Goal: Task Accomplishment & Management: Complete application form

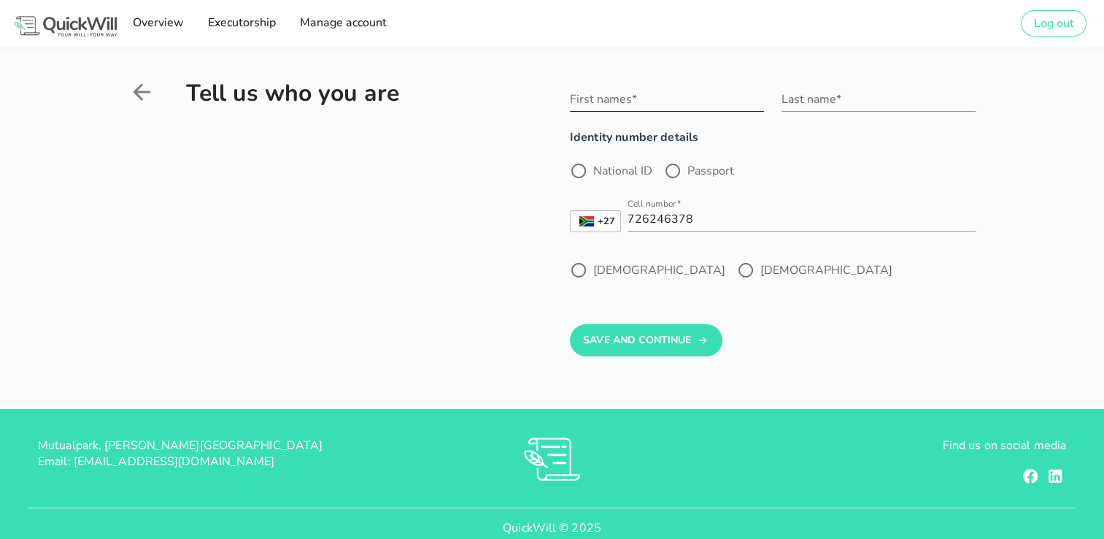
click at [582, 115] on div "First names*" at bounding box center [667, 107] width 194 height 39
click at [599, 103] on input "First names*" at bounding box center [667, 99] width 194 height 23
type input "[PERSON_NAME] [PERSON_NAME]"
type input "THERON"
click at [581, 172] on div at bounding box center [578, 170] width 25 height 25
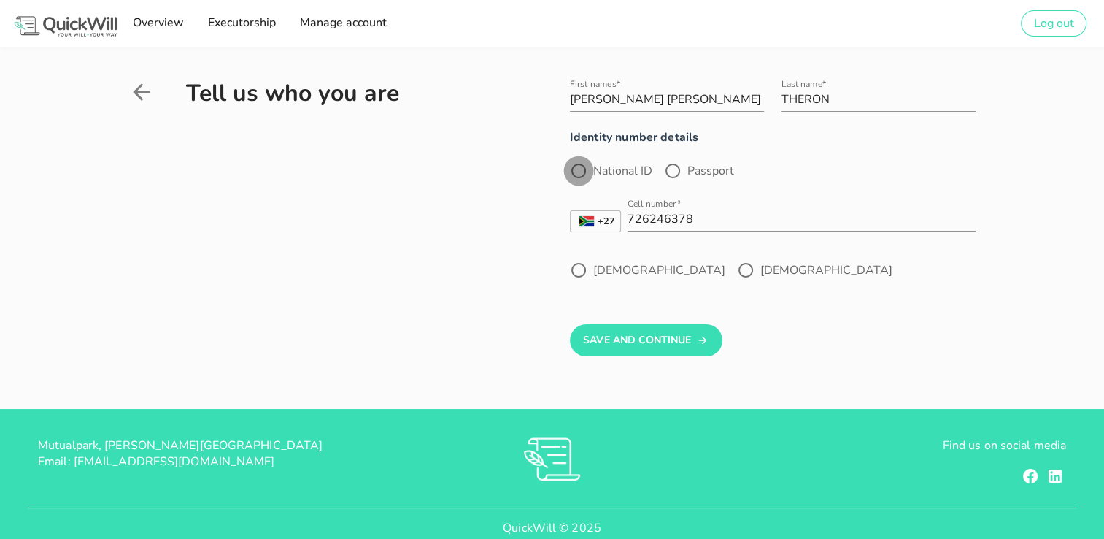
radio input "true"
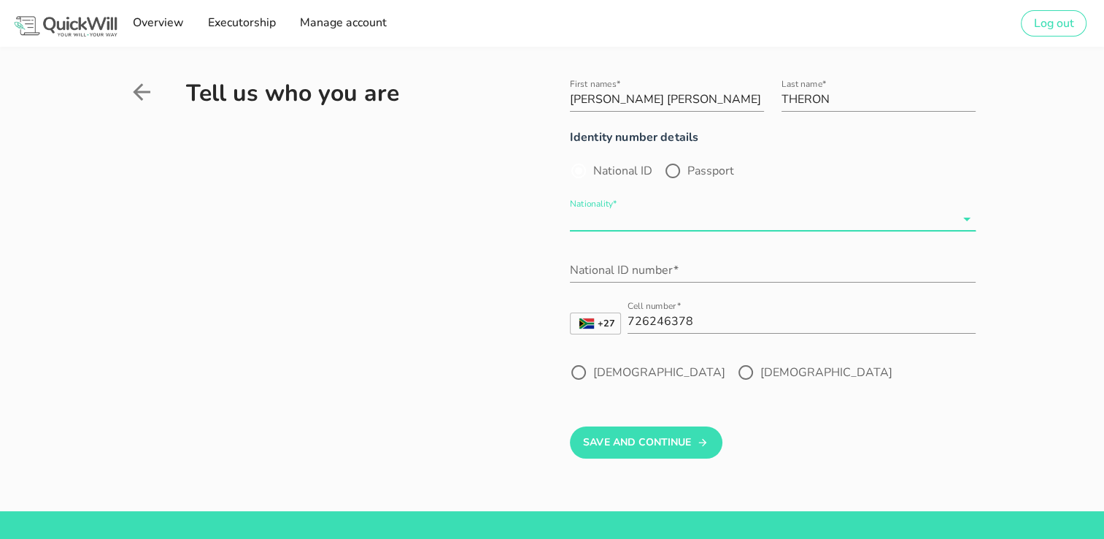
click at [593, 222] on input "Nationality*" at bounding box center [762, 218] width 385 height 23
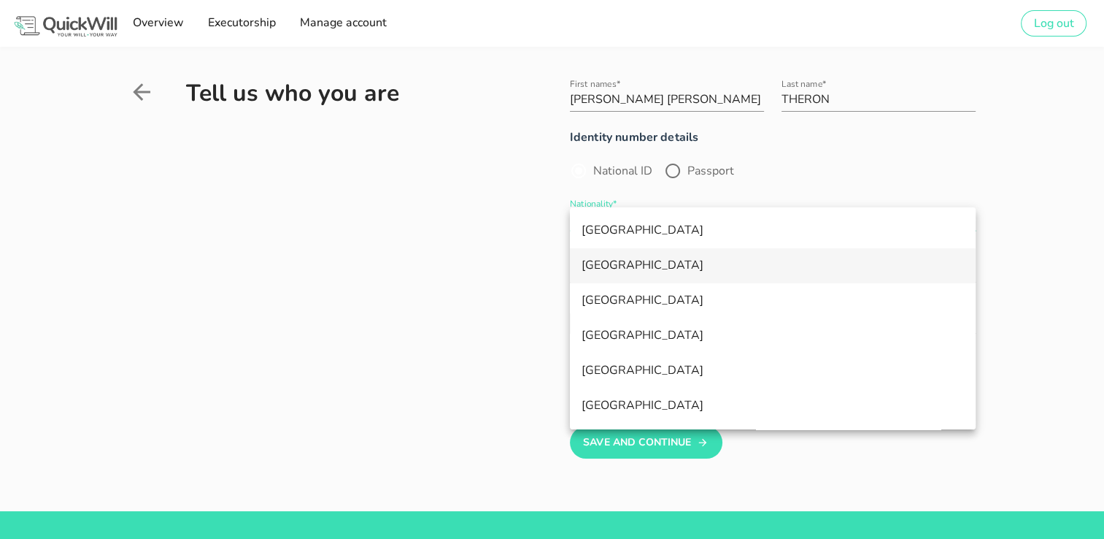
click at [594, 267] on div "[GEOGRAPHIC_DATA]" at bounding box center [773, 265] width 382 height 14
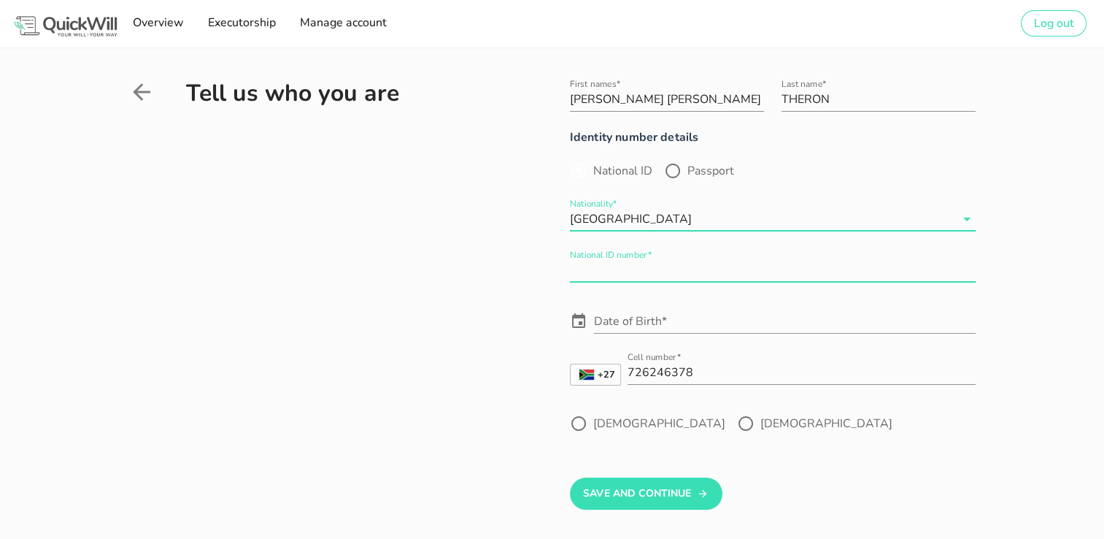
click at [594, 267] on input "National ID number*" at bounding box center [773, 269] width 406 height 23
type input "7305220904185"
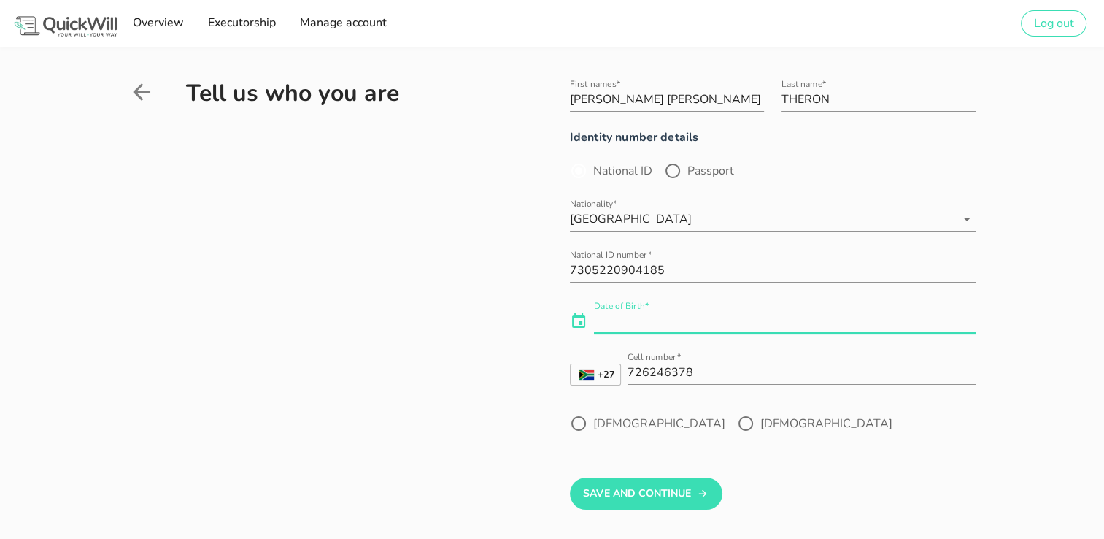
click at [610, 321] on div "Date of Birth*" at bounding box center [785, 321] width 382 height 23
click at [626, 321] on input "Date of Birth*" at bounding box center [785, 321] width 382 height 23
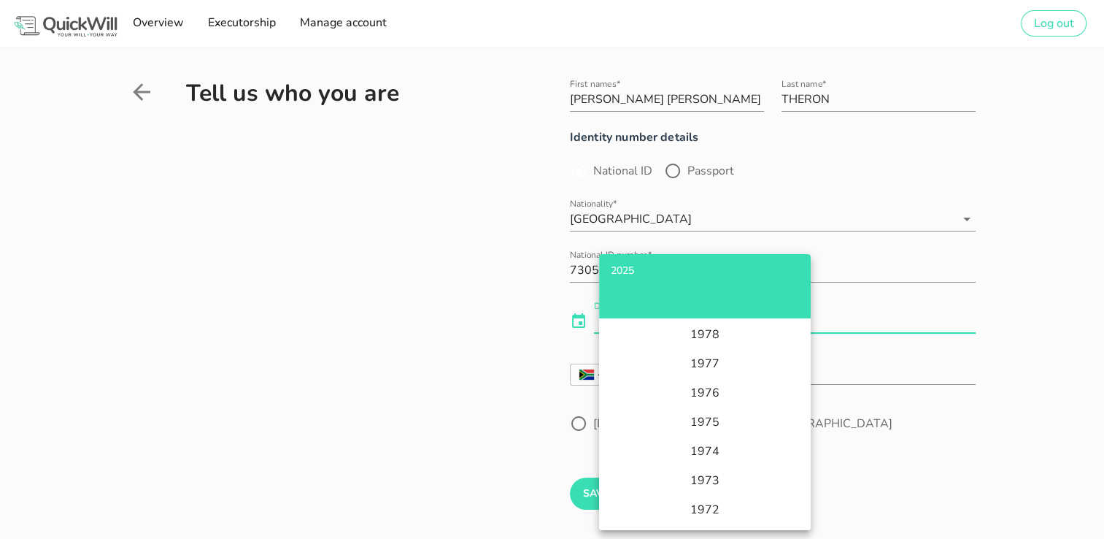
scroll to position [1414, 0]
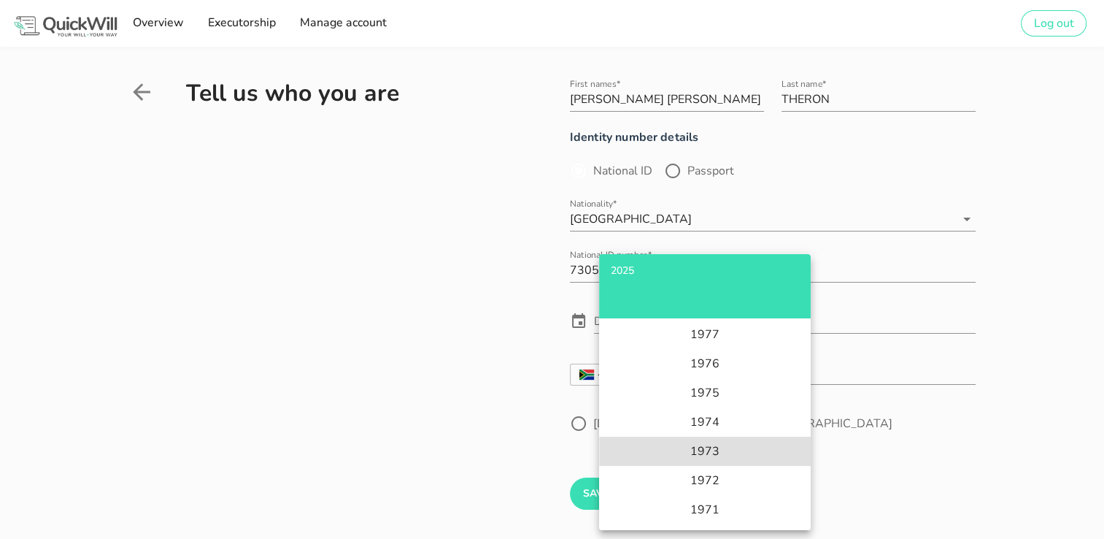
click at [707, 450] on li "1973" at bounding box center [705, 451] width 212 height 29
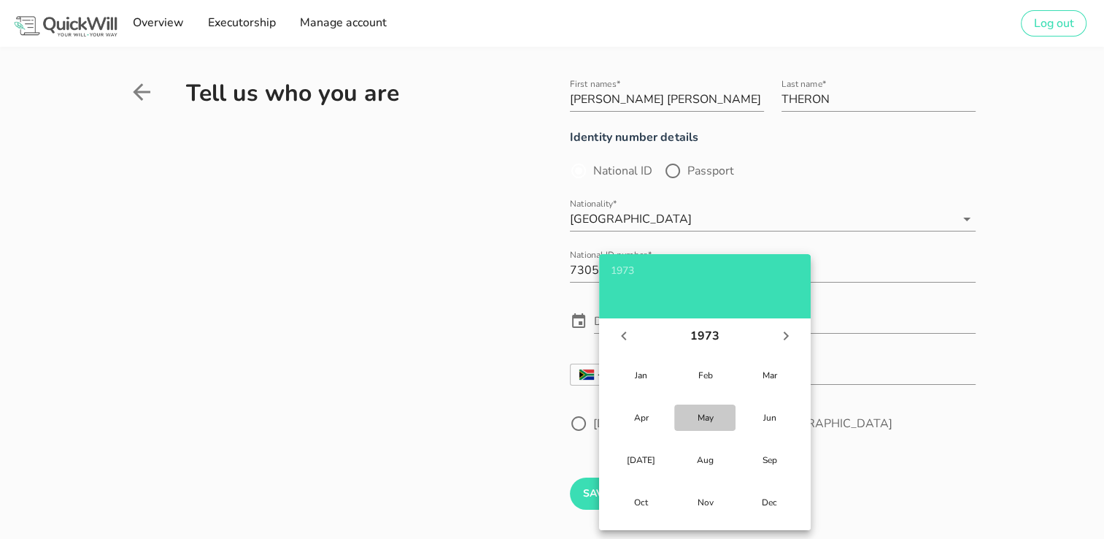
click at [704, 416] on div "May" at bounding box center [705, 418] width 38 height 12
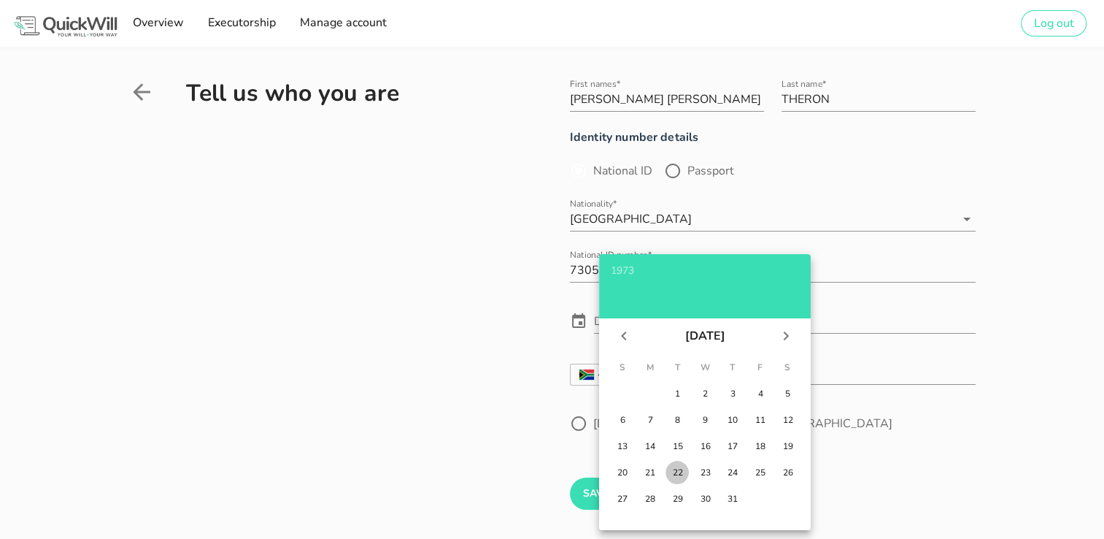
click at [680, 474] on div "22" at bounding box center [677, 472] width 15 height 12
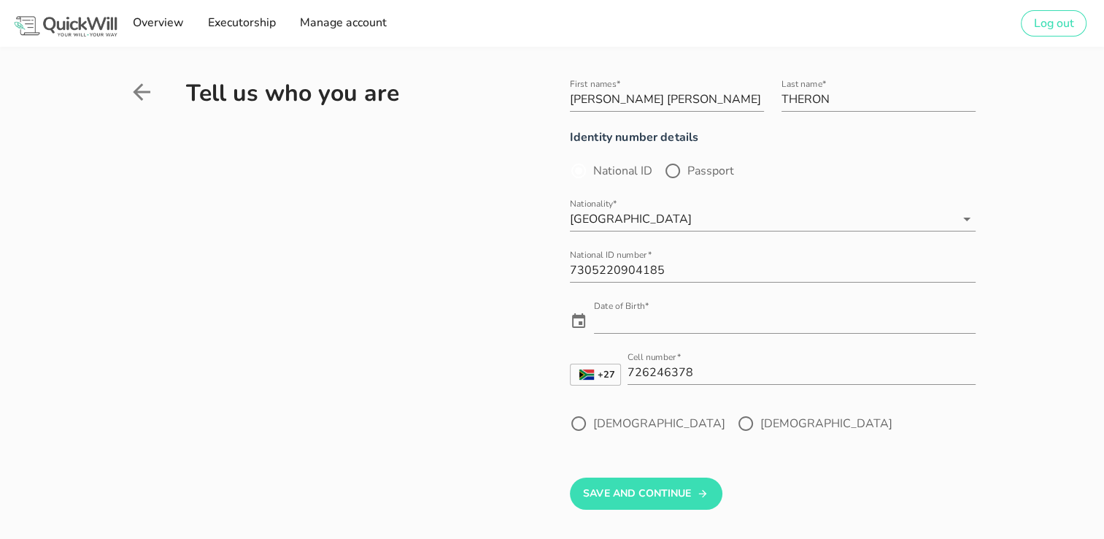
type input "[DATE]"
click at [734, 428] on div at bounding box center [746, 423] width 25 height 25
radio input "true"
click at [734, 424] on div at bounding box center [746, 423] width 25 height 25
click at [598, 500] on button "Save And Continue" at bounding box center [646, 493] width 153 height 32
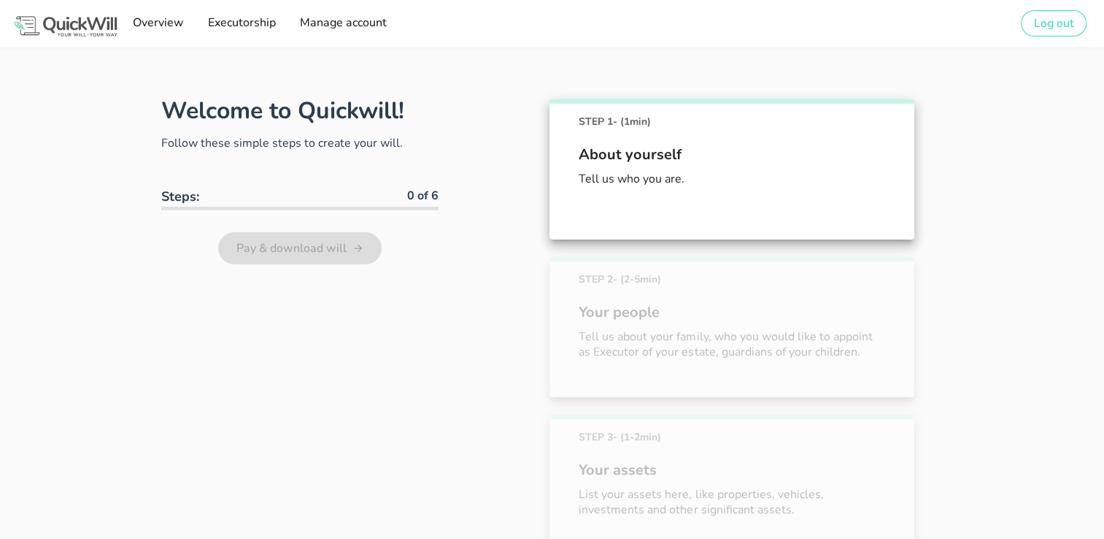
scroll to position [81, 0]
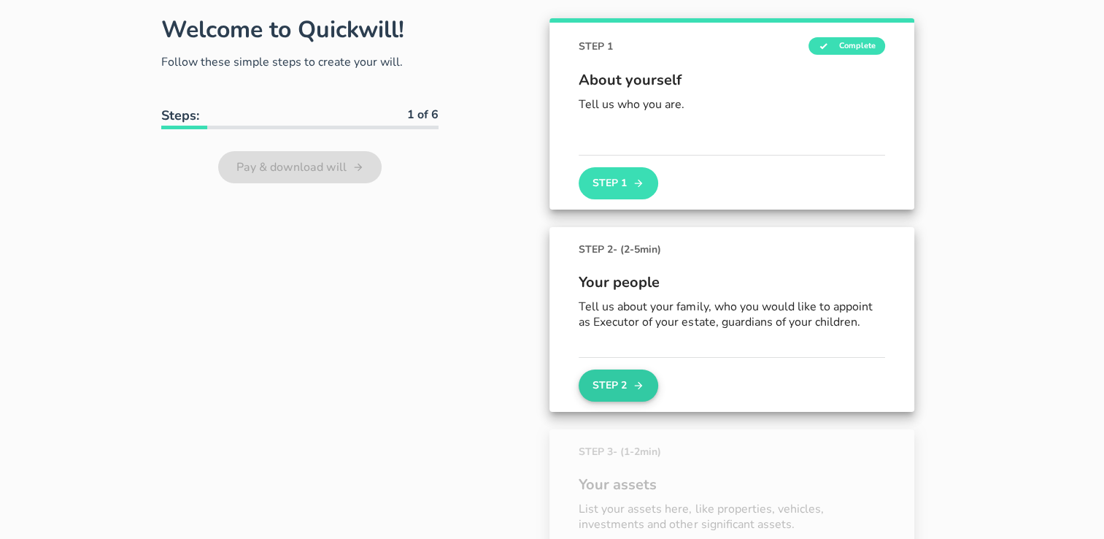
click at [623, 386] on button "Step 2" at bounding box center [618, 385] width 79 height 32
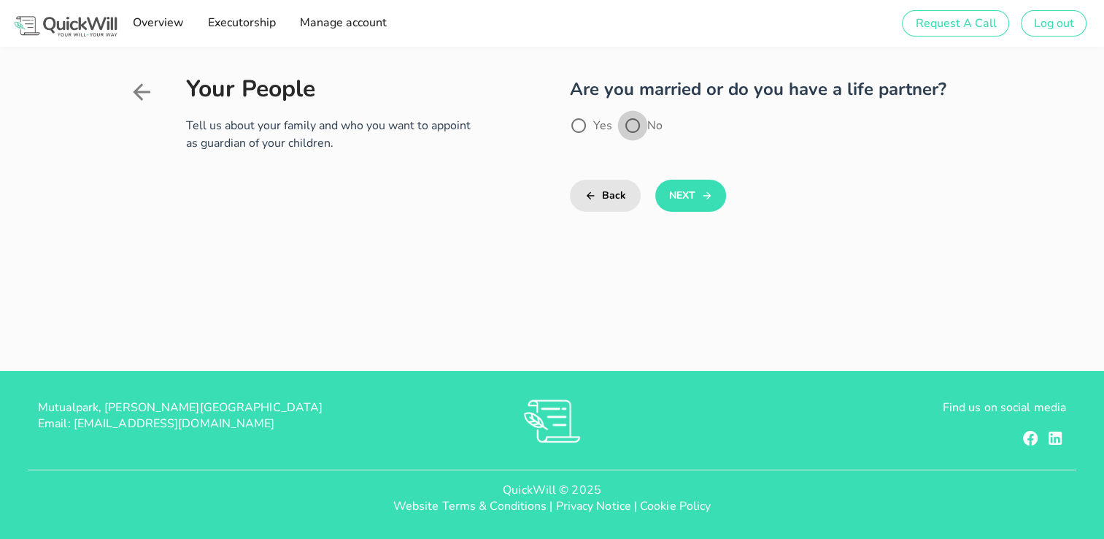
click at [636, 131] on div at bounding box center [632, 125] width 25 height 25
radio input "true"
click at [678, 191] on button "Next" at bounding box center [691, 196] width 71 height 32
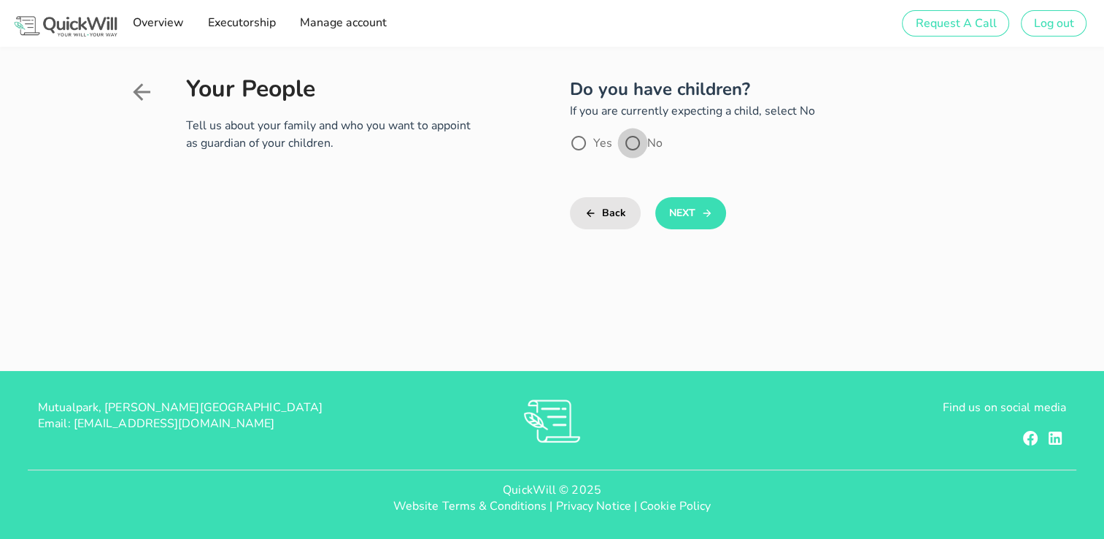
click at [639, 151] on div at bounding box center [632, 143] width 25 height 25
radio input "true"
click at [582, 142] on div at bounding box center [578, 143] width 25 height 25
radio input "true"
click at [682, 218] on button "Next" at bounding box center [691, 213] width 71 height 32
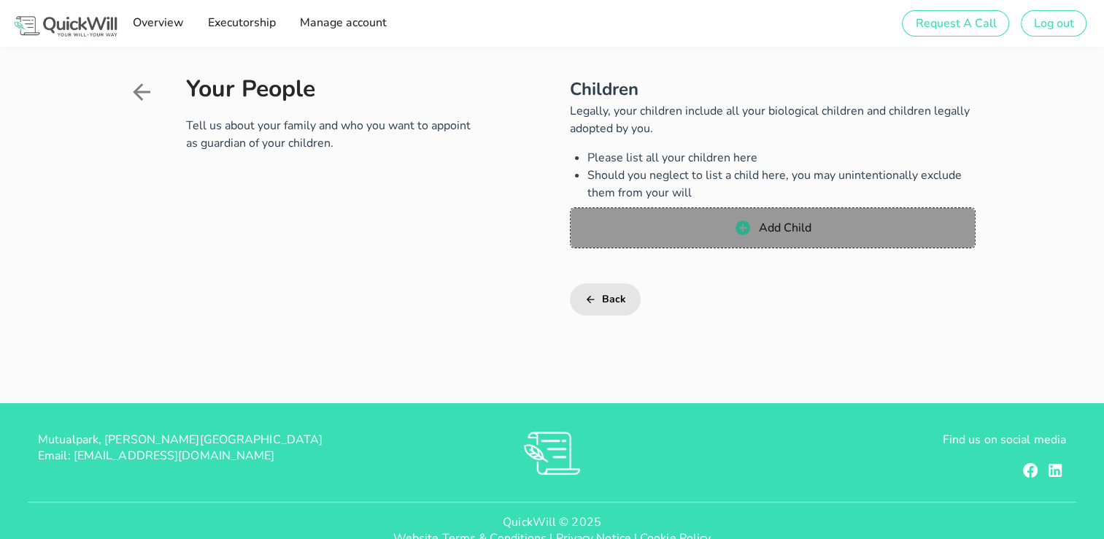
click at [682, 218] on button "Add Child" at bounding box center [773, 227] width 406 height 41
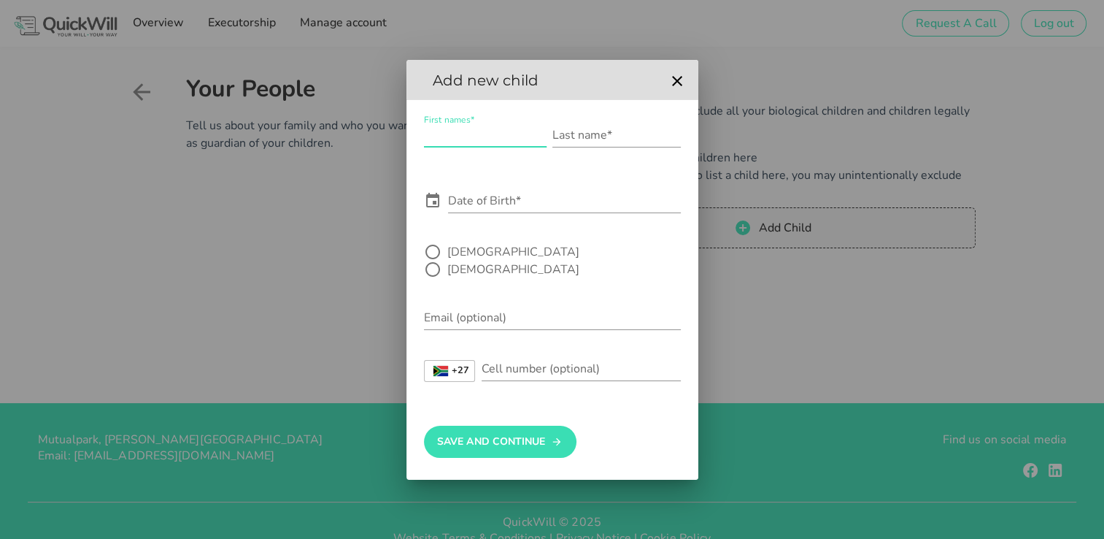
click at [468, 138] on input "First names*" at bounding box center [485, 134] width 123 height 23
type input "[PERSON_NAME]"
type input "Theron"
type input "[EMAIL_ADDRESS][DOMAIN_NAME]"
click at [470, 147] on input "[PERSON_NAME]" at bounding box center [485, 134] width 123 height 23
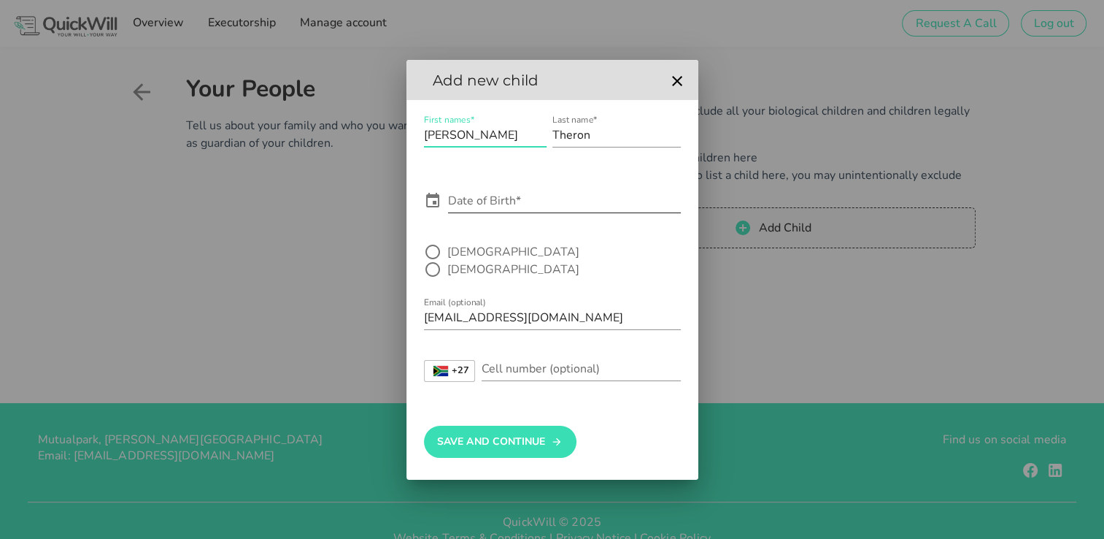
type input "[PERSON_NAME]"
click at [432, 206] on icon at bounding box center [432, 200] width 13 height 15
click at [453, 207] on input "Date of Birth*" at bounding box center [564, 200] width 233 height 23
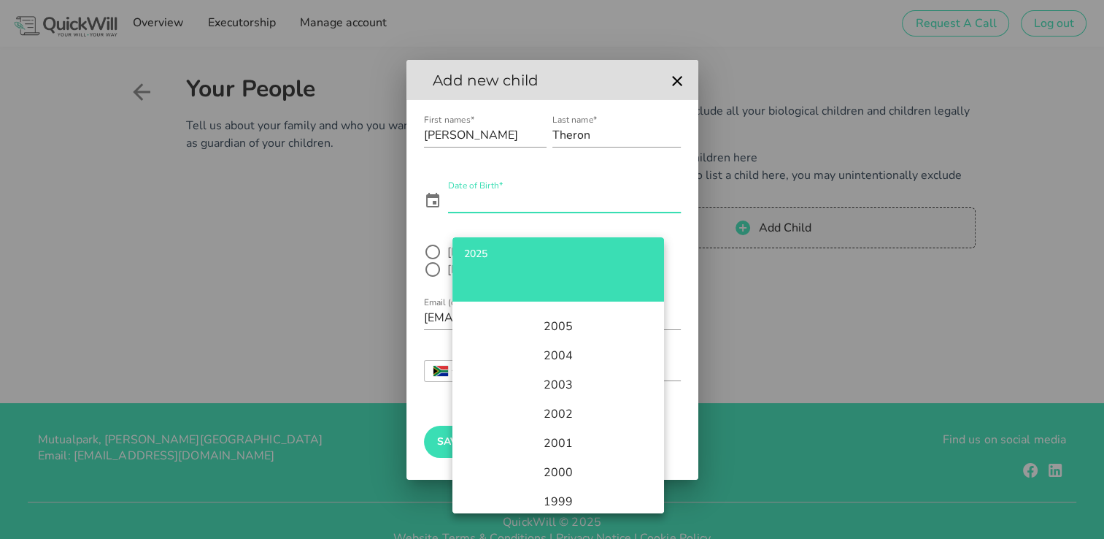
scroll to position [569, 0]
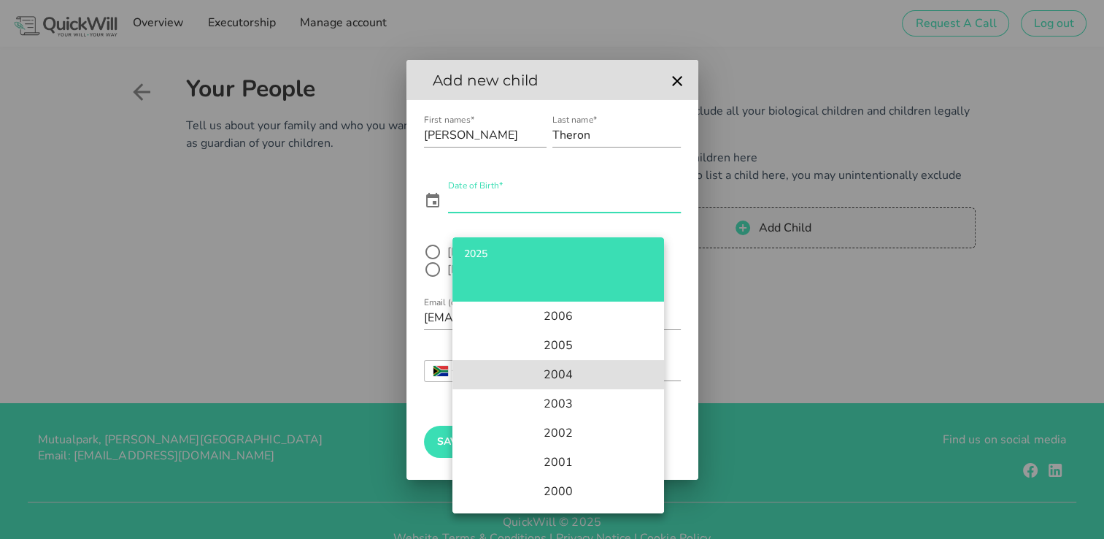
click at [558, 375] on li "2004" at bounding box center [559, 374] width 212 height 29
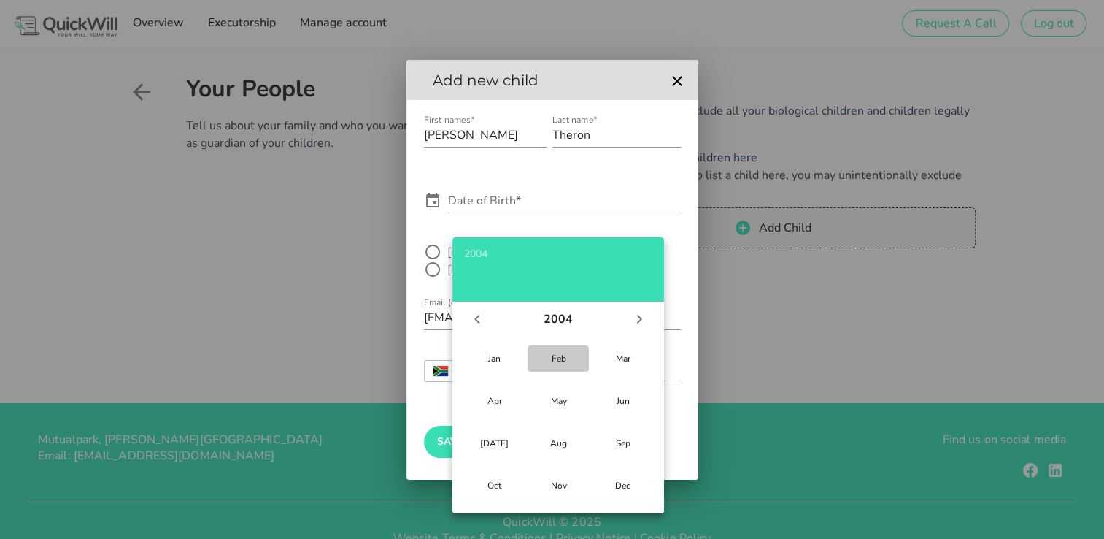
click at [549, 355] on div "Feb" at bounding box center [558, 359] width 38 height 12
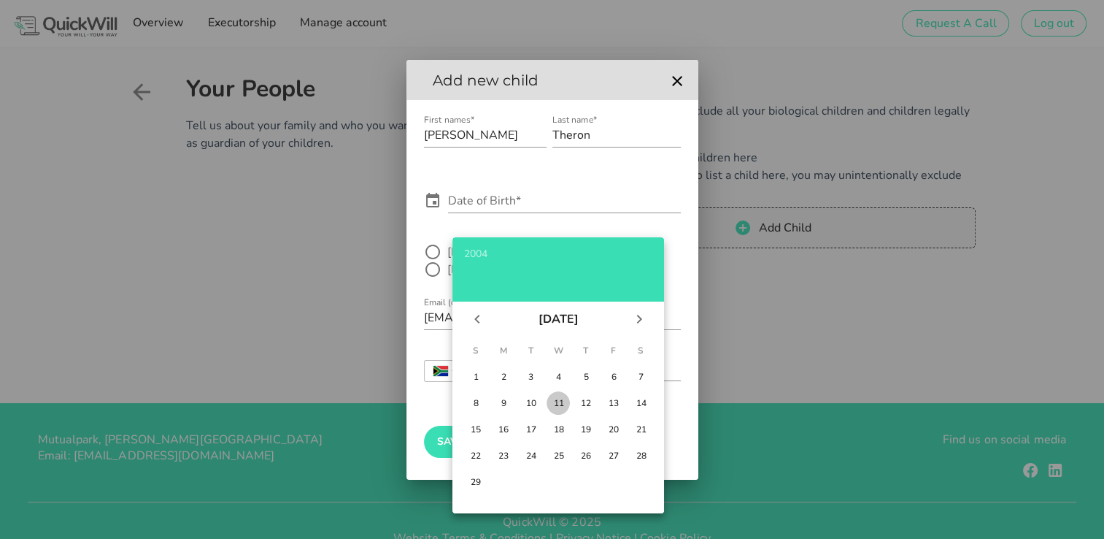
click at [555, 399] on div "11" at bounding box center [558, 403] width 15 height 12
type input "[DATE]"
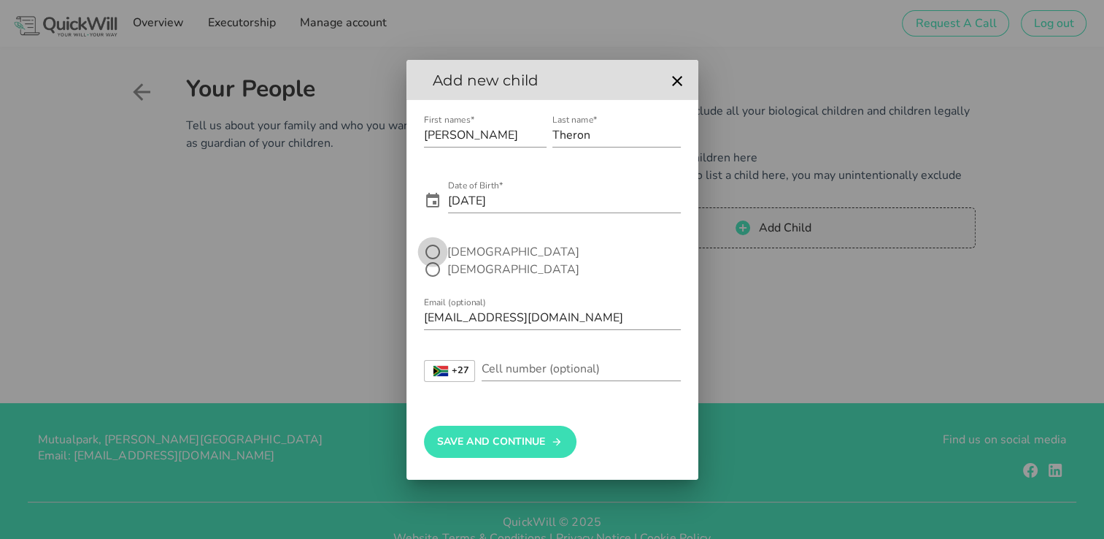
click at [433, 258] on div at bounding box center [432, 251] width 25 height 25
radio input "true"
click at [494, 357] on input "Cell number (optional)" at bounding box center [581, 368] width 199 height 23
click at [504, 210] on input "[DATE]" at bounding box center [564, 200] width 233 height 23
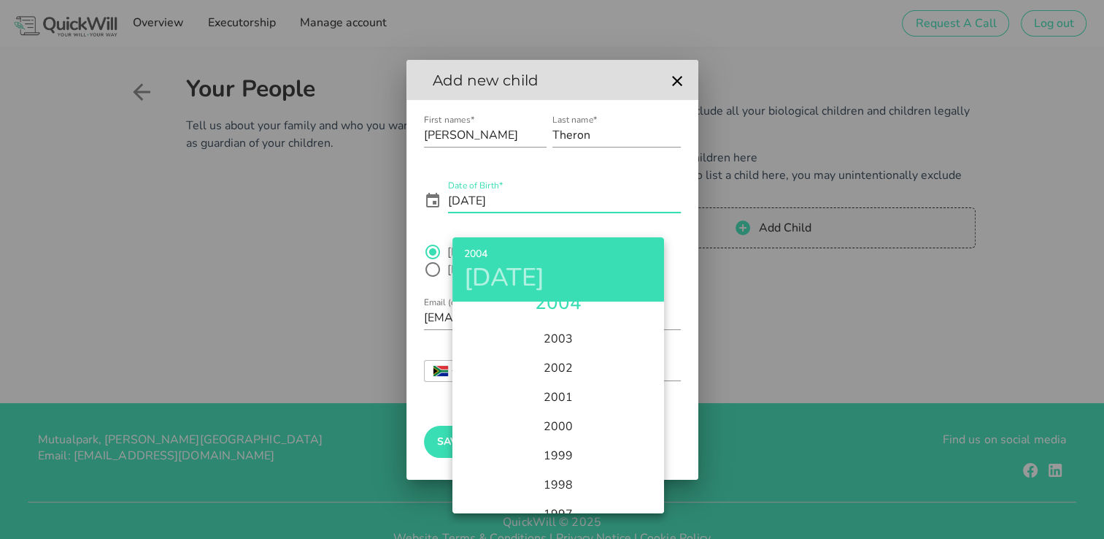
scroll to position [604, 0]
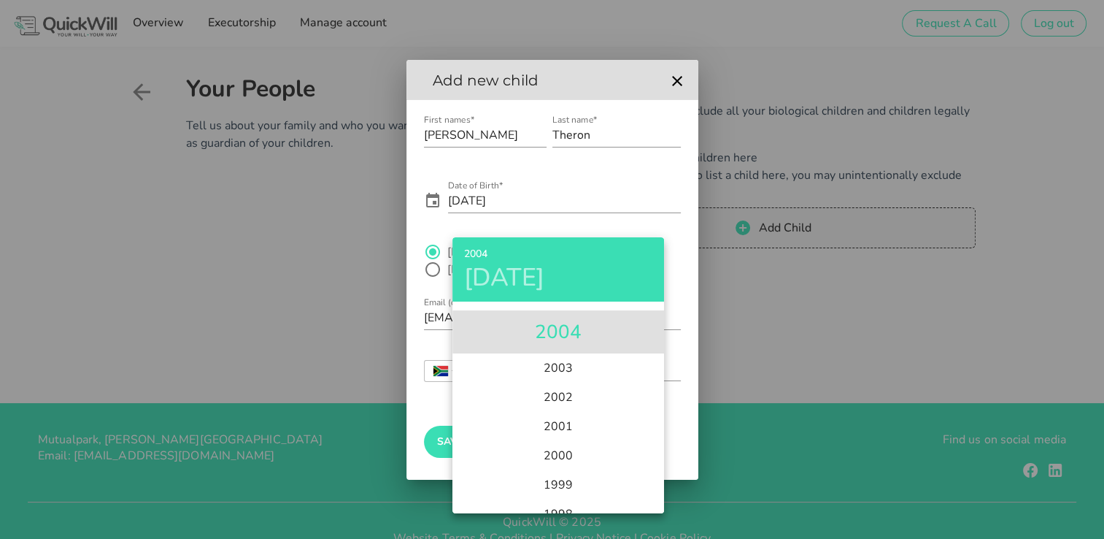
click at [553, 332] on li "2004" at bounding box center [559, 331] width 212 height 43
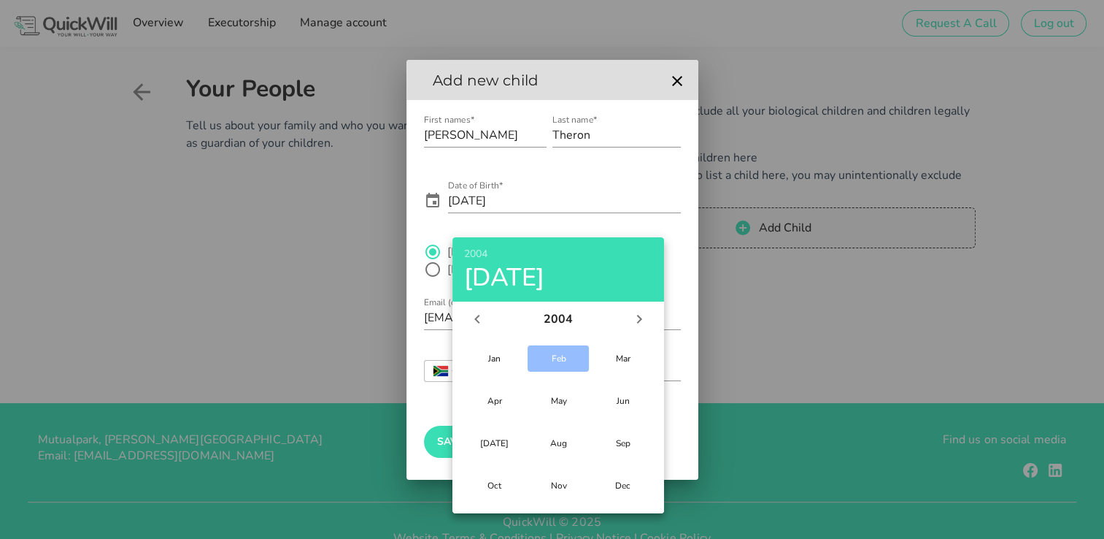
click at [556, 356] on div "Feb" at bounding box center [558, 359] width 38 height 12
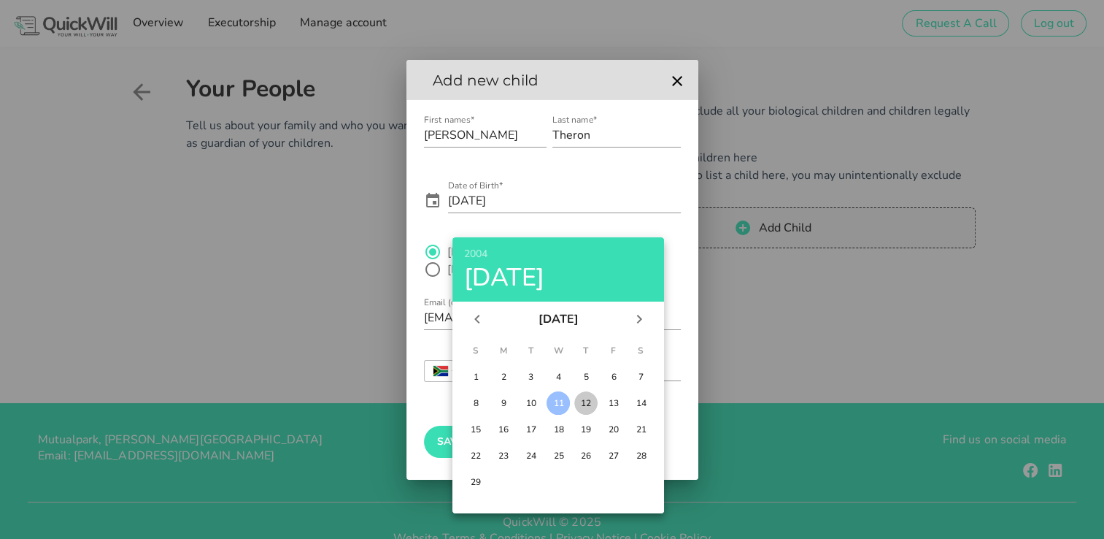
click at [585, 403] on div "12" at bounding box center [586, 403] width 15 height 12
type input "[DATE]"
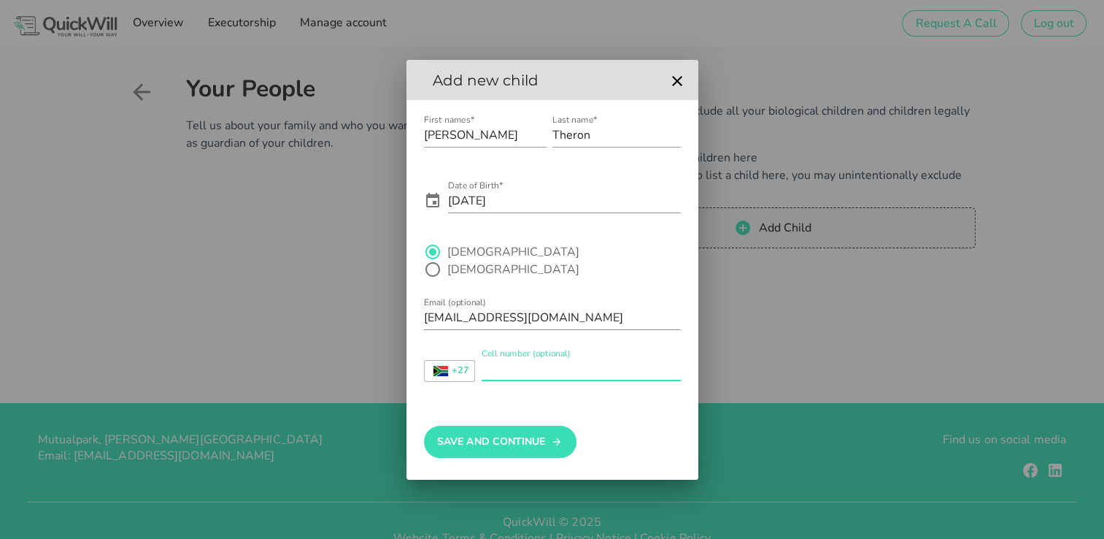
click at [502, 359] on input "Cell number (optional)" at bounding box center [581, 368] width 199 height 23
type input "0836704545"
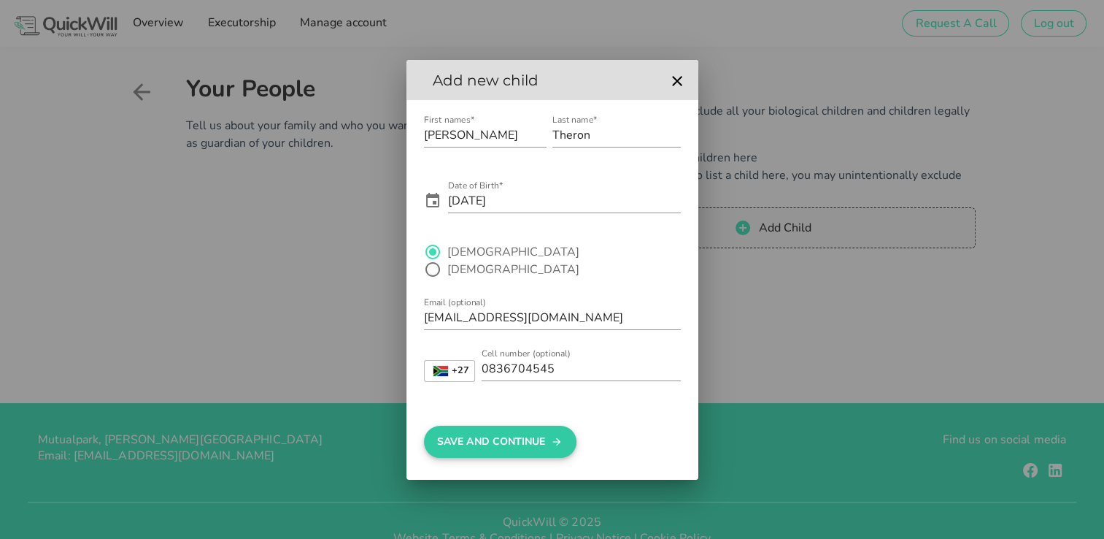
click at [468, 438] on button "Save And Continue" at bounding box center [500, 442] width 153 height 32
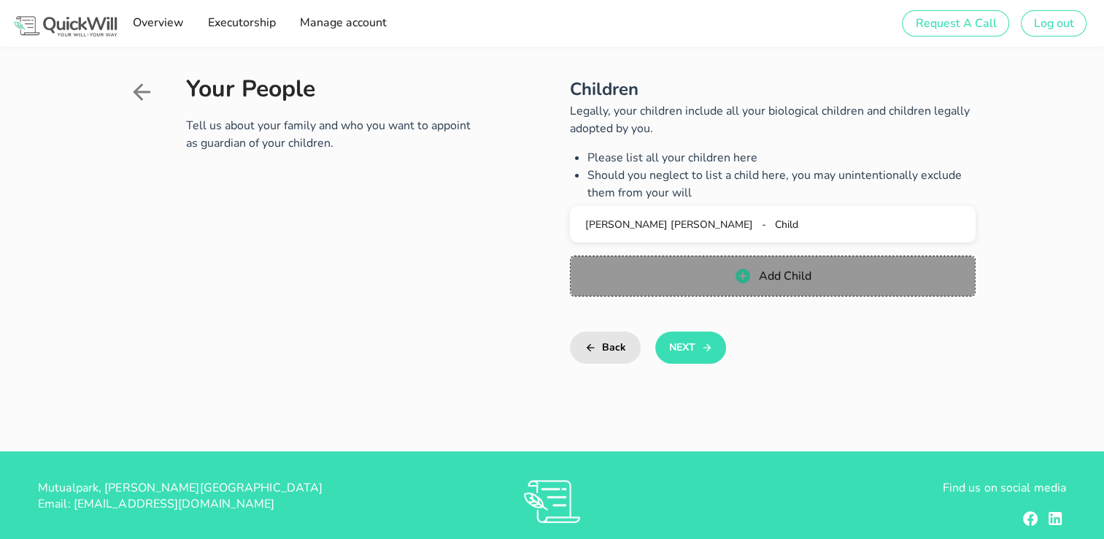
click at [798, 271] on span "Add Child" at bounding box center [784, 276] width 53 height 16
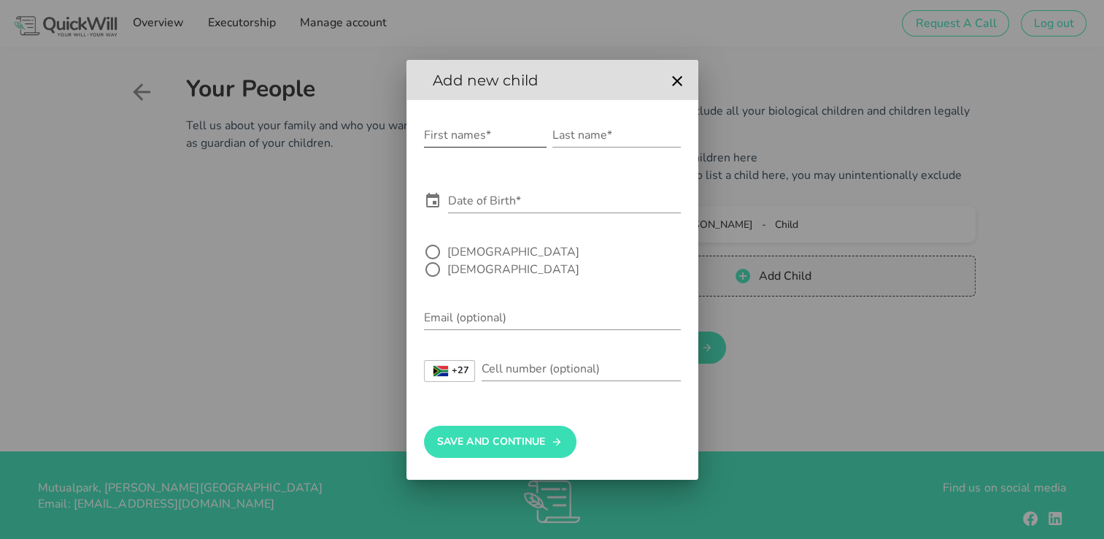
click at [488, 143] on input "First names*" at bounding box center [485, 134] width 123 height 23
type input "[PERSON_NAME]"
type input "THERON"
type input "[EMAIL_ADDRESS][DOMAIN_NAME]"
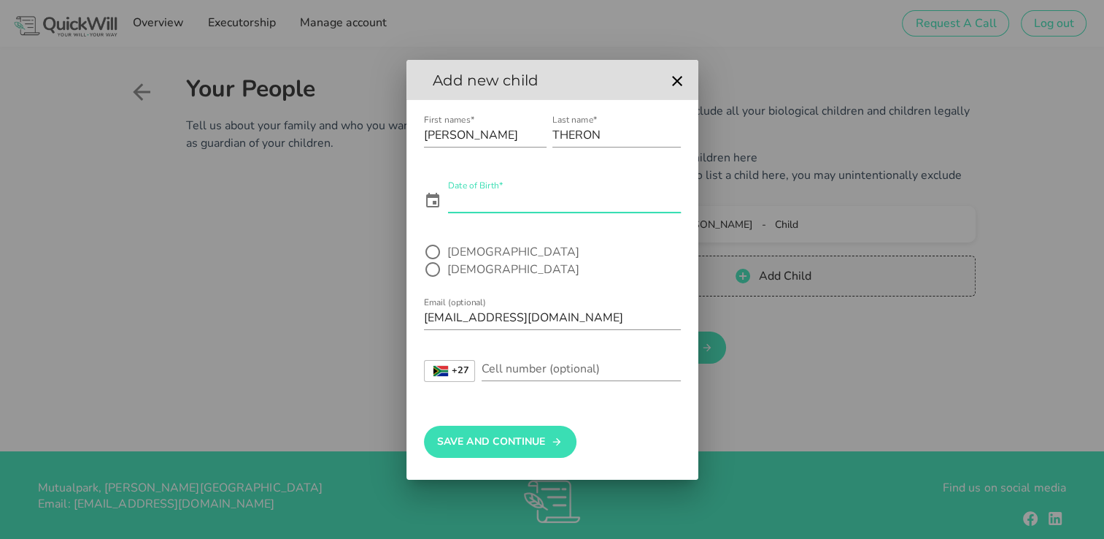
click at [479, 212] on input "Date of Birth*" at bounding box center [564, 200] width 233 height 23
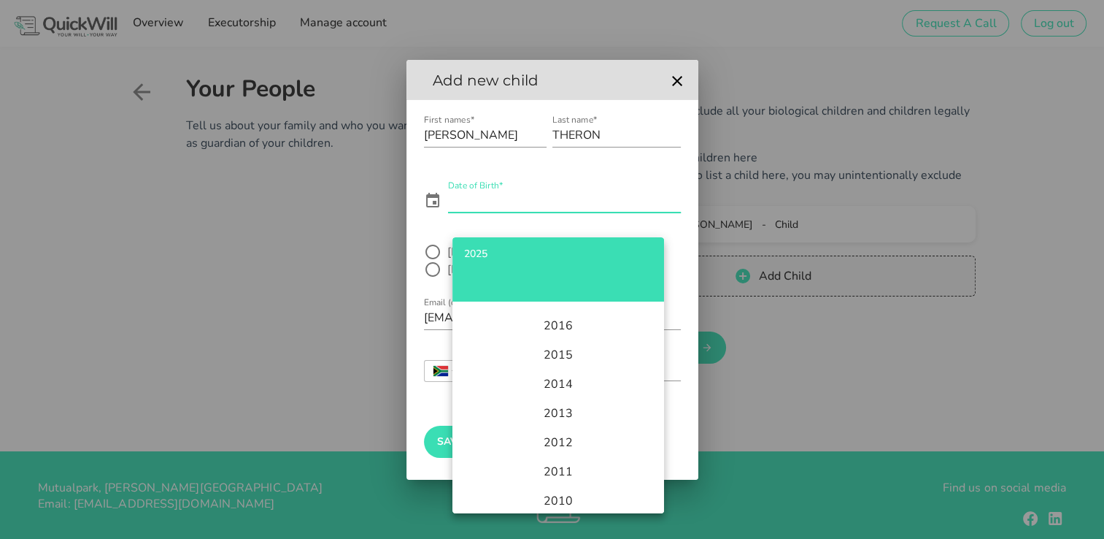
scroll to position [471, 0]
click at [561, 443] on li "2005" at bounding box center [559, 442] width 212 height 29
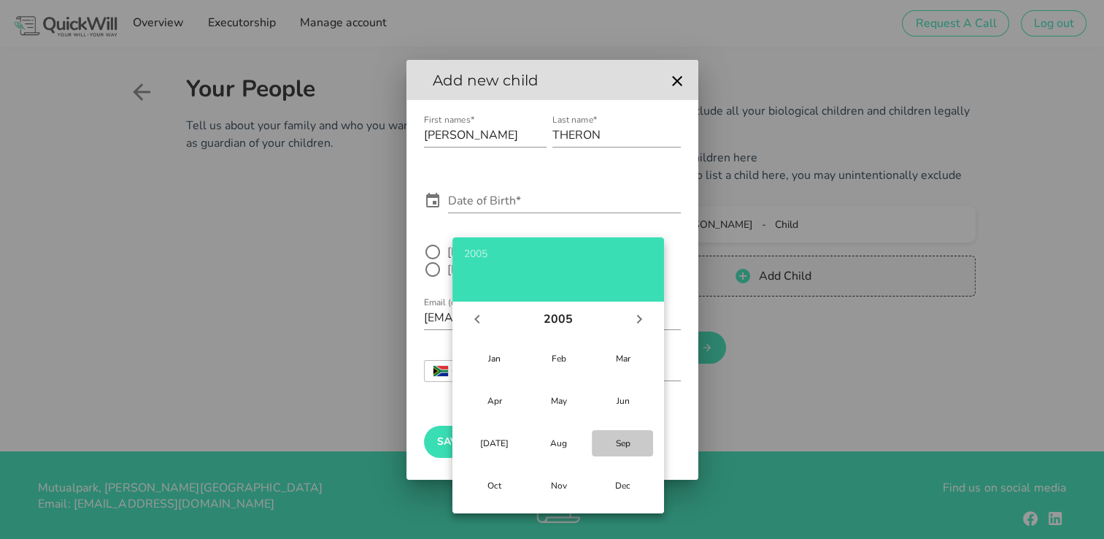
click at [623, 439] on div "Sep" at bounding box center [623, 443] width 38 height 12
click at [502, 425] on div "12" at bounding box center [503, 429] width 15 height 12
type input "[DATE]"
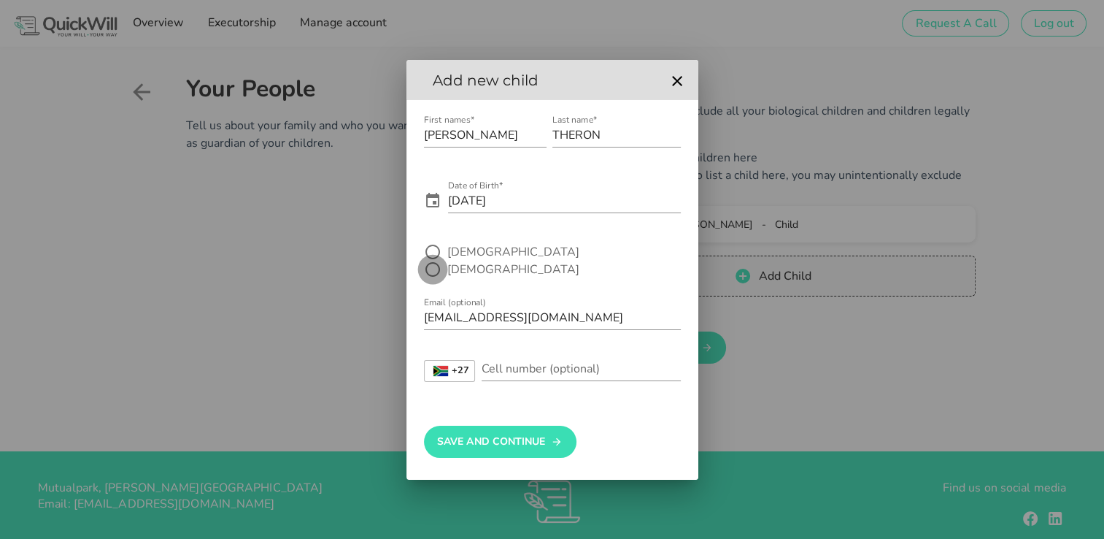
click at [445, 261] on div at bounding box center [432, 269] width 25 height 25
radio input "true"
click at [504, 357] on input "Cell number (optional)" at bounding box center [581, 368] width 199 height 23
click at [1047, 329] on div at bounding box center [552, 269] width 1104 height 539
click at [543, 366] on input "Cell number (optional)" at bounding box center [581, 368] width 199 height 23
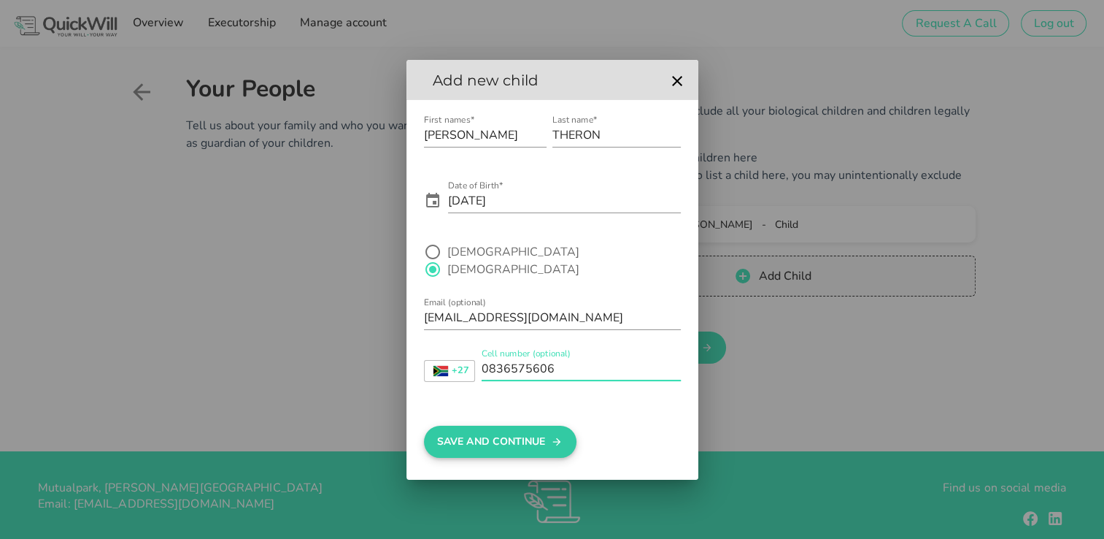
type input "0836575606"
click at [459, 447] on button "Save And Continue" at bounding box center [500, 442] width 153 height 32
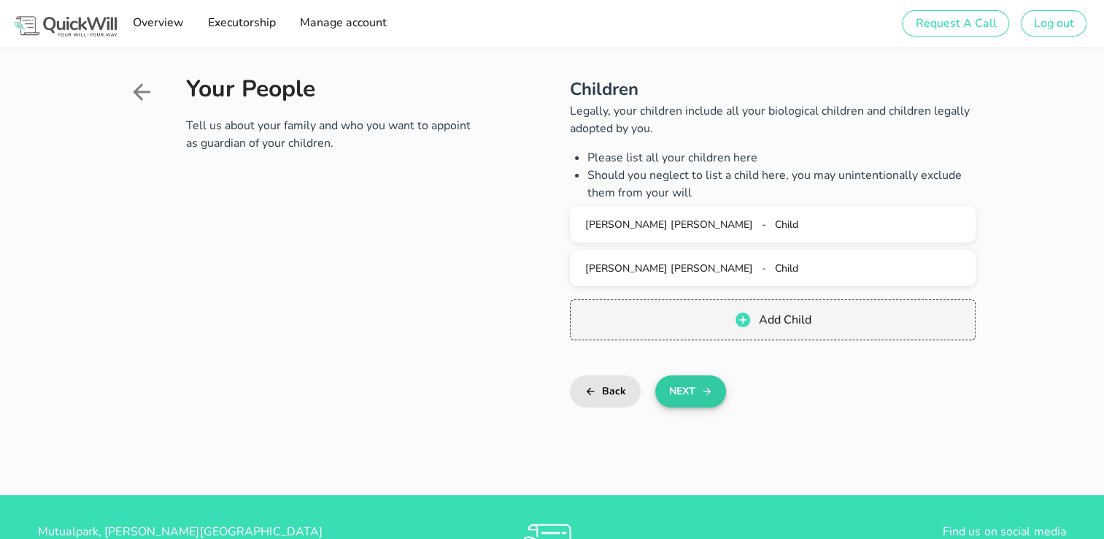
click at [666, 399] on button "Next" at bounding box center [691, 391] width 71 height 32
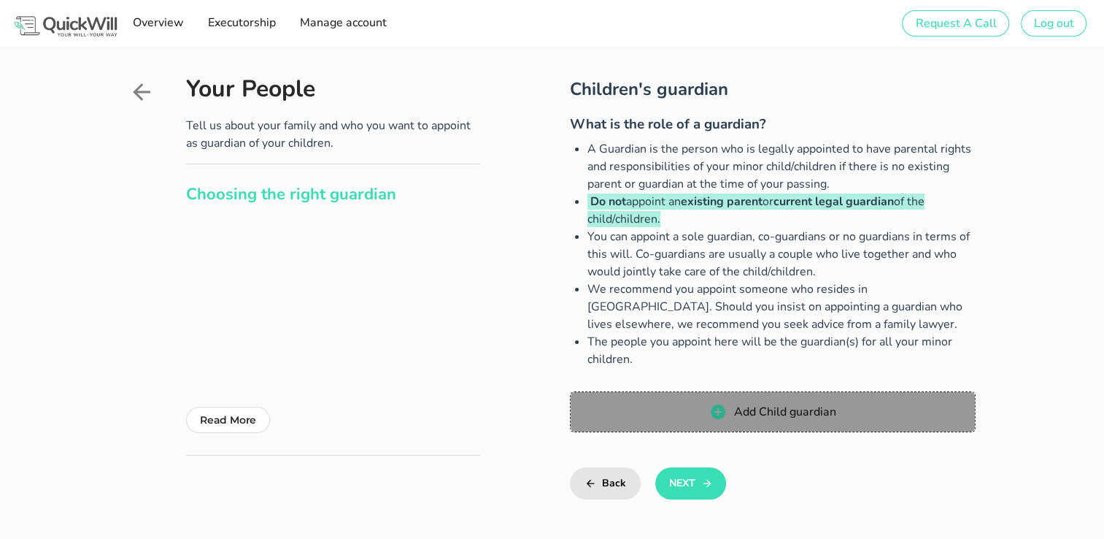
click at [764, 411] on span "Add Child guardian" at bounding box center [784, 412] width 103 height 16
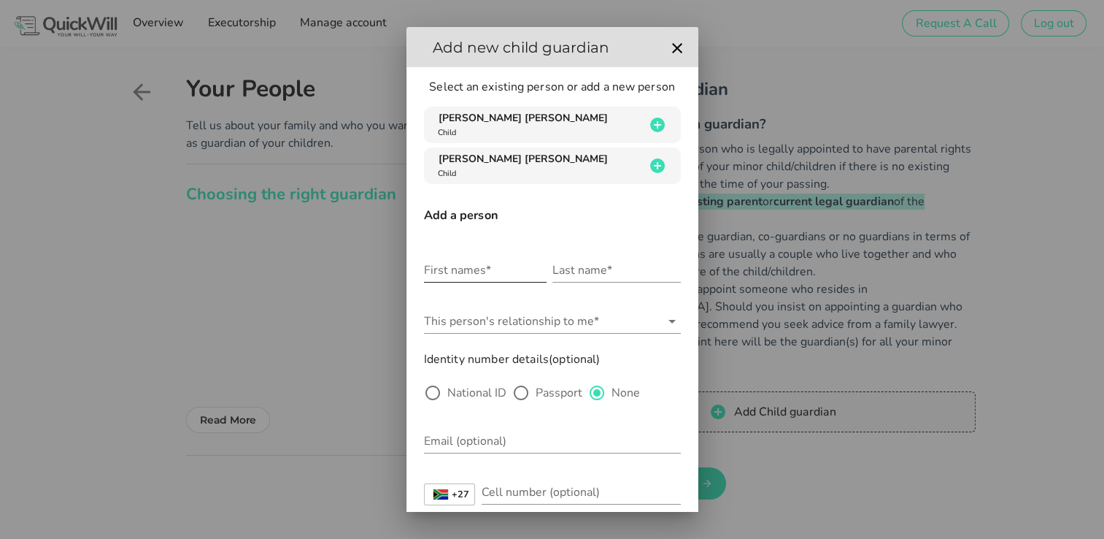
click at [430, 266] on input "First names*" at bounding box center [485, 269] width 123 height 23
type input "[PERSON_NAME] [PERSON_NAME]"
type input "BOTHA"
type input "[PERSON_NAME][EMAIL_ADDRESS][DOMAIN_NAME]"
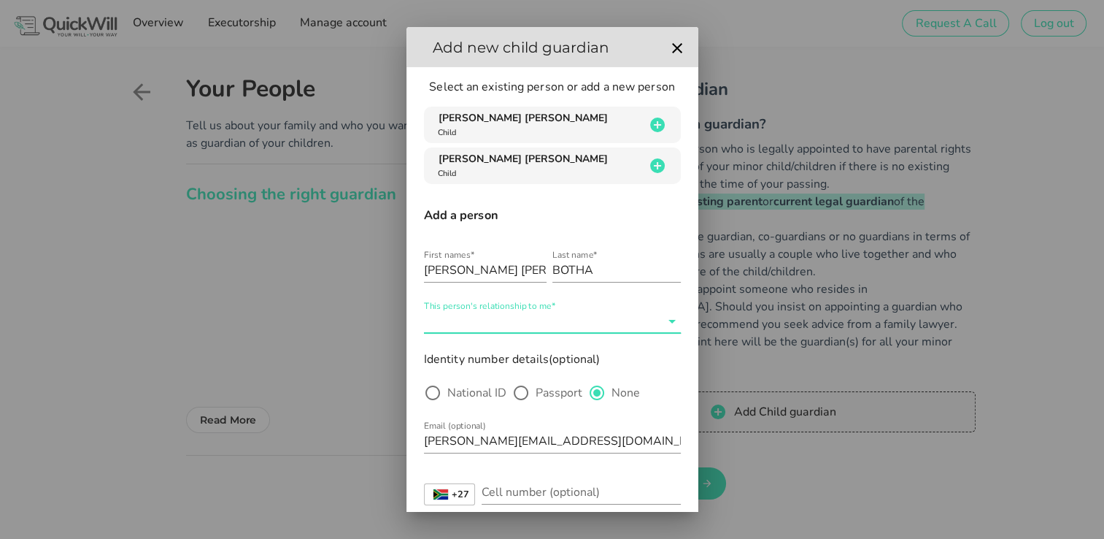
click at [519, 328] on input "This person's relationship to me*" at bounding box center [542, 321] width 237 height 23
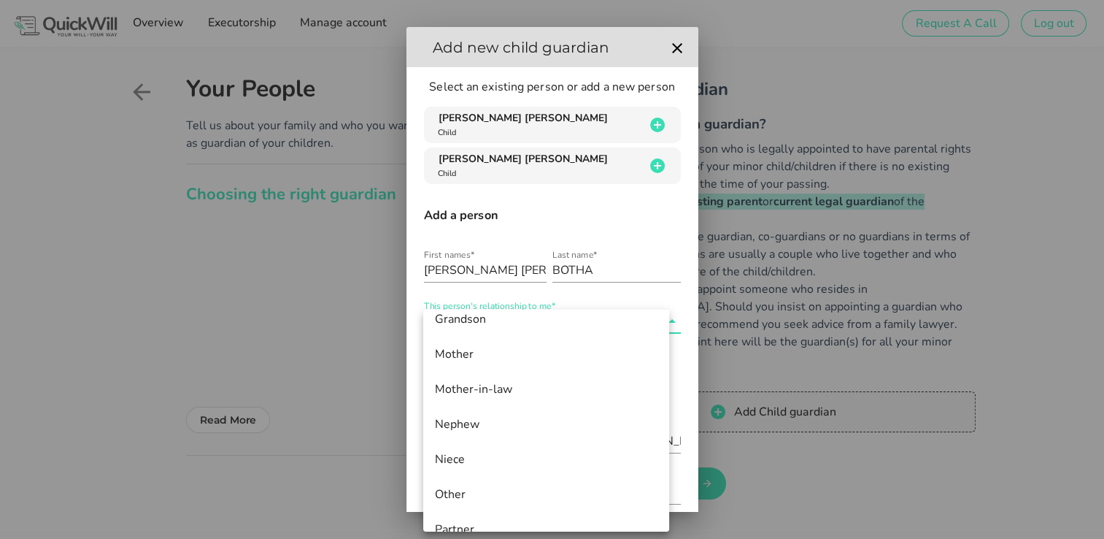
scroll to position [698, 0]
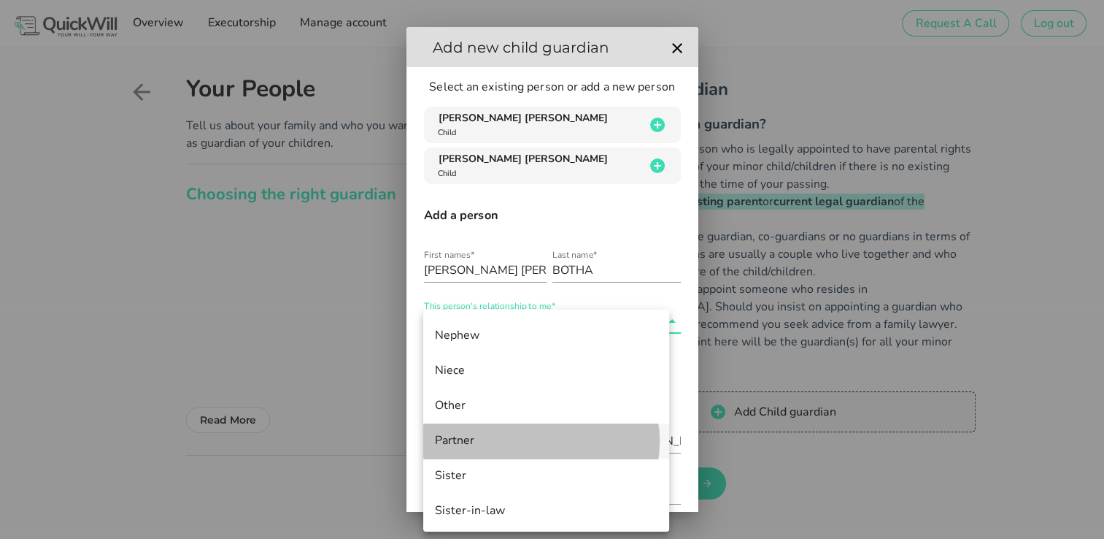
click at [471, 439] on div "Partner" at bounding box center [546, 441] width 223 height 14
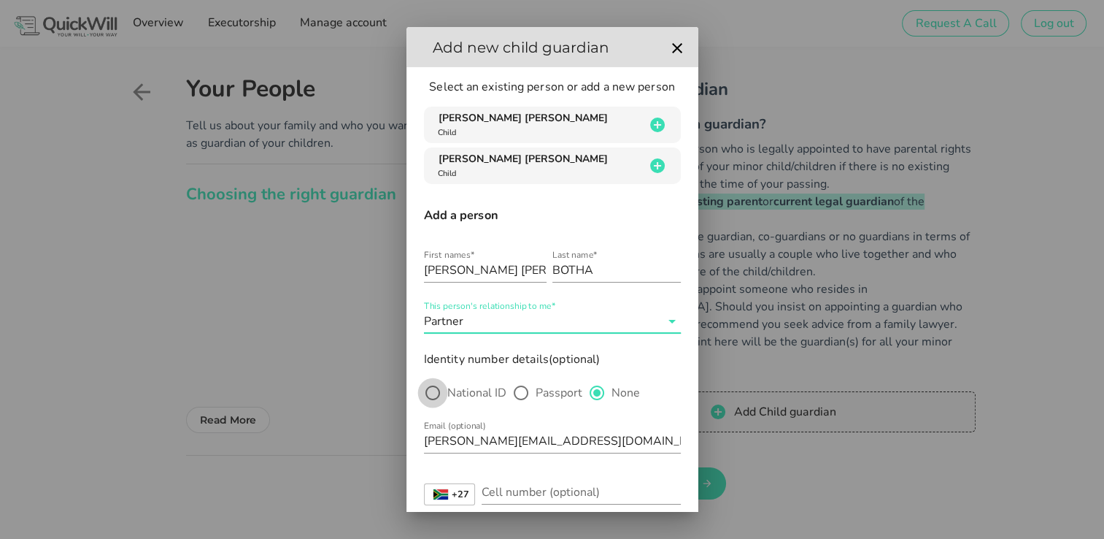
click at [431, 393] on div at bounding box center [432, 392] width 25 height 25
radio input "true"
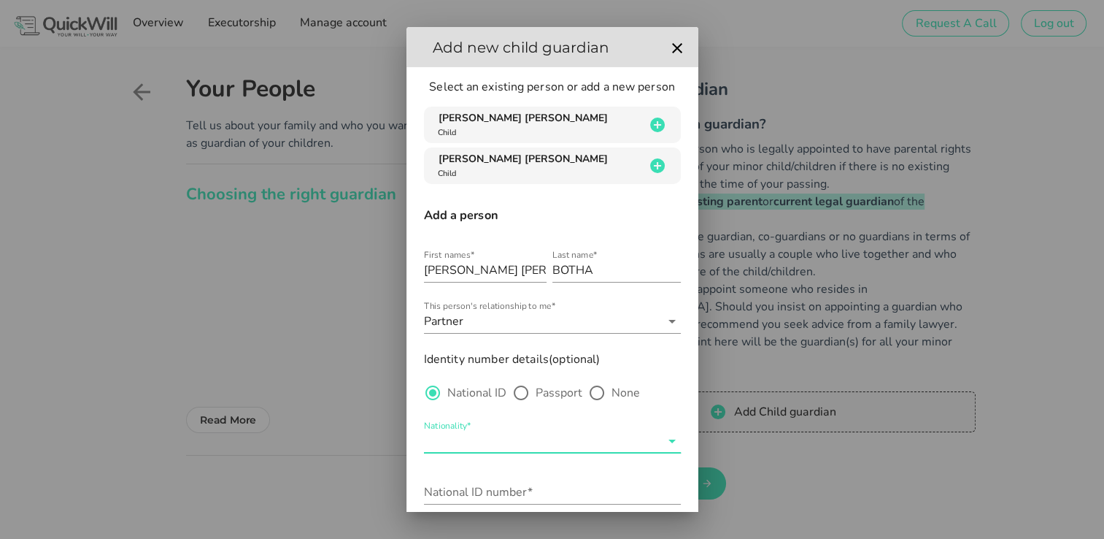
click at [465, 446] on input "Nationality*" at bounding box center [542, 440] width 237 height 23
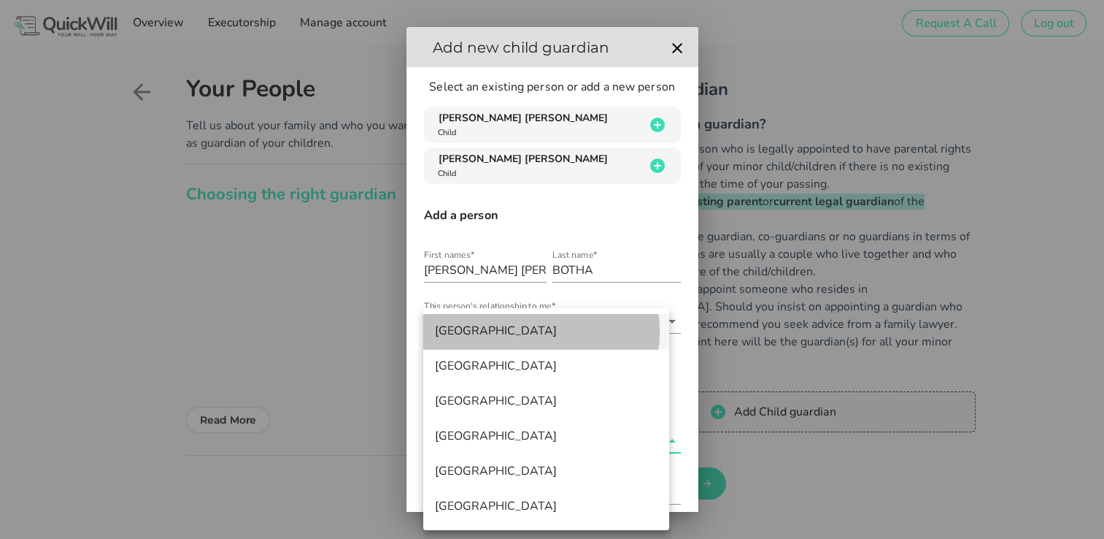
click at [458, 323] on div "[GEOGRAPHIC_DATA]" at bounding box center [546, 330] width 223 height 31
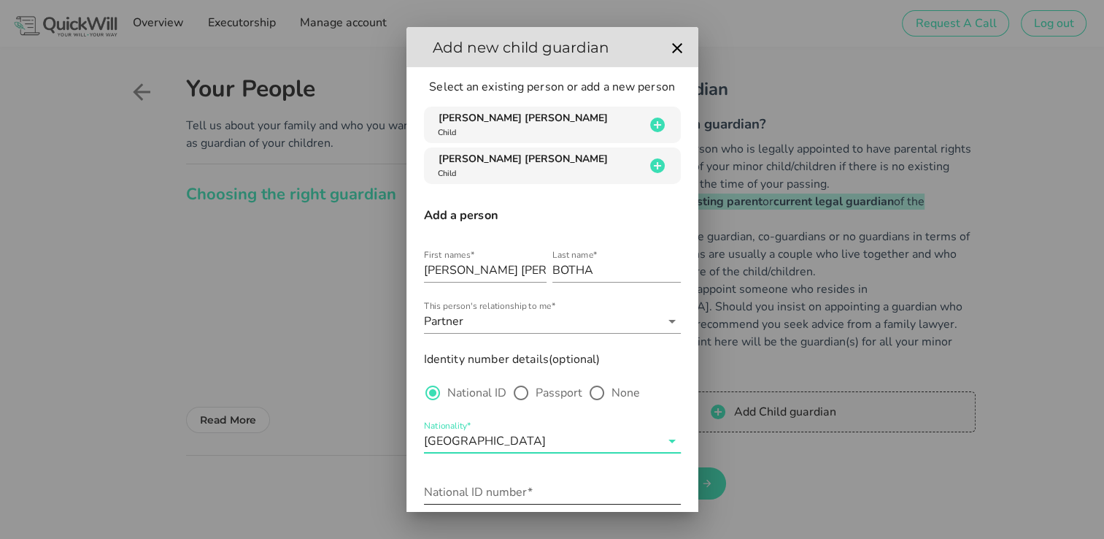
click at [455, 491] on input "National ID number*" at bounding box center [552, 491] width 257 height 23
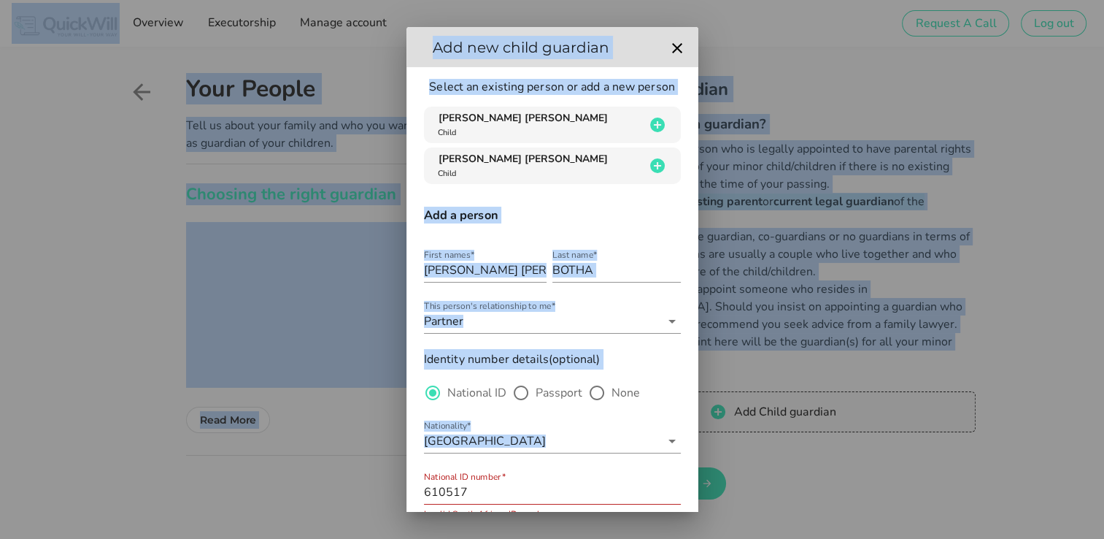
drag, startPoint x: 698, startPoint y: 351, endPoint x: 691, endPoint y: 398, distance: 47.3
click at [691, 398] on div "Sign up to create your free will The first step in setting up your will is crea…" at bounding box center [552, 377] width 1104 height 755
click at [785, 420] on div at bounding box center [552, 269] width 1104 height 539
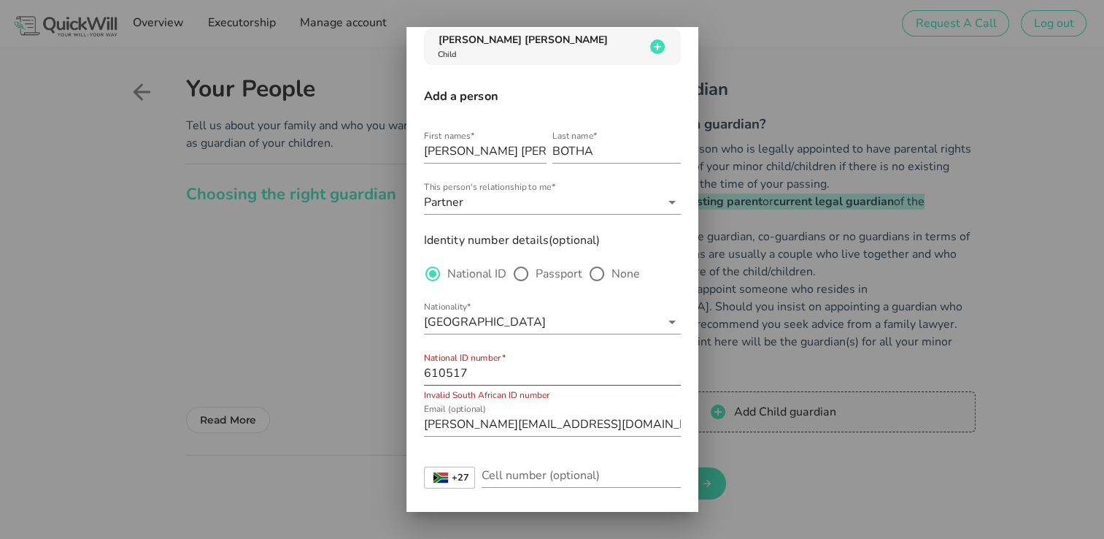
scroll to position [128, 0]
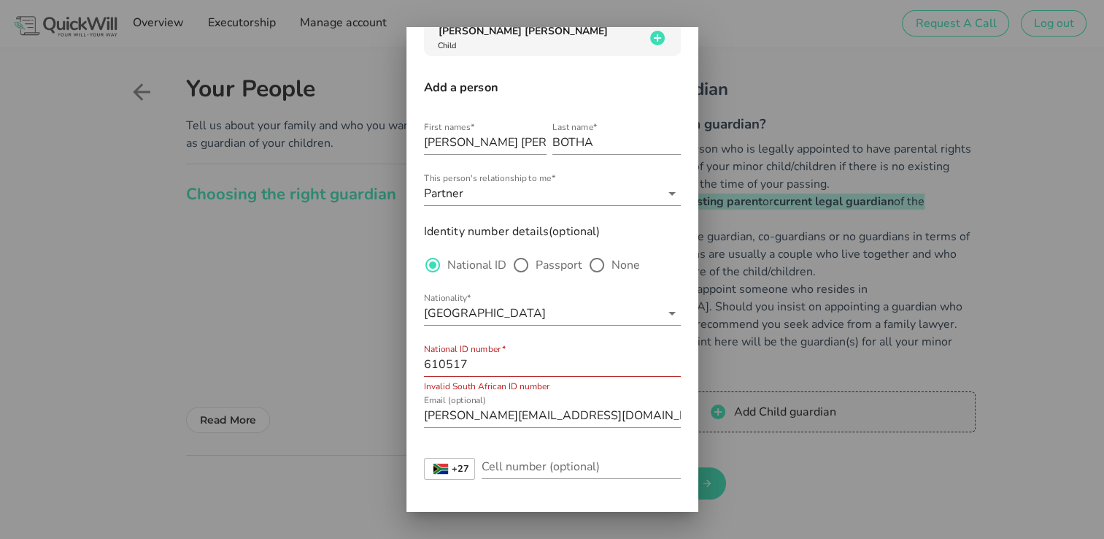
click at [496, 364] on input "610517" at bounding box center [552, 364] width 257 height 23
type input "6105175117083"
click at [507, 464] on input "Cell number (optional)" at bounding box center [581, 466] width 199 height 23
click at [486, 466] on input "9835329443" at bounding box center [581, 466] width 199 height 23
type input "0835329443"
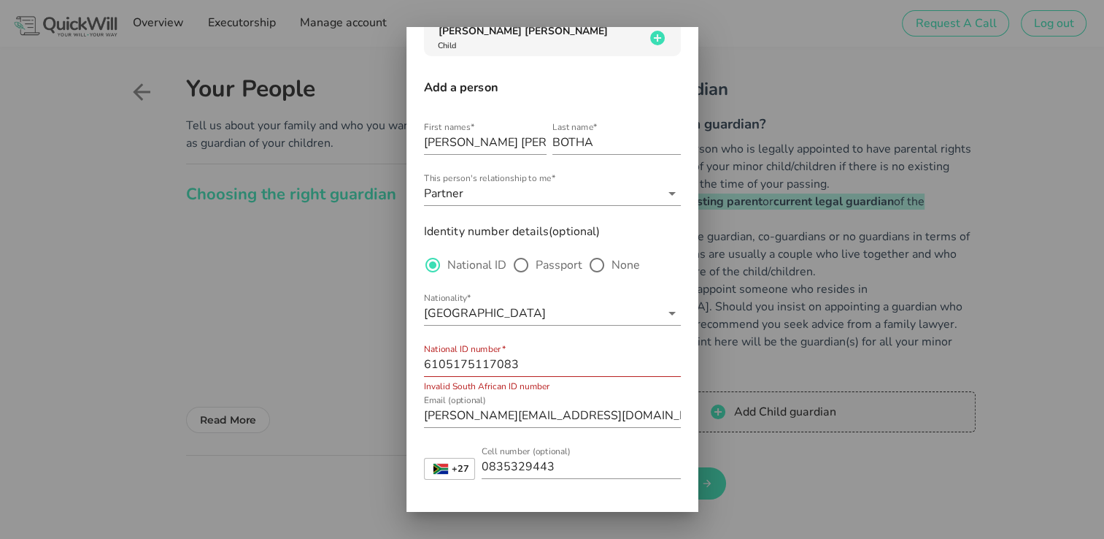
scroll to position [193, 0]
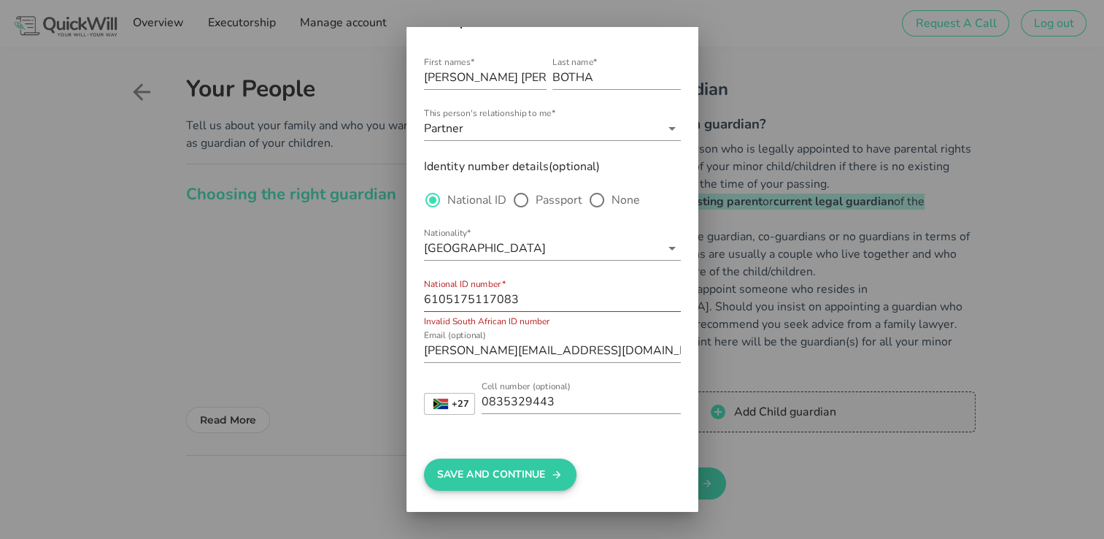
click at [480, 480] on button "Save And Continue" at bounding box center [500, 474] width 153 height 32
click at [450, 301] on input "6105175117083" at bounding box center [552, 299] width 257 height 23
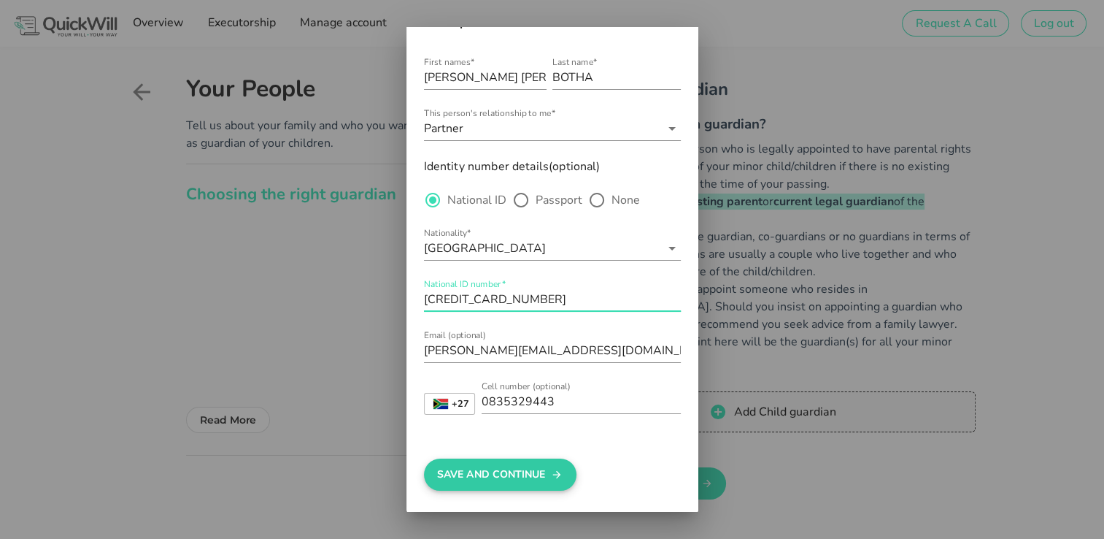
type input "[CREDIT_CARD_NUMBER]"
click at [470, 467] on button "Save And Continue" at bounding box center [500, 474] width 153 height 32
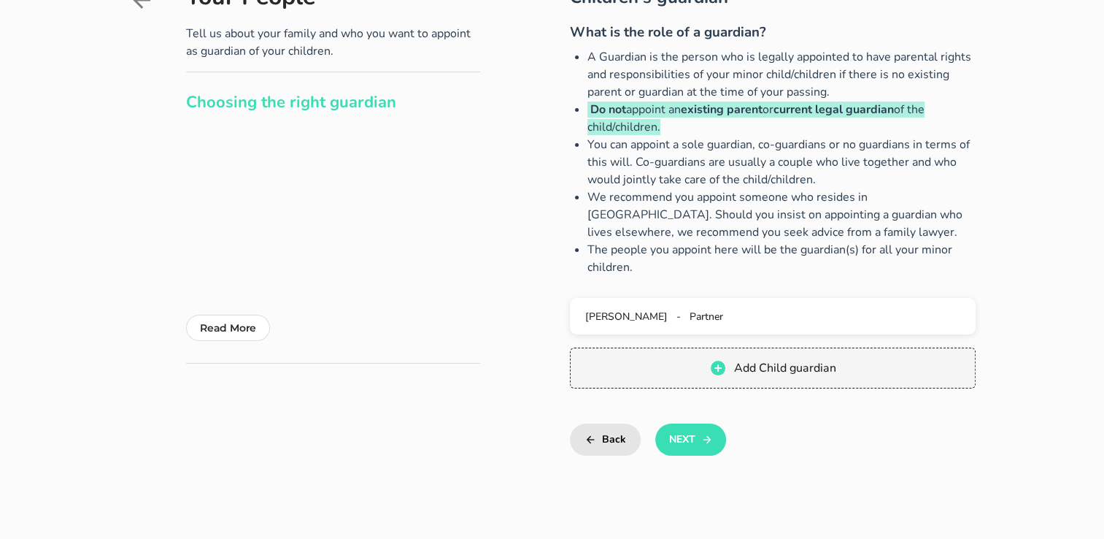
scroll to position [95, 0]
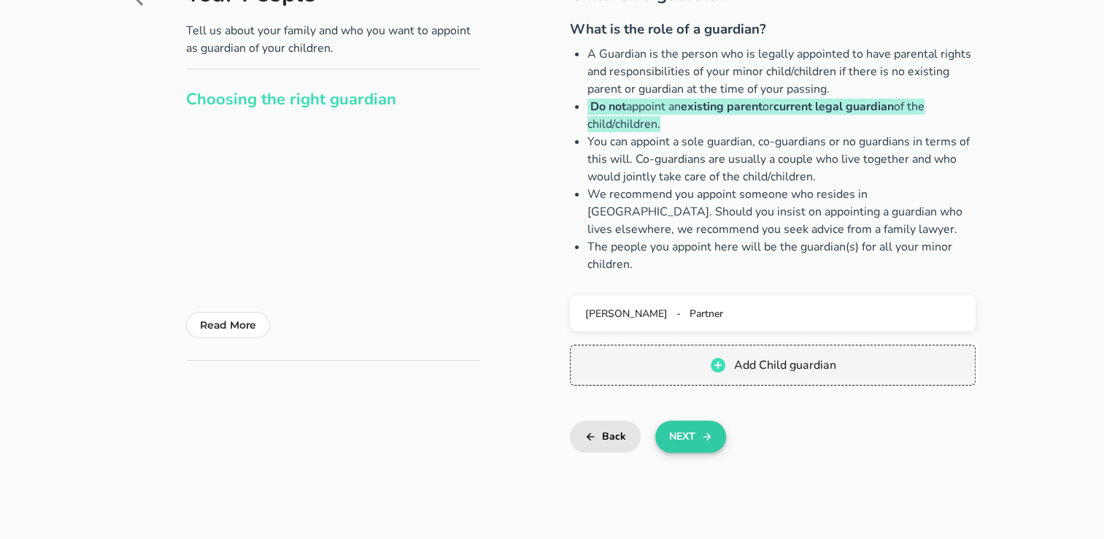
click at [699, 429] on button "Next" at bounding box center [691, 436] width 71 height 32
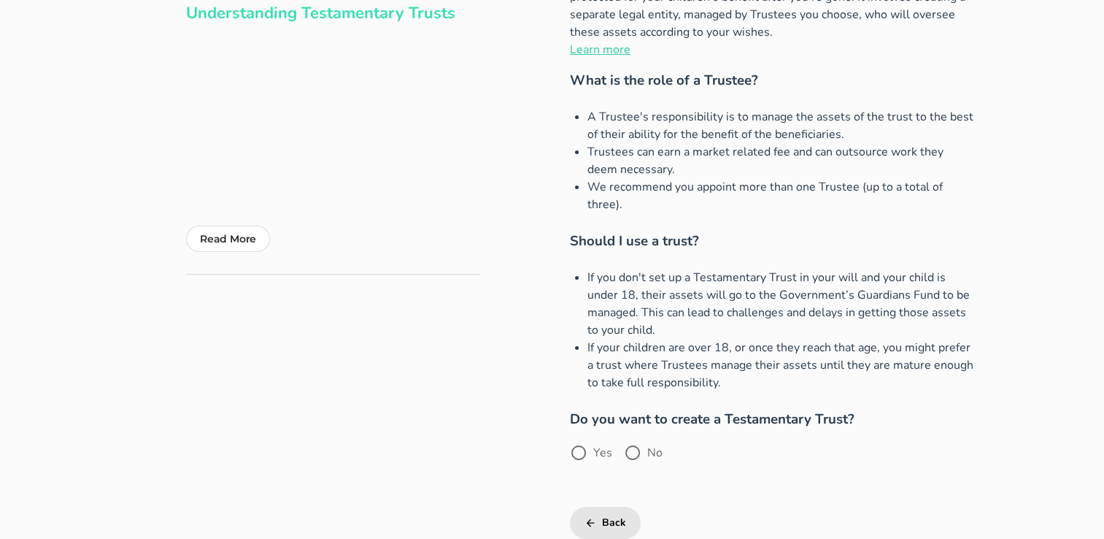
scroll to position [180, 0]
click at [639, 457] on div at bounding box center [632, 454] width 25 height 25
radio input "true"
click at [687, 521] on button "Next" at bounding box center [691, 524] width 71 height 32
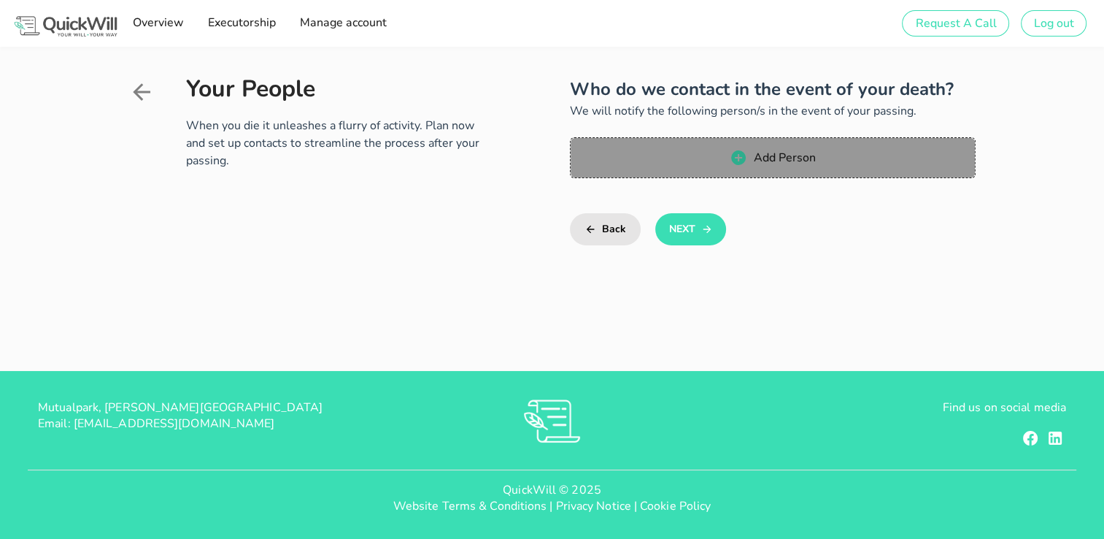
click at [774, 156] on span "Add Person" at bounding box center [784, 158] width 63 height 16
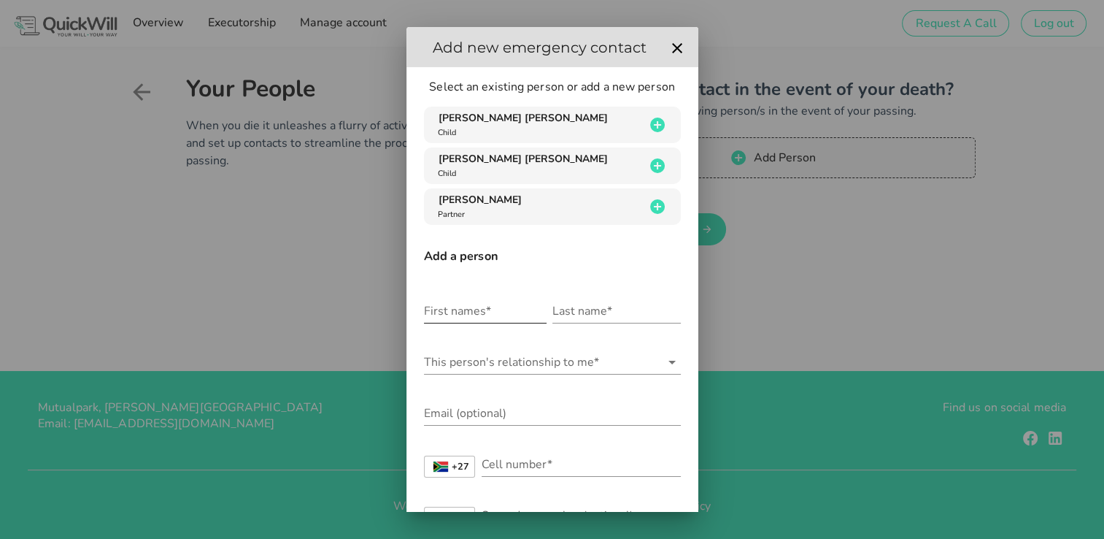
click at [482, 316] on input "First names*" at bounding box center [485, 310] width 123 height 23
type input "Jayso"
click at [672, 53] on icon "button" at bounding box center [677, 48] width 10 height 10
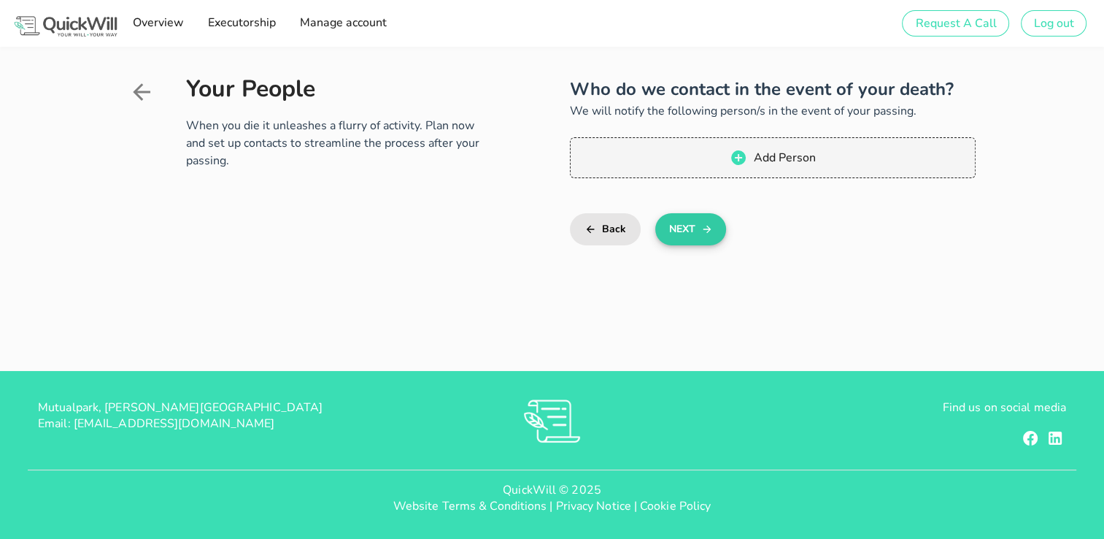
click at [698, 229] on button "Next" at bounding box center [691, 229] width 71 height 32
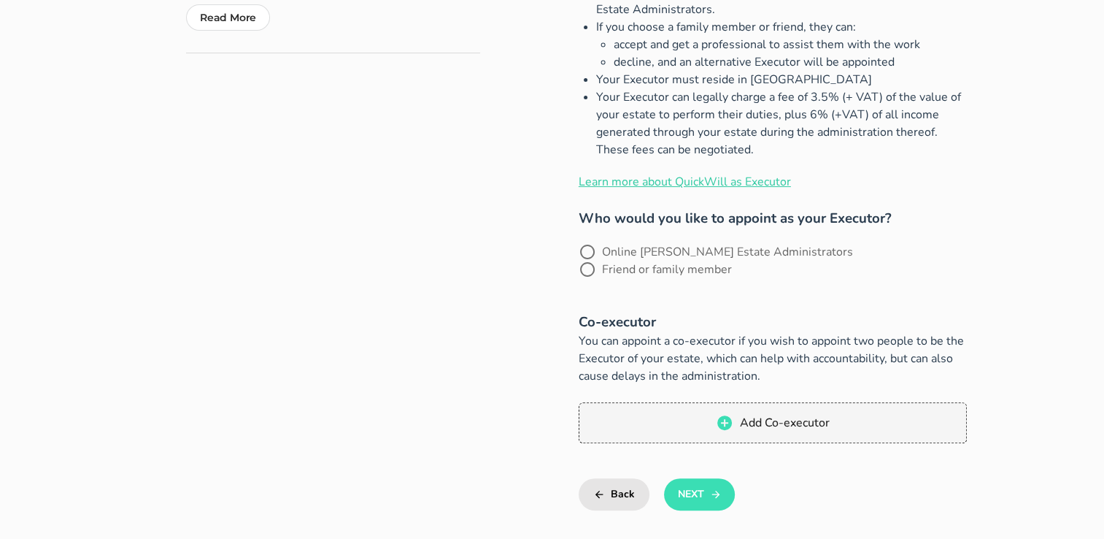
scroll to position [401, 0]
click at [600, 258] on div at bounding box center [587, 270] width 25 height 25
radio input "true"
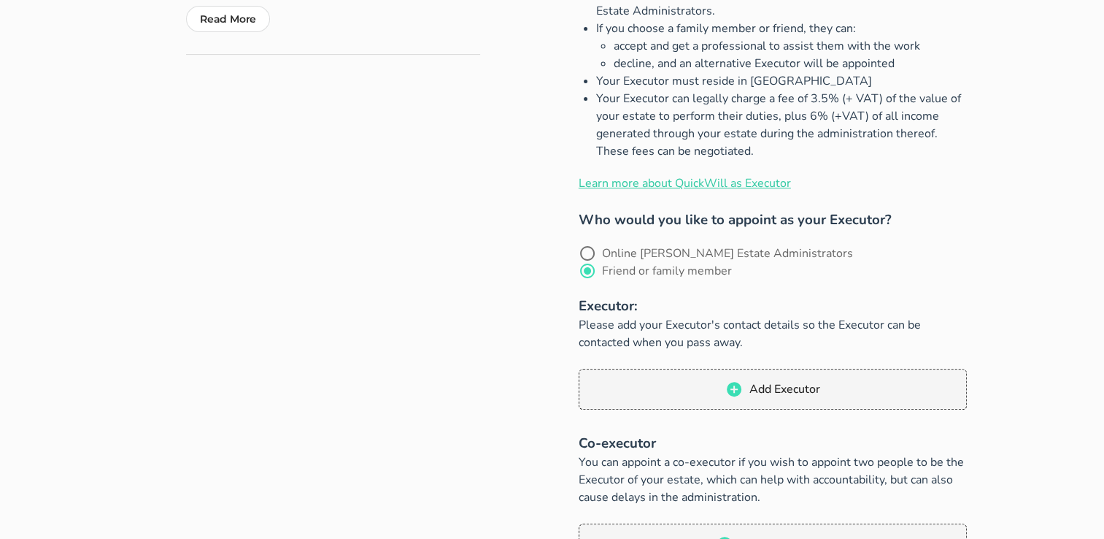
click at [777, 396] on div "Add Executor" at bounding box center [773, 389] width 406 height 70
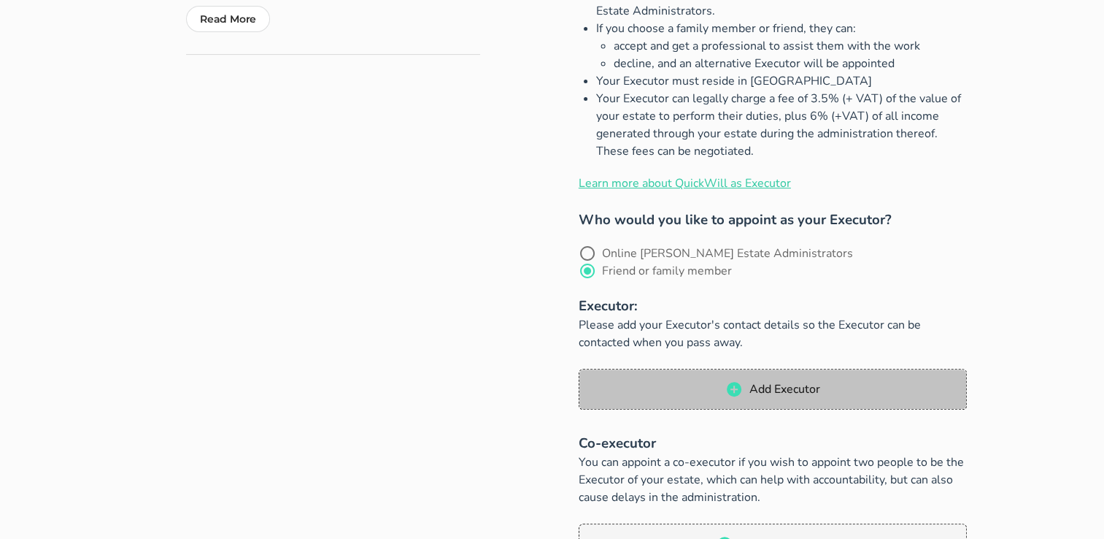
click at [771, 381] on button "Add Executor" at bounding box center [773, 389] width 388 height 41
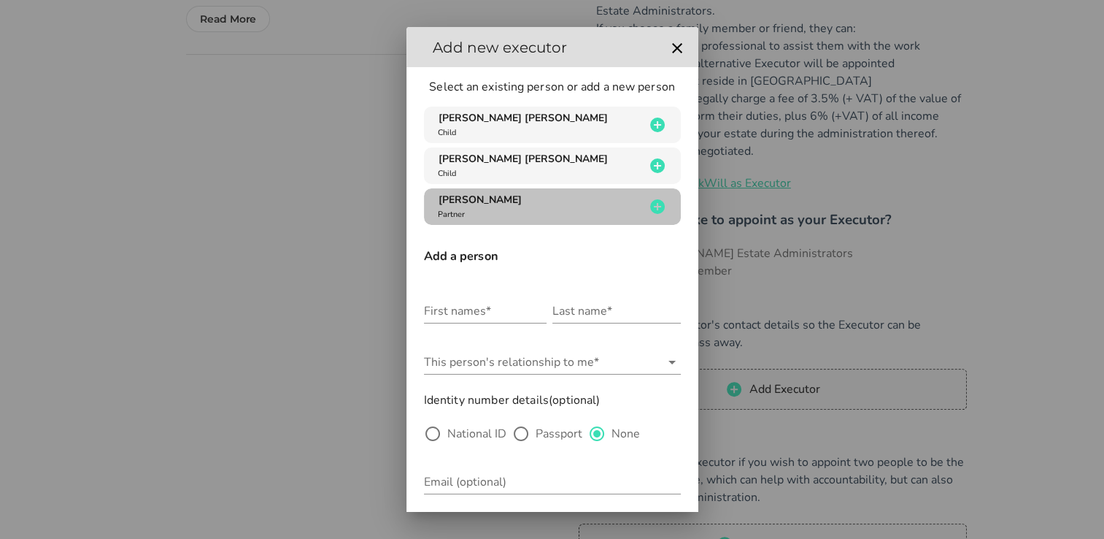
click at [649, 203] on icon "button" at bounding box center [658, 207] width 18 height 18
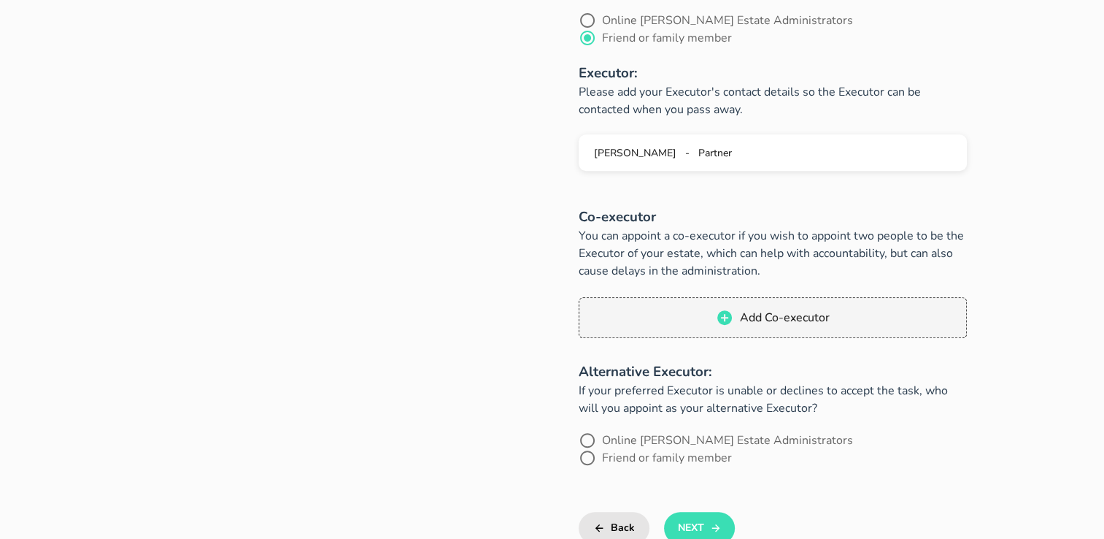
scroll to position [633, 0]
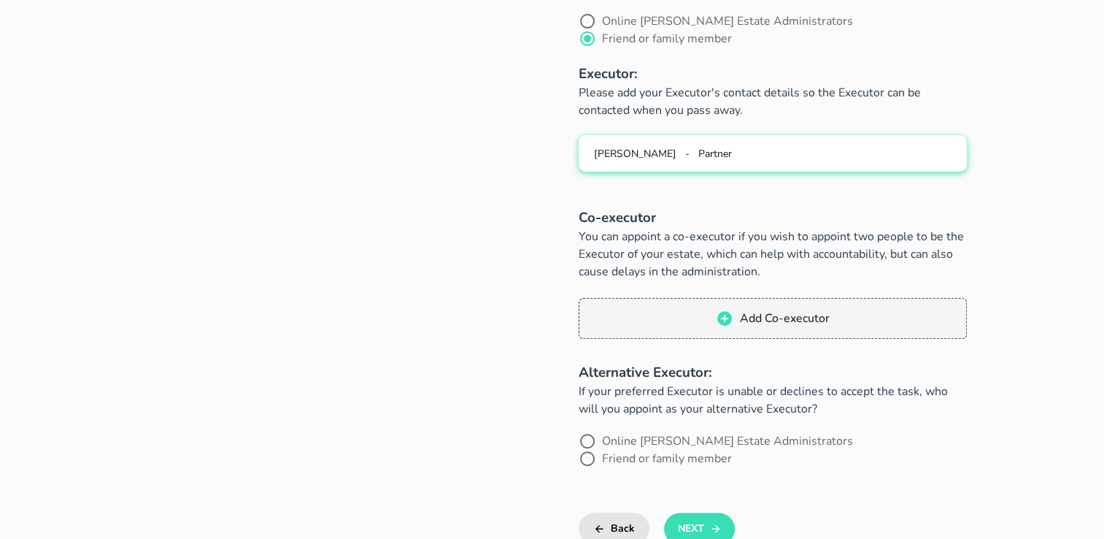
click at [732, 135] on button "[PERSON_NAME] - Partner" at bounding box center [773, 153] width 388 height 36
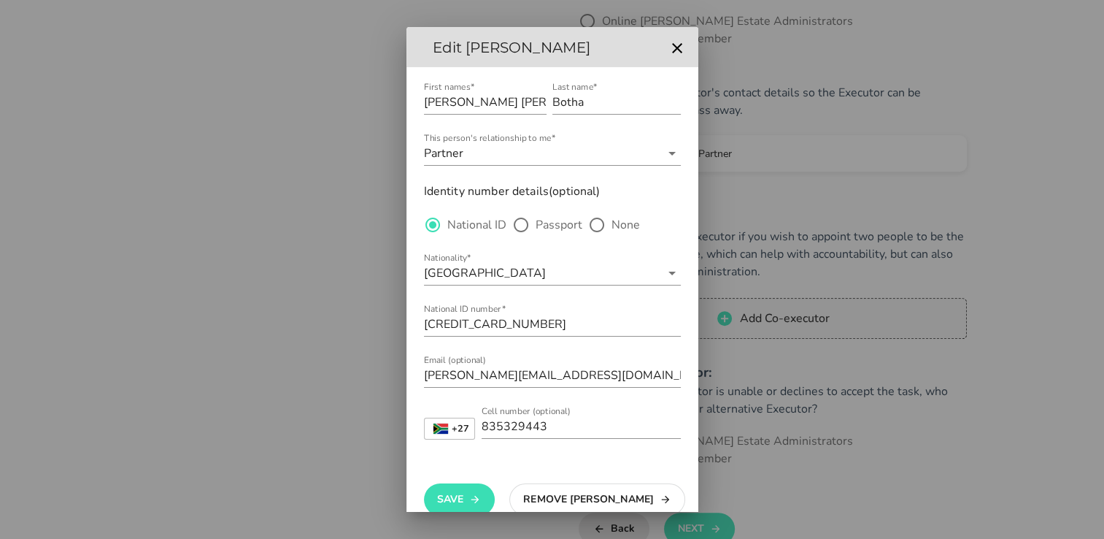
scroll to position [25, 0]
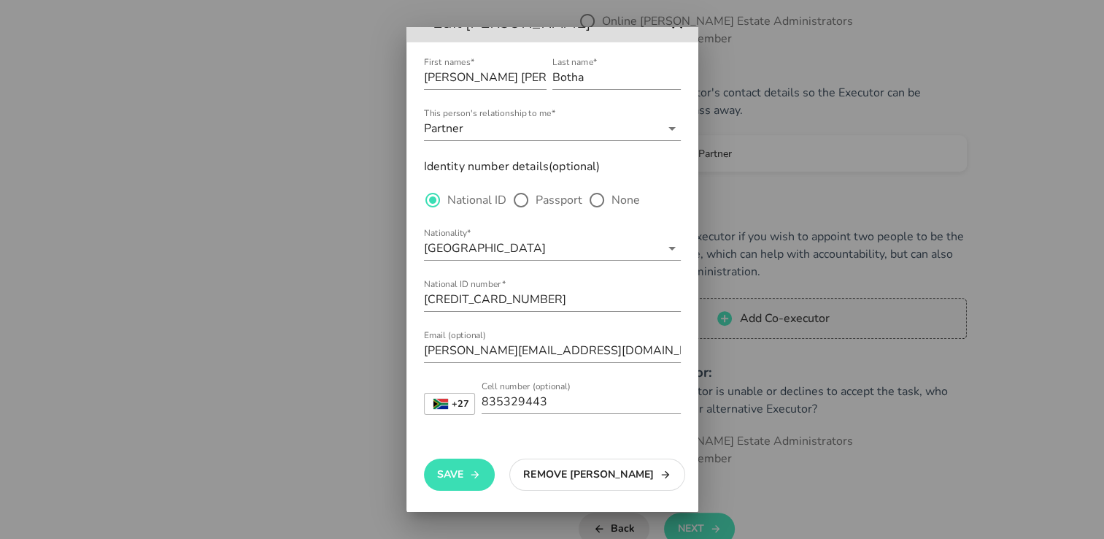
click at [699, 342] on div at bounding box center [552, 269] width 1104 height 539
click at [458, 486] on button "Save" at bounding box center [459, 474] width 71 height 32
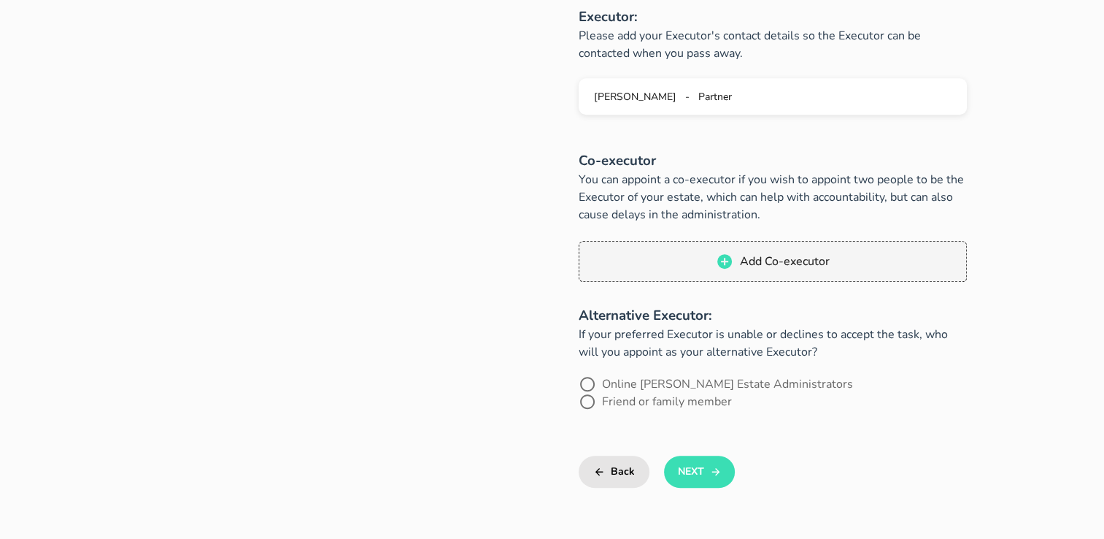
scroll to position [692, 0]
click at [621, 453] on button "Back" at bounding box center [614, 469] width 71 height 32
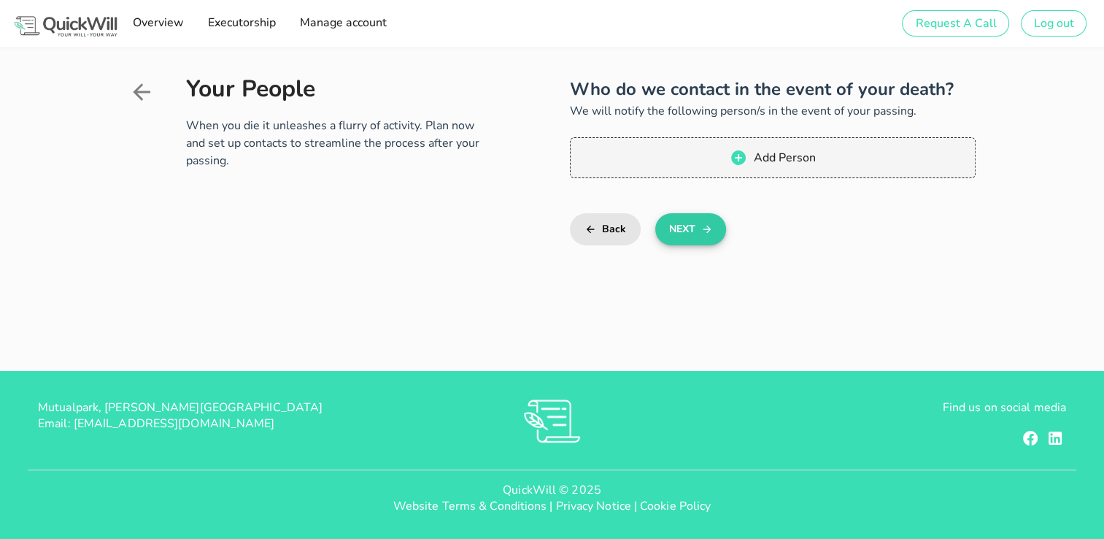
click at [683, 230] on button "Next" at bounding box center [691, 229] width 71 height 32
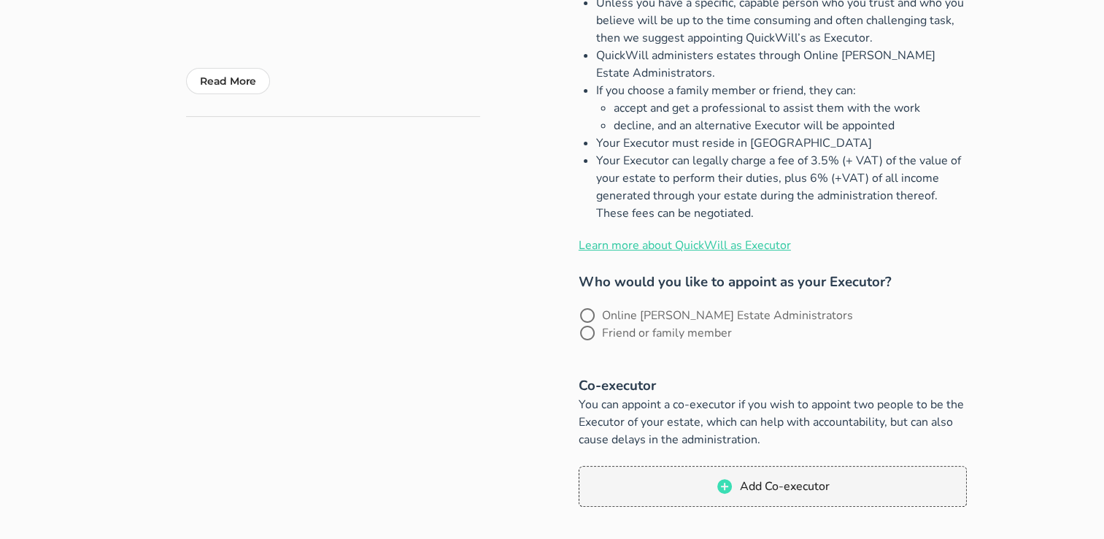
scroll to position [386, 0]
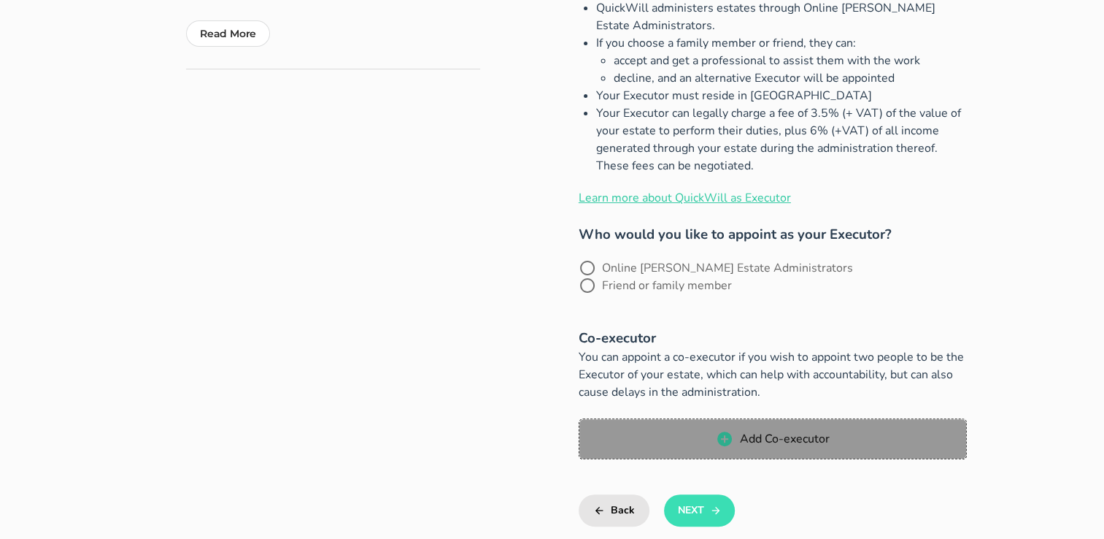
click at [761, 431] on span "Add Co-executor" at bounding box center [784, 439] width 91 height 16
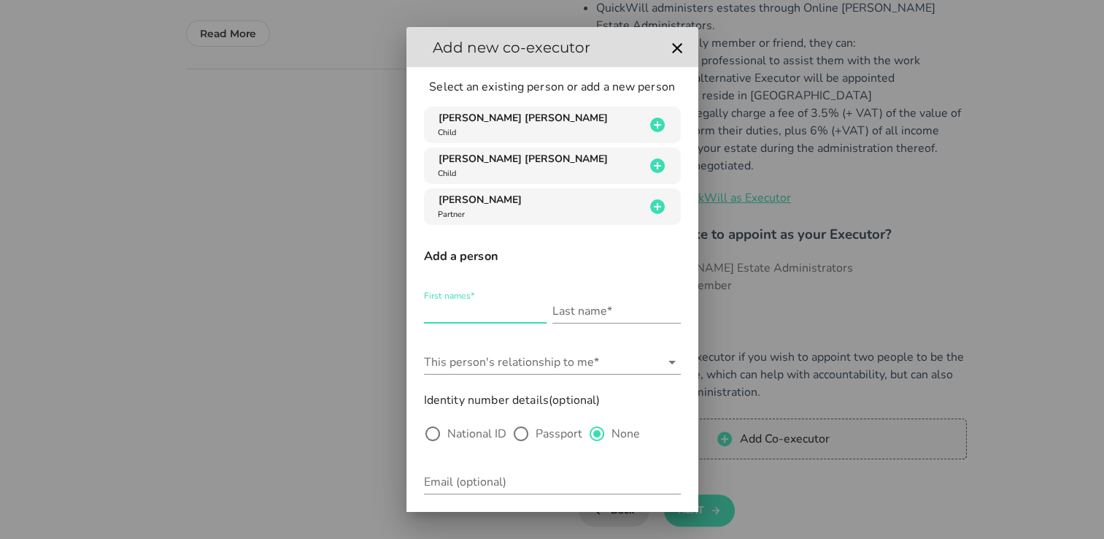
click at [455, 318] on input "First names*" at bounding box center [485, 310] width 123 height 23
type input "[PERSON_NAME]"
type input "Theron"
type input "[PERSON_NAME][EMAIL_ADDRESS][PERSON_NAME][DOMAIN_NAME]"
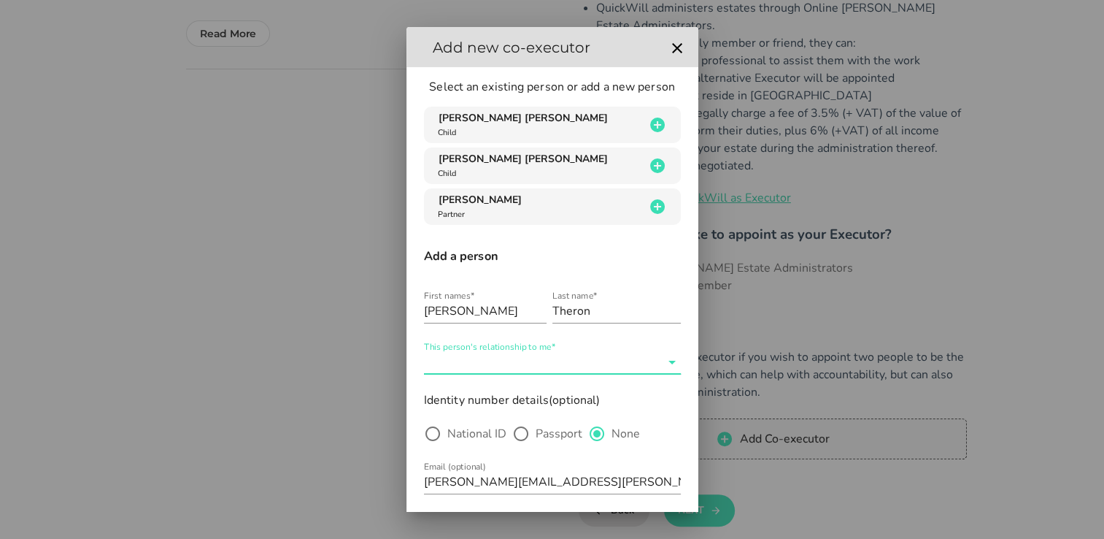
click at [471, 371] on input "This person's relationship to me*" at bounding box center [542, 361] width 237 height 23
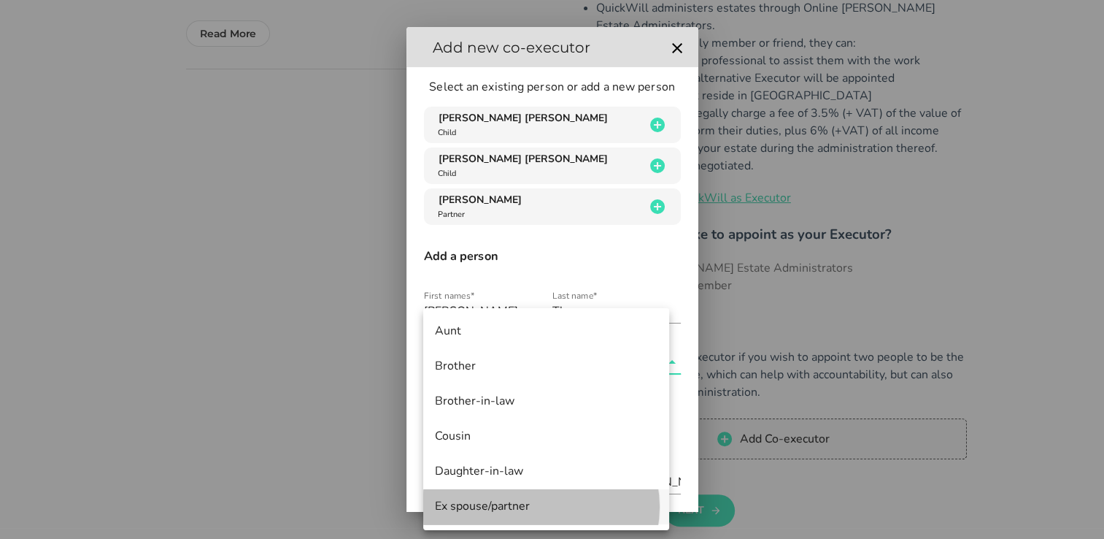
click at [478, 504] on div "Ex spouse/partner" at bounding box center [546, 506] width 223 height 14
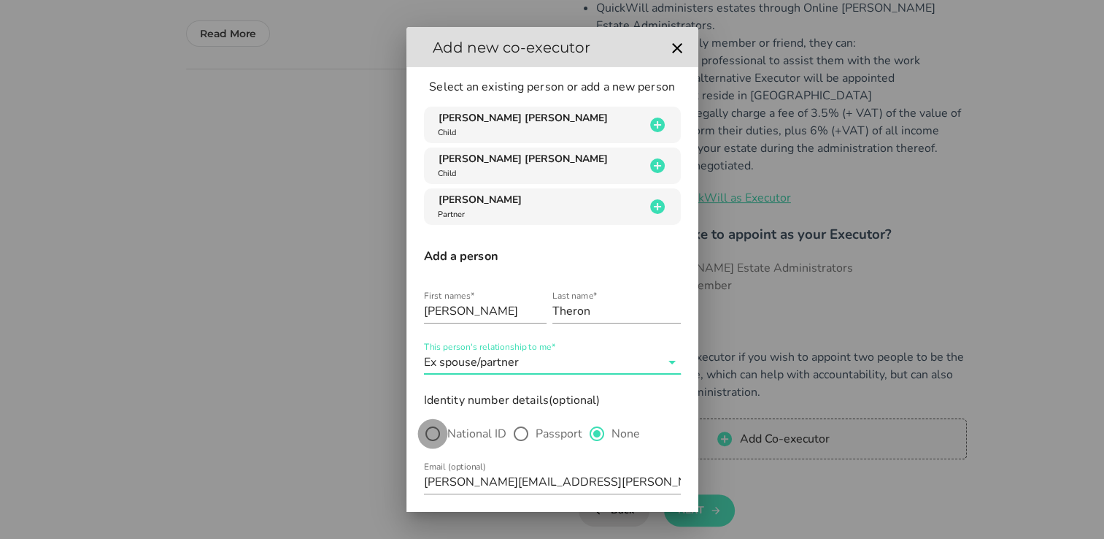
click at [435, 440] on div at bounding box center [432, 433] width 25 height 25
radio input "true"
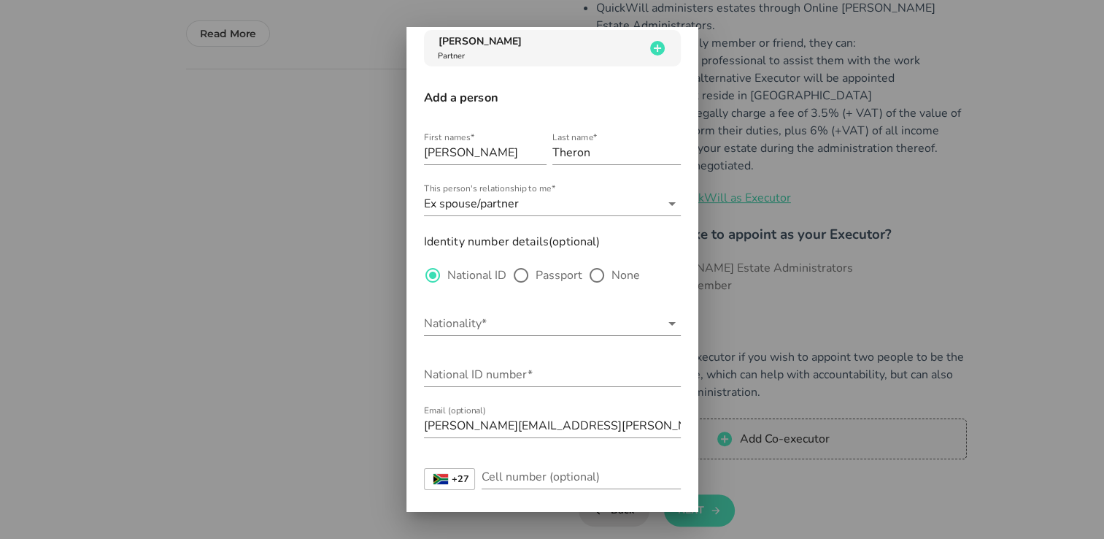
scroll to position [165, 0]
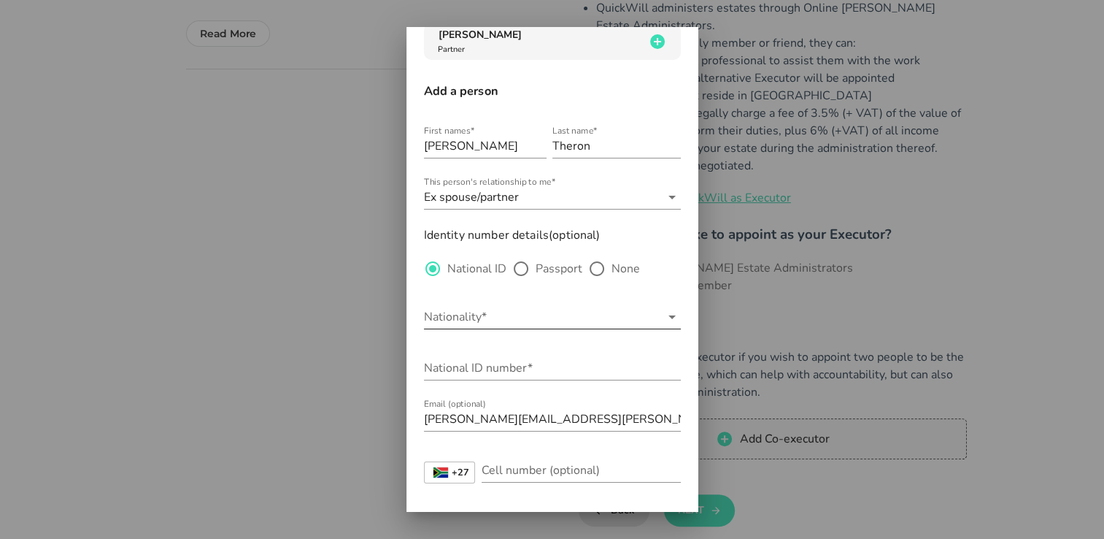
click at [447, 313] on input "Nationality*" at bounding box center [542, 316] width 237 height 23
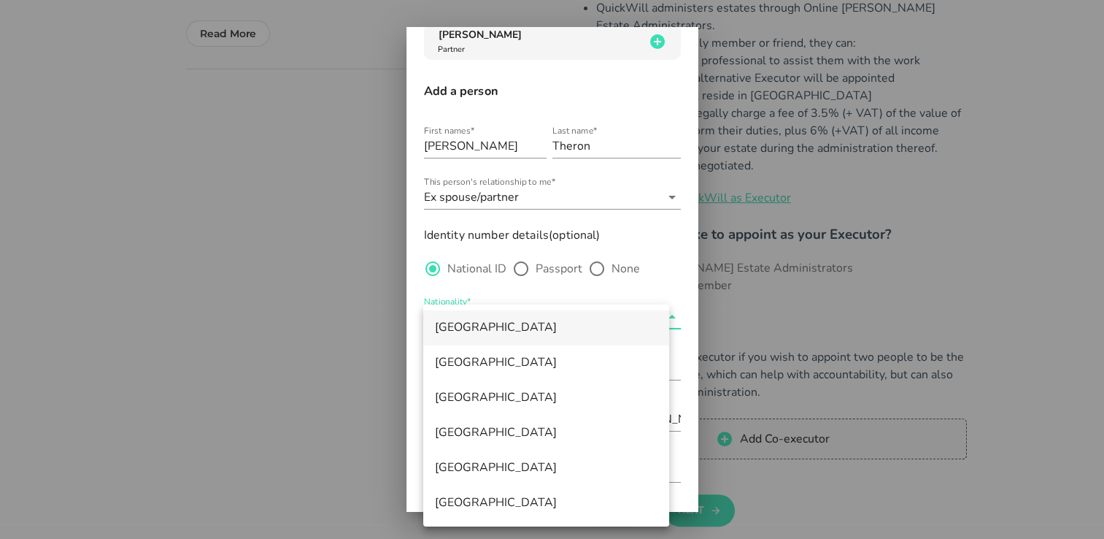
click at [438, 324] on div "[GEOGRAPHIC_DATA]" at bounding box center [546, 327] width 223 height 14
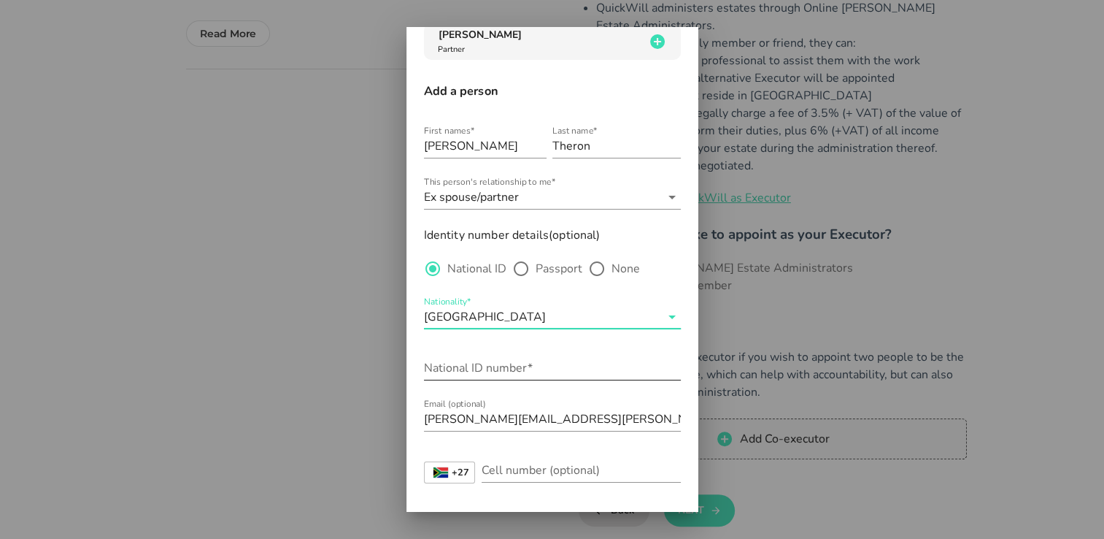
click at [439, 351] on div "National ID number*" at bounding box center [552, 371] width 257 height 48
click at [434, 366] on input "National ID number*" at bounding box center [552, 367] width 257 height 23
type input "760511"
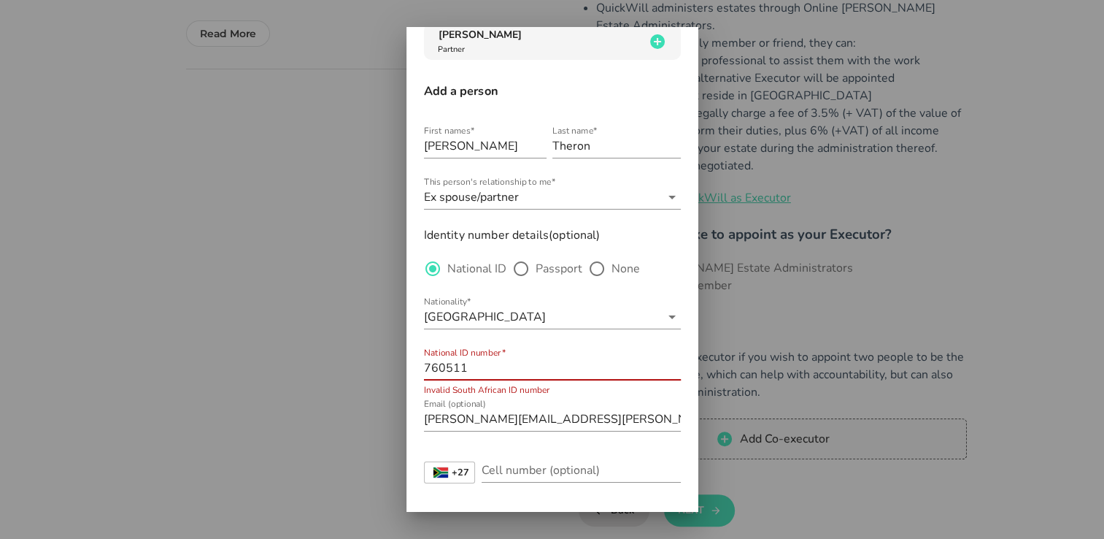
drag, startPoint x: 415, startPoint y: 369, endPoint x: 398, endPoint y: 366, distance: 16.9
click at [398, 366] on div "Sign up to create your free will The first step in setting up your will is crea…" at bounding box center [552, 202] width 1104 height 1177
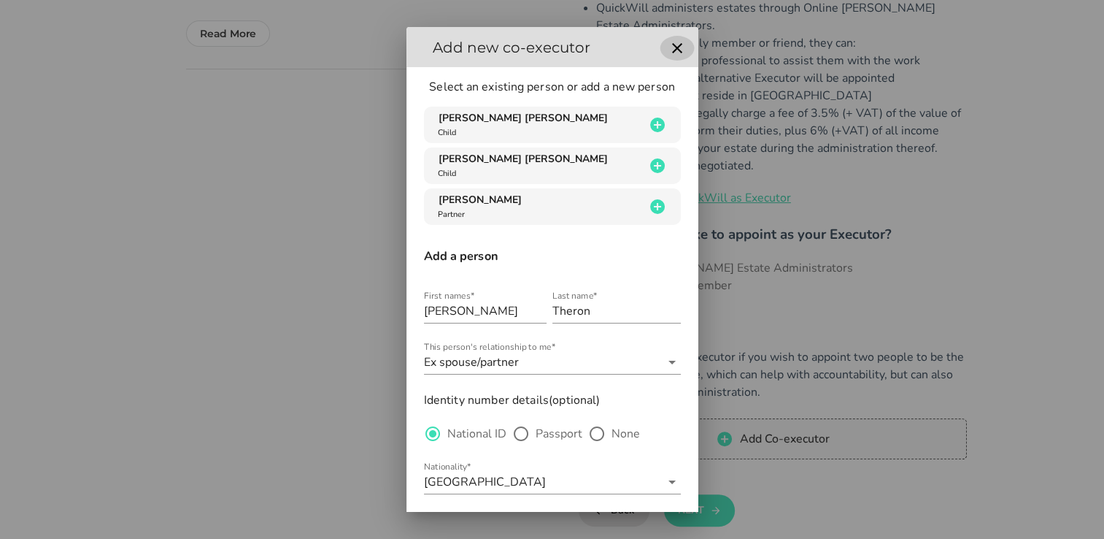
click at [664, 46] on button "button" at bounding box center [677, 48] width 26 height 19
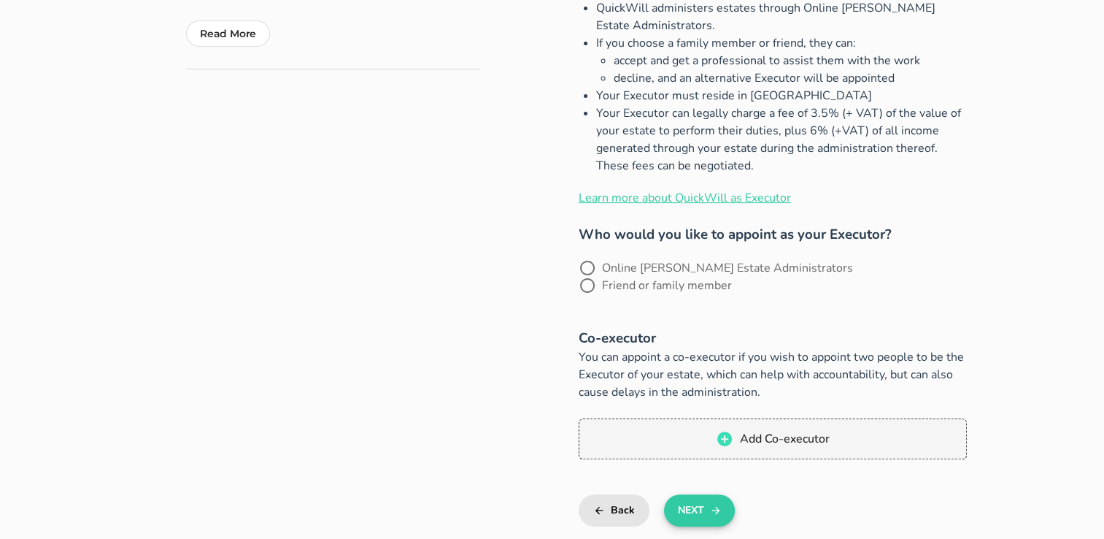
click at [718, 501] on icon "button" at bounding box center [716, 510] width 12 height 18
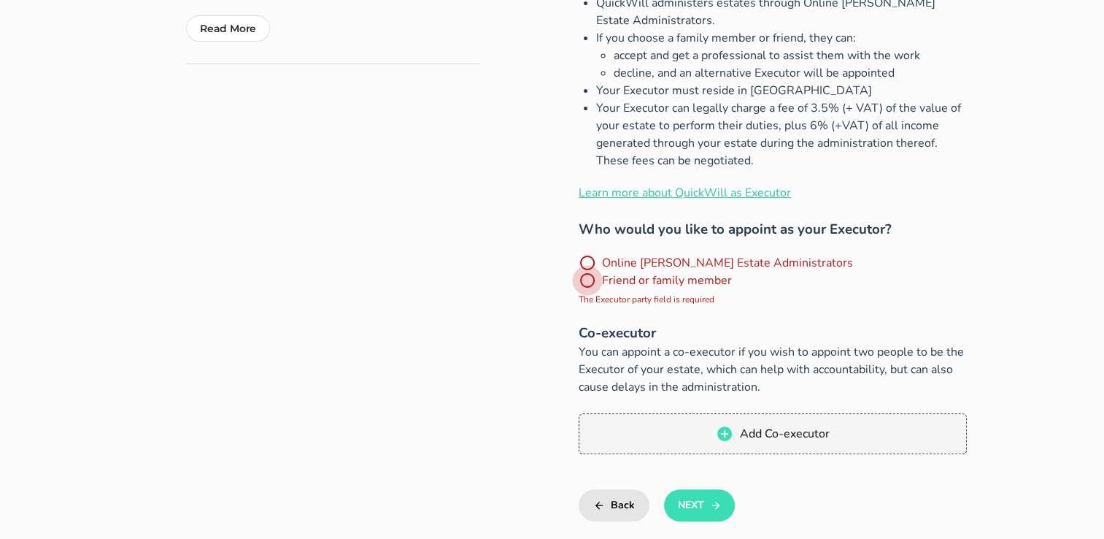
click at [600, 268] on div at bounding box center [587, 280] width 25 height 25
radio input "true"
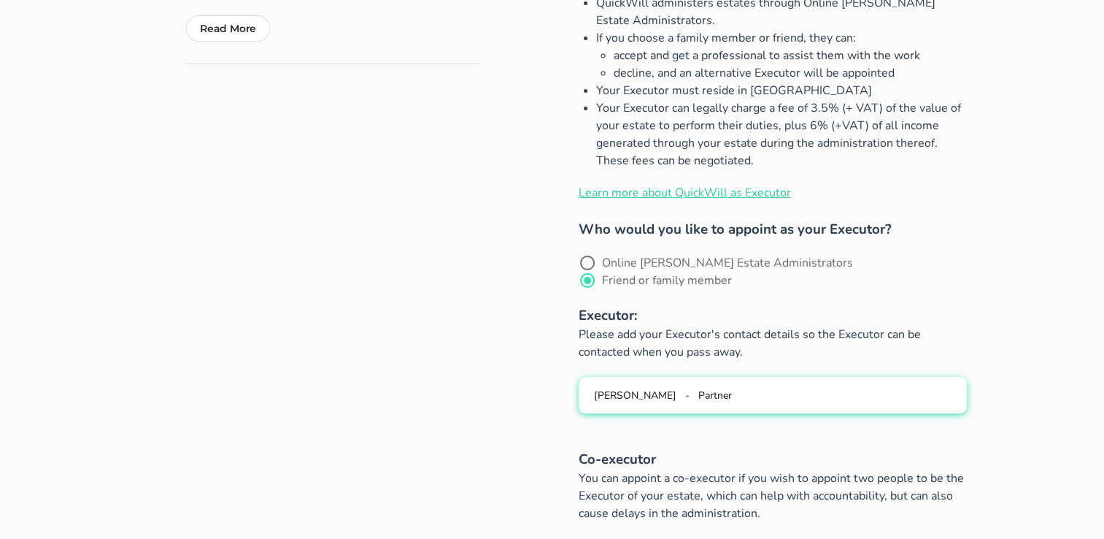
click at [656, 388] on span "[PERSON_NAME]" at bounding box center [635, 395] width 82 height 14
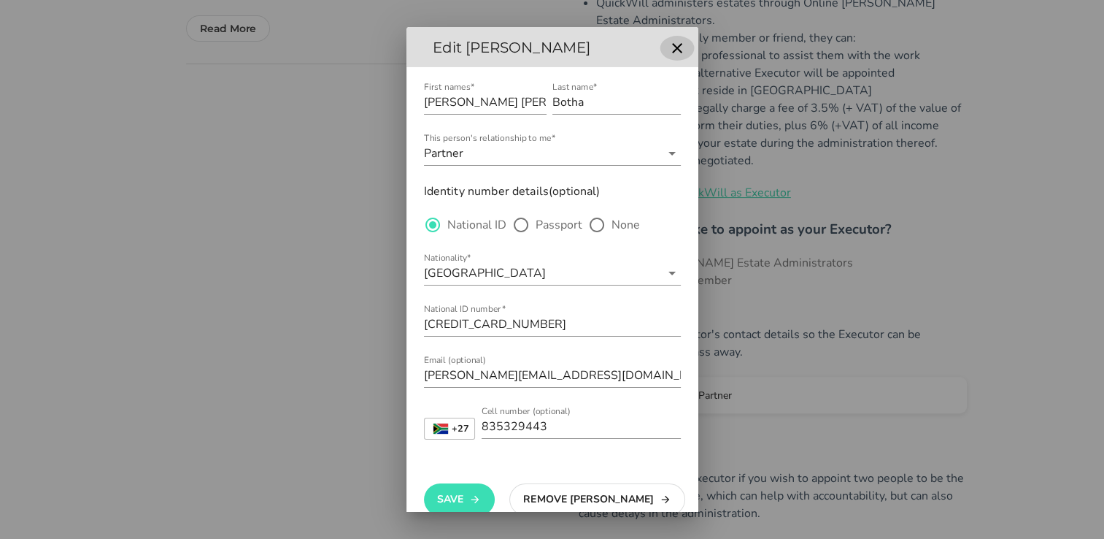
click at [672, 52] on icon "button" at bounding box center [677, 48] width 10 height 10
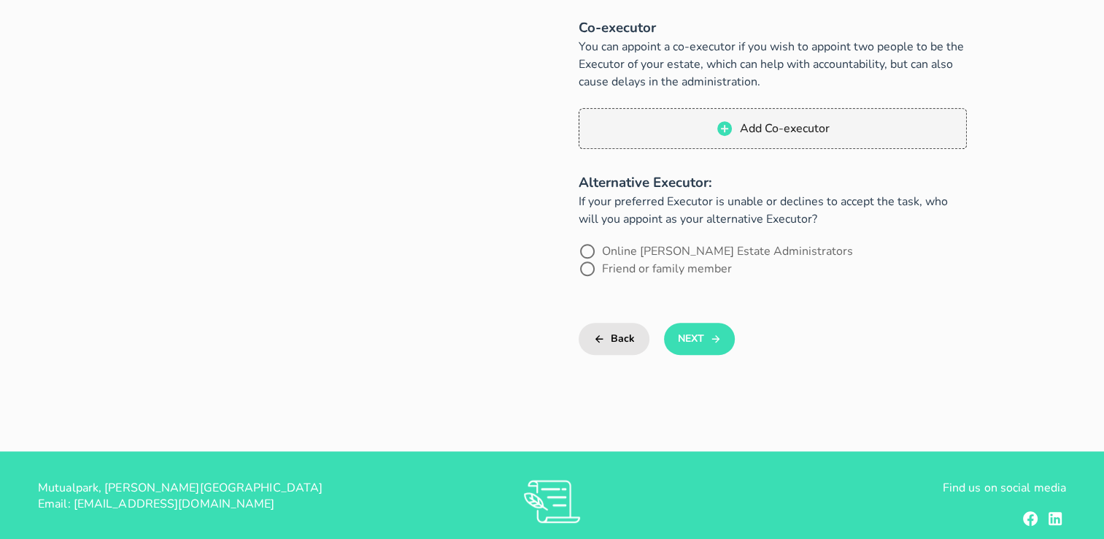
scroll to position [820, 0]
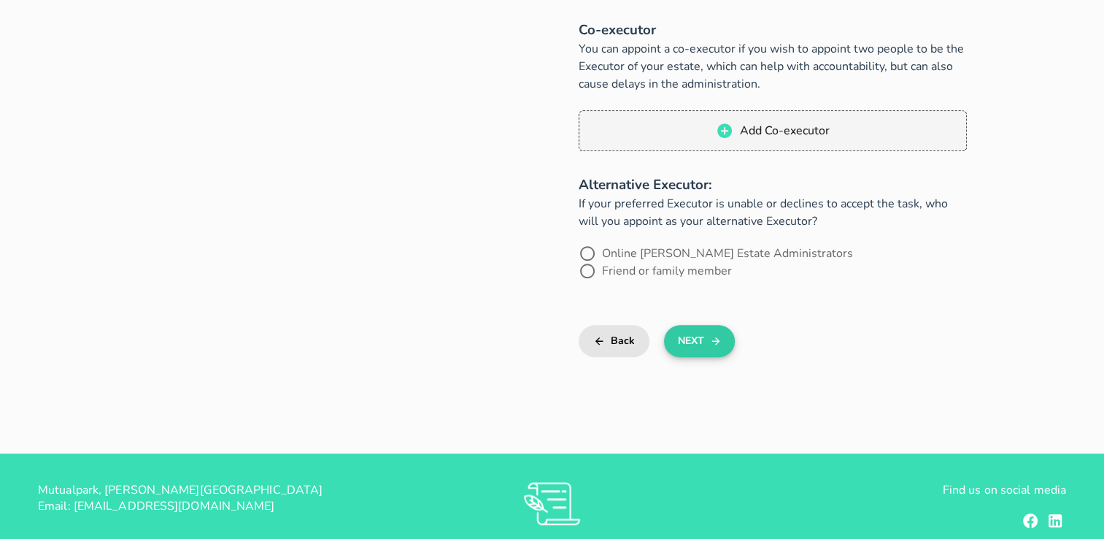
click at [702, 325] on button "Next" at bounding box center [699, 341] width 71 height 32
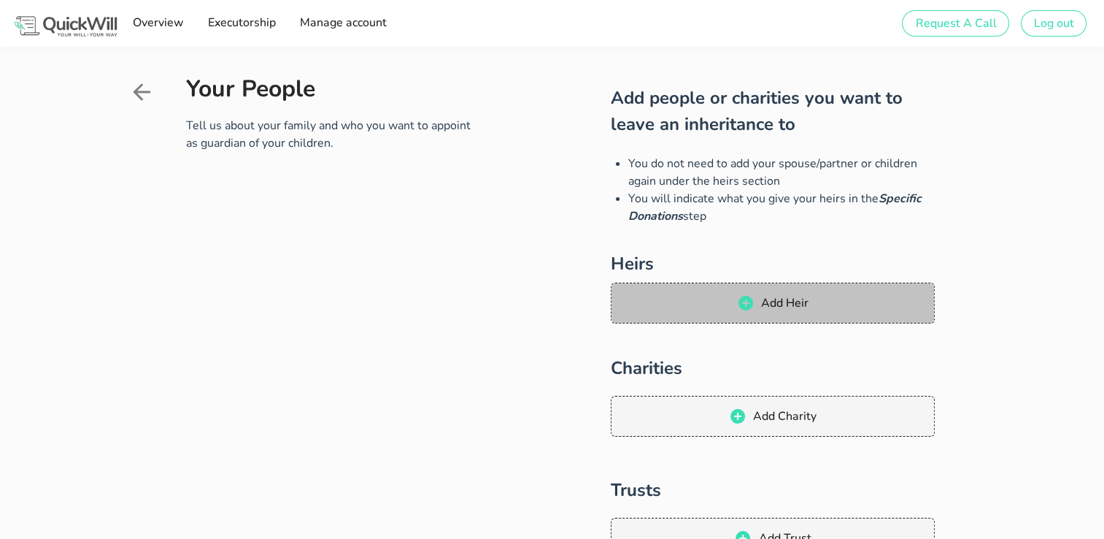
click at [761, 306] on span "Add Heir" at bounding box center [785, 303] width 48 height 16
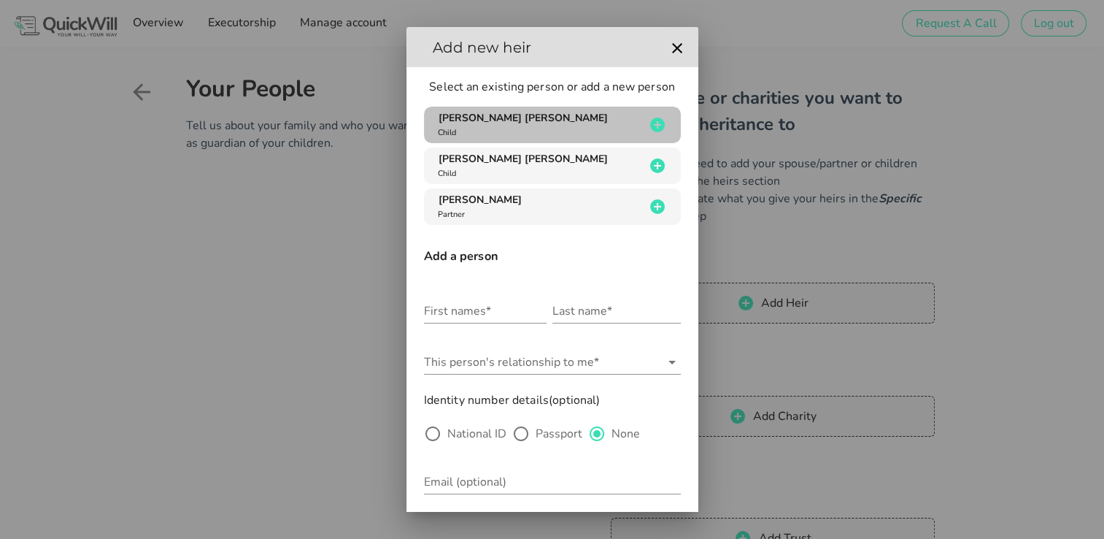
click at [480, 112] on span "[PERSON_NAME] [PERSON_NAME]" at bounding box center [523, 118] width 169 height 14
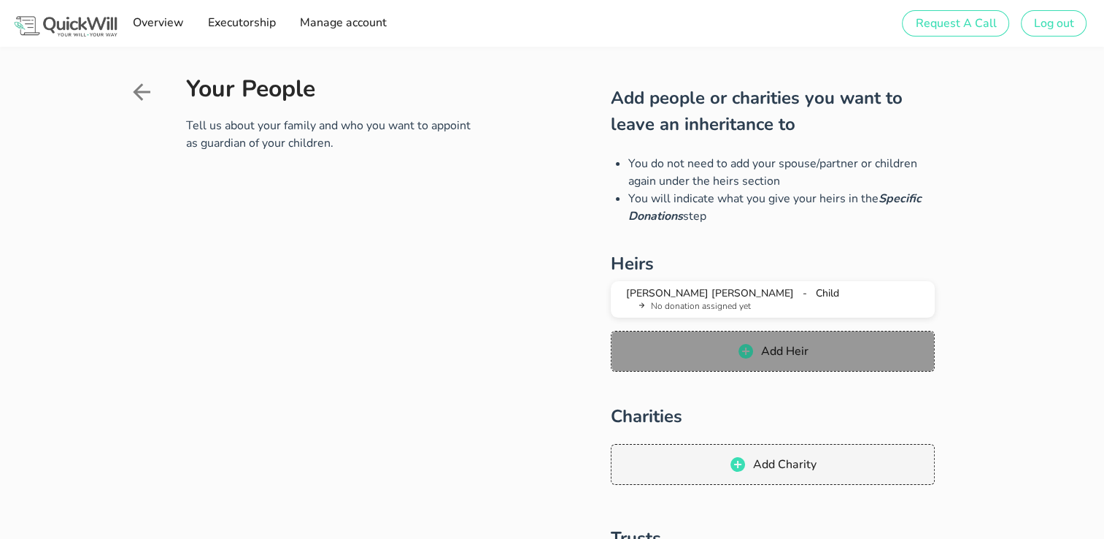
click at [757, 346] on span "Add Heir" at bounding box center [772, 351] width 293 height 18
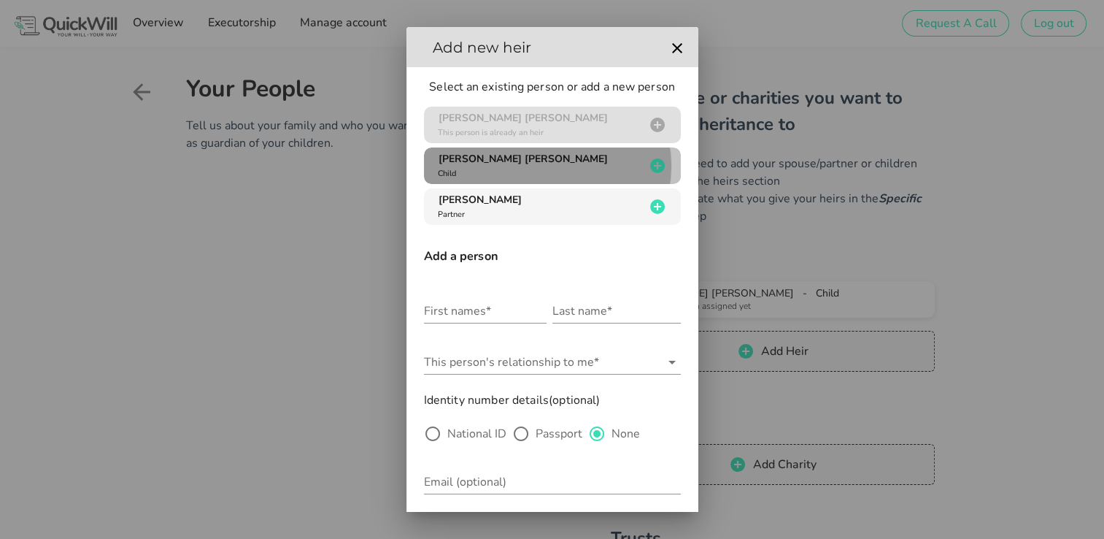
click at [473, 161] on span "[PERSON_NAME] [PERSON_NAME]" at bounding box center [523, 159] width 169 height 14
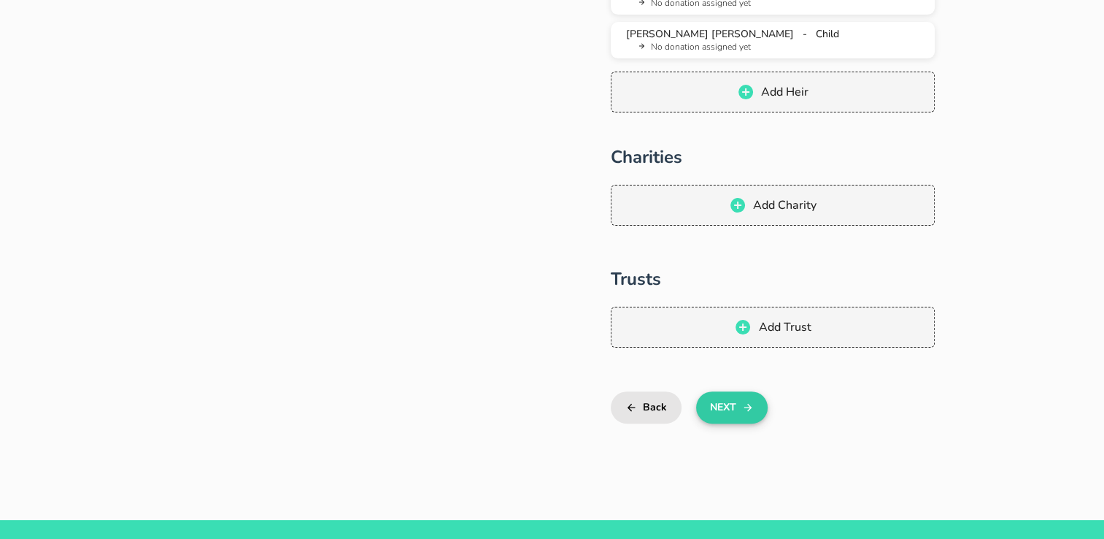
click at [710, 407] on button "Next" at bounding box center [731, 407] width 71 height 32
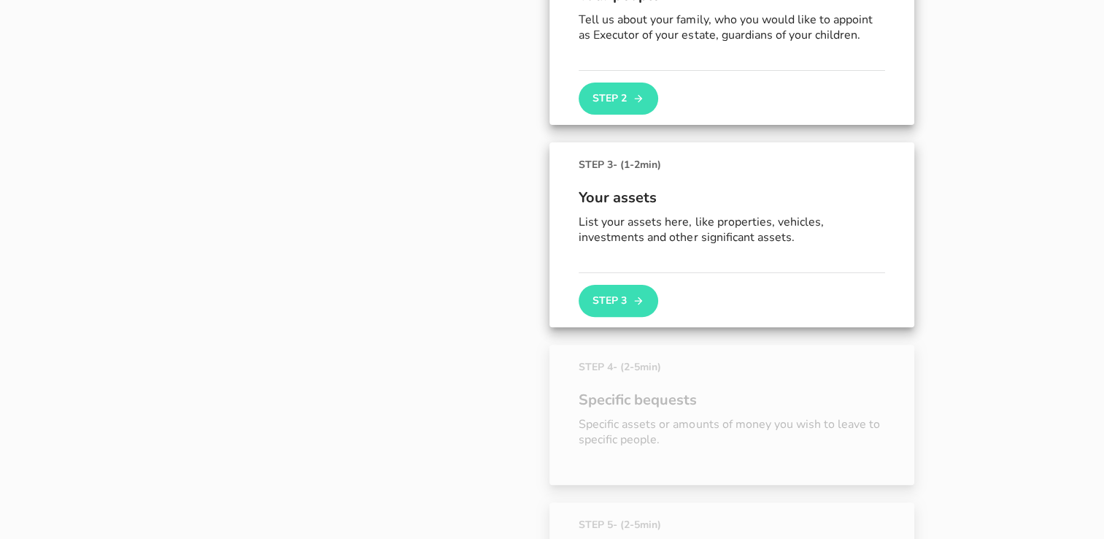
scroll to position [376, 0]
click at [632, 299] on button "Step 3" at bounding box center [618, 299] width 79 height 32
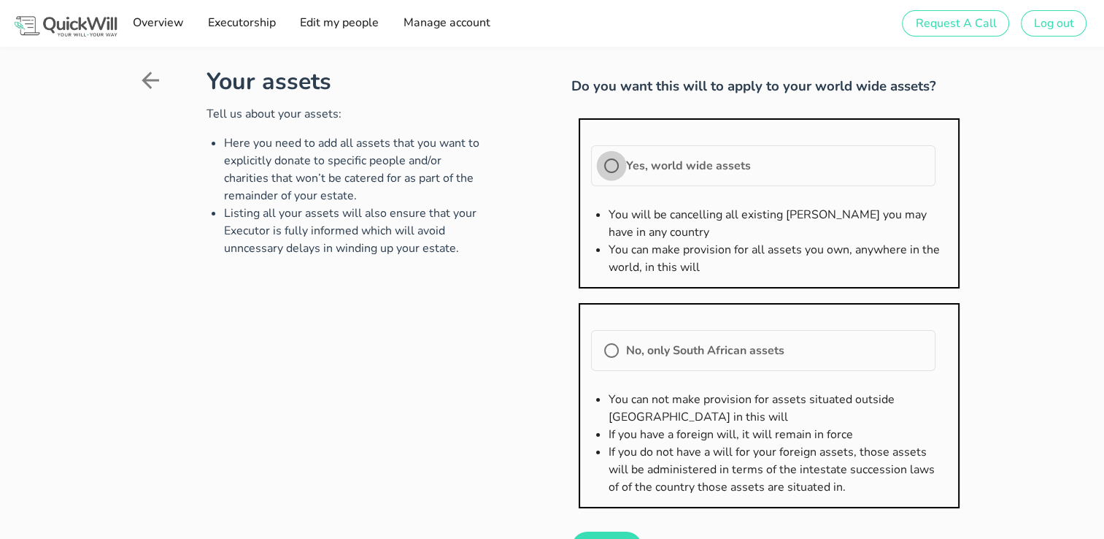
click at [608, 161] on div at bounding box center [611, 165] width 25 height 25
radio input "true"
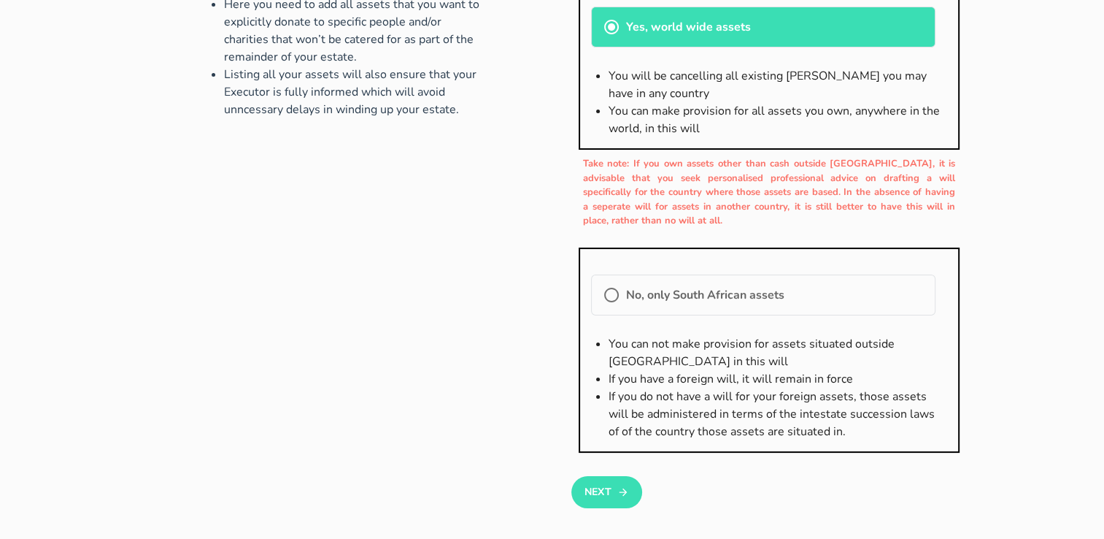
scroll to position [143, 0]
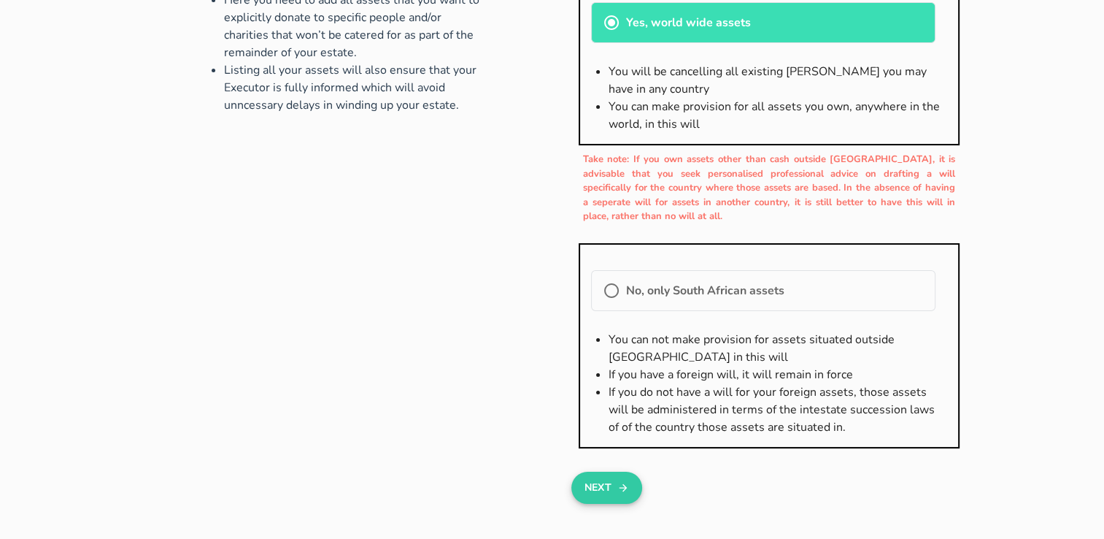
click at [610, 485] on button "Next" at bounding box center [607, 488] width 71 height 32
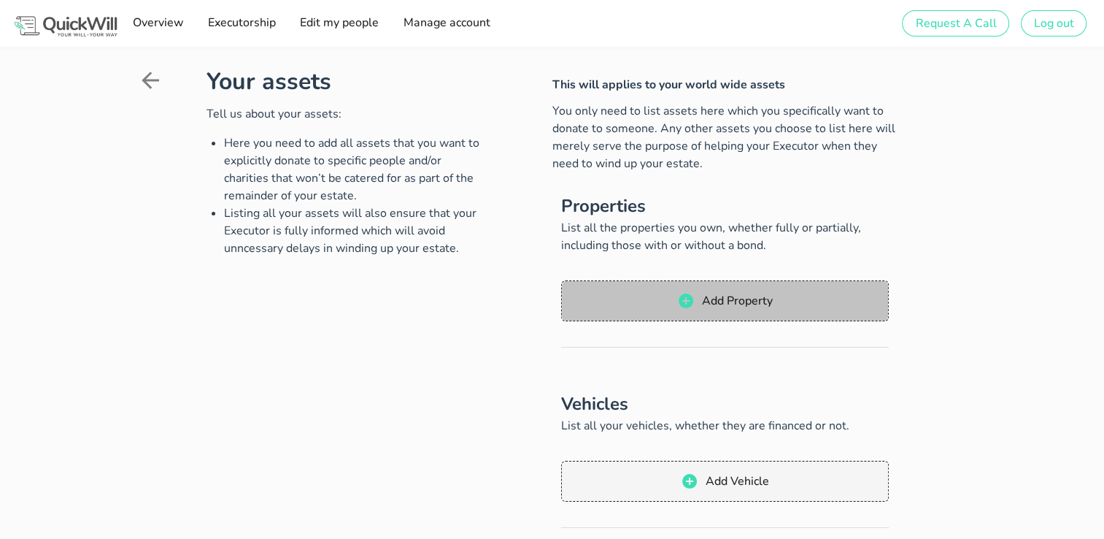
click at [734, 291] on button "Add Property" at bounding box center [725, 300] width 328 height 41
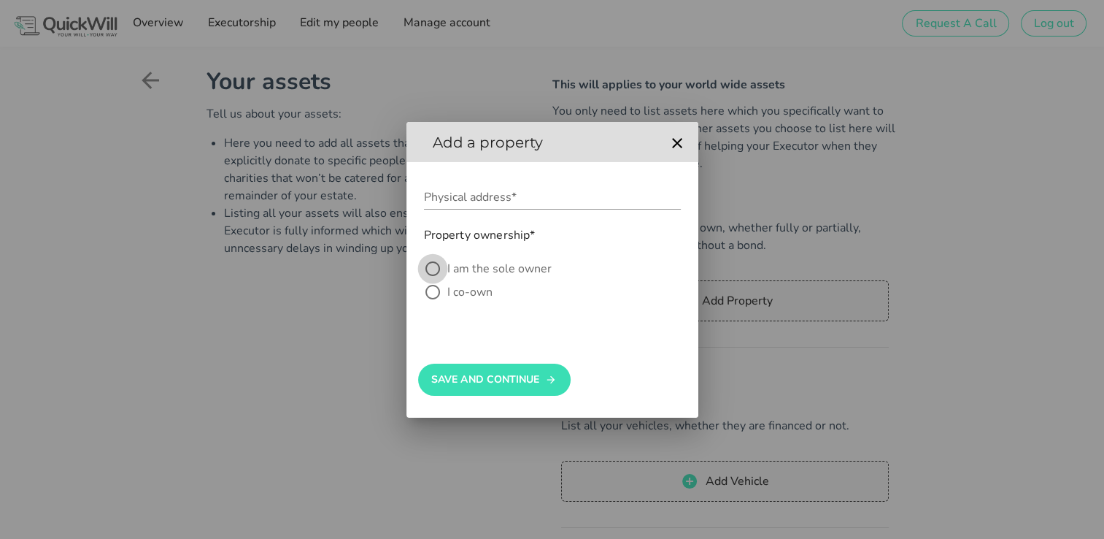
click at [442, 266] on div at bounding box center [432, 268] width 25 height 25
radio input "true"
click at [472, 384] on button "Save And Continue" at bounding box center [494, 380] width 153 height 32
click at [437, 191] on div "Physical address*" at bounding box center [552, 196] width 257 height 23
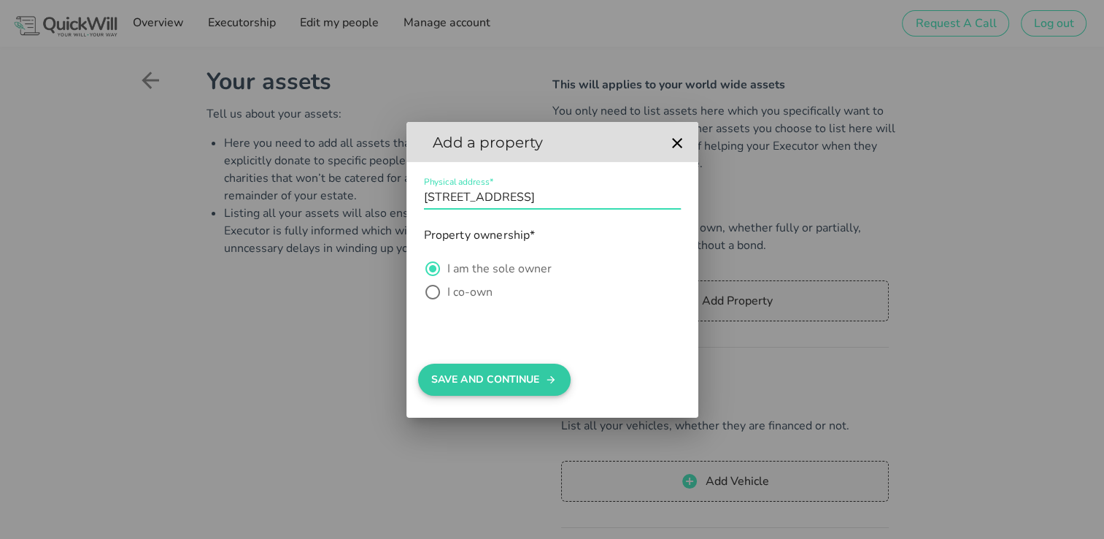
type input "[STREET_ADDRESS]"
click at [445, 366] on button "Save And Continue" at bounding box center [494, 380] width 153 height 32
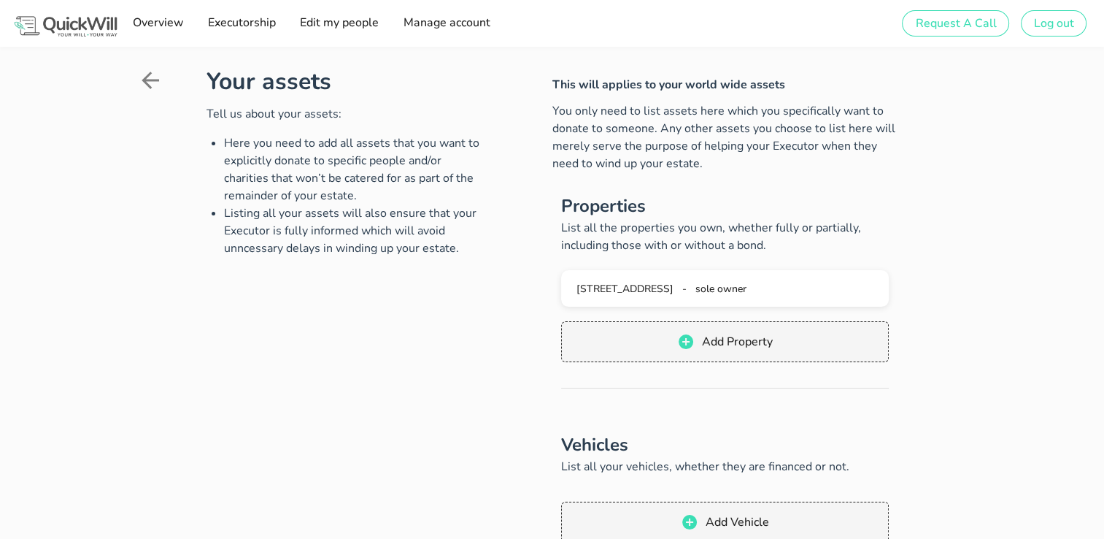
click at [750, 490] on div "Add Vehicle" at bounding box center [725, 522] width 328 height 70
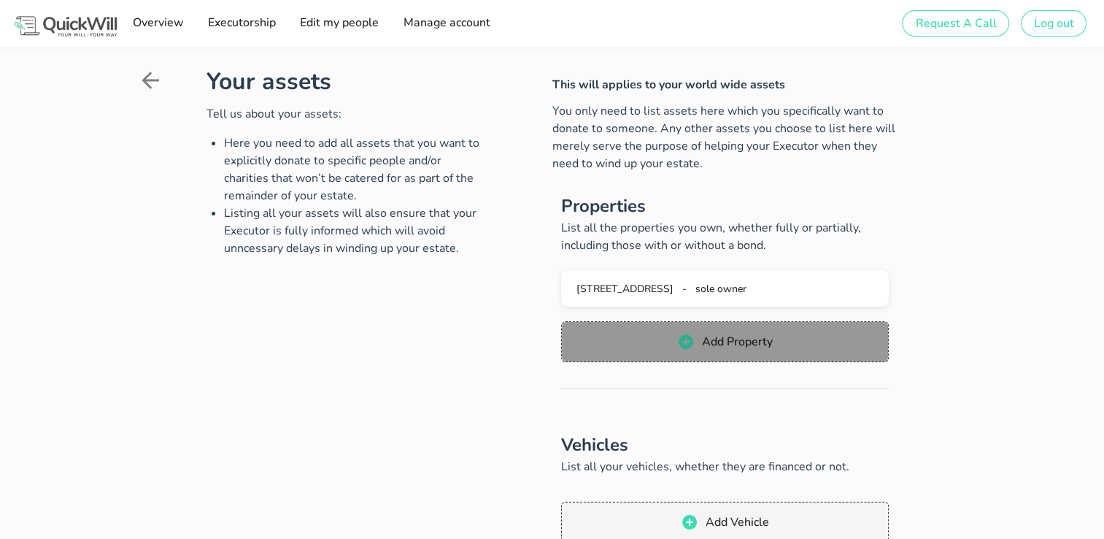
click at [715, 352] on button "Add Property" at bounding box center [725, 341] width 328 height 41
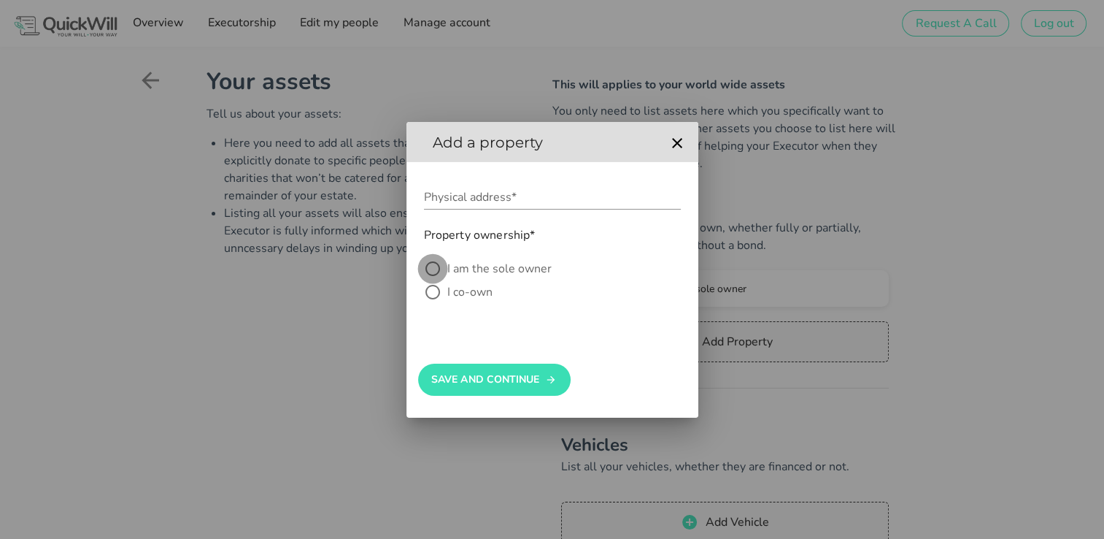
click at [432, 269] on div at bounding box center [432, 268] width 25 height 25
radio input "true"
click at [475, 387] on button "Save And Continue" at bounding box center [494, 380] width 153 height 32
click at [453, 200] on input "Physical address*" at bounding box center [552, 196] width 257 height 23
click at [516, 193] on input "Physical address*" at bounding box center [552, 196] width 257 height 23
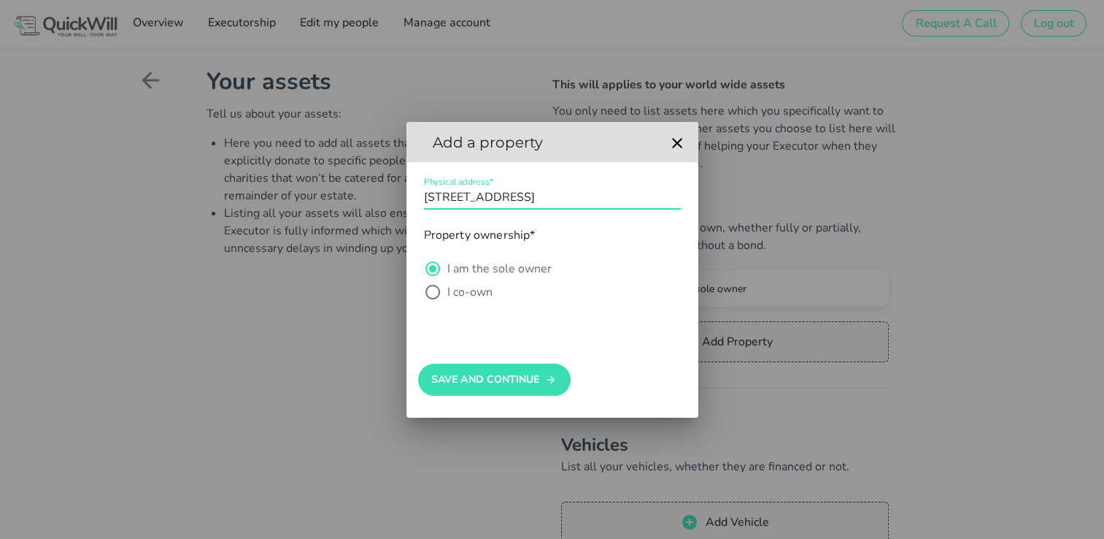
scroll to position [0, 15]
type input "[STREET_ADDRESS]"
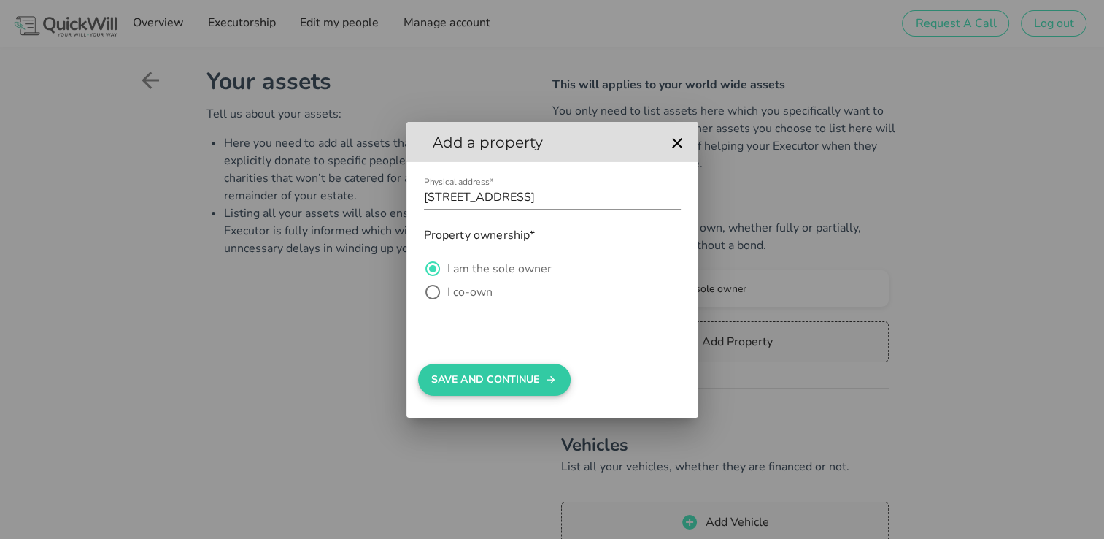
click at [444, 371] on button "Save And Continue" at bounding box center [494, 380] width 153 height 32
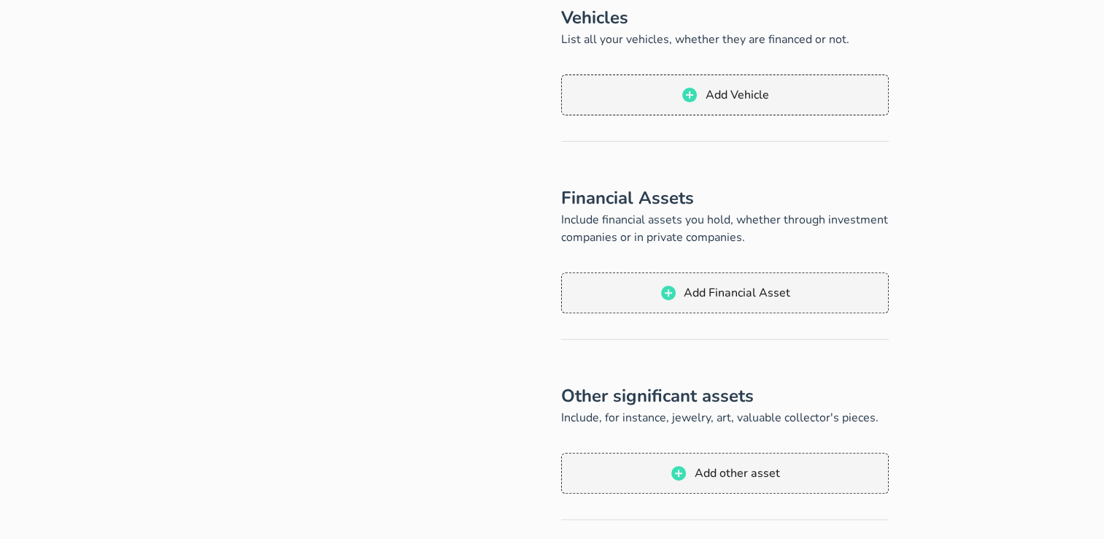
scroll to position [512, 0]
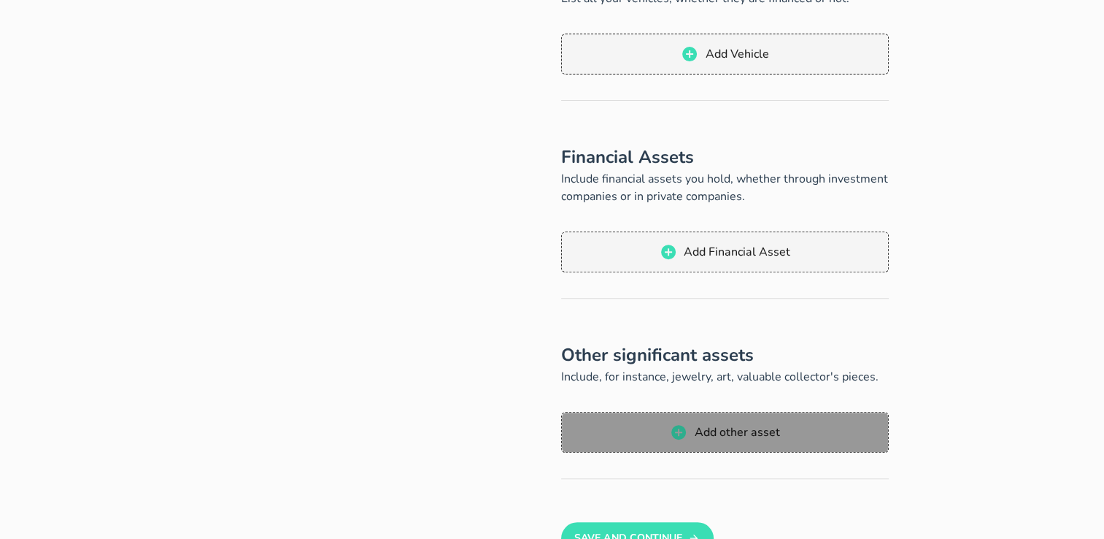
click at [717, 425] on span "Add other asset" at bounding box center [736, 432] width 86 height 16
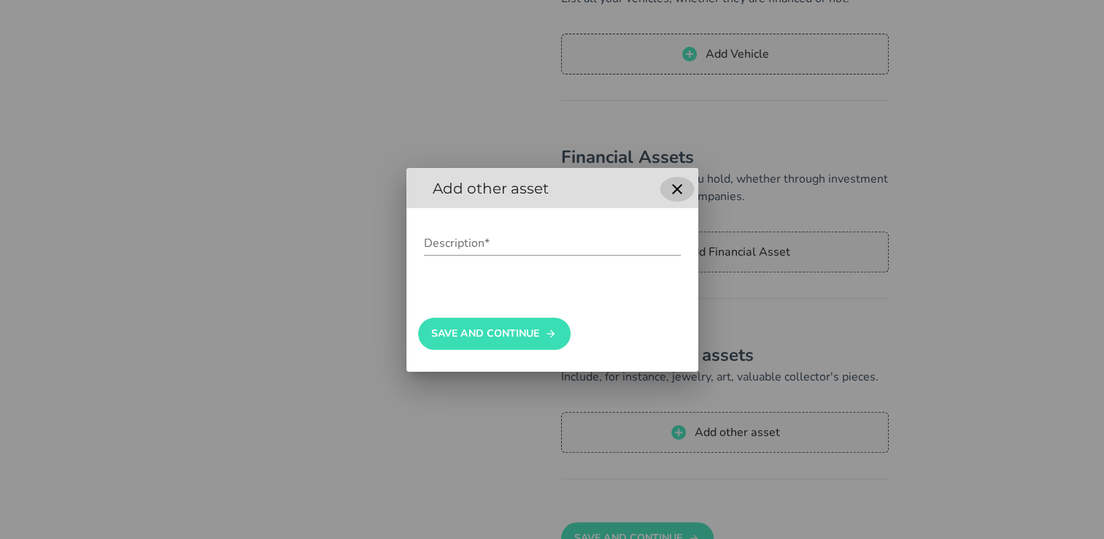
click at [682, 188] on icon "button" at bounding box center [678, 189] width 18 height 18
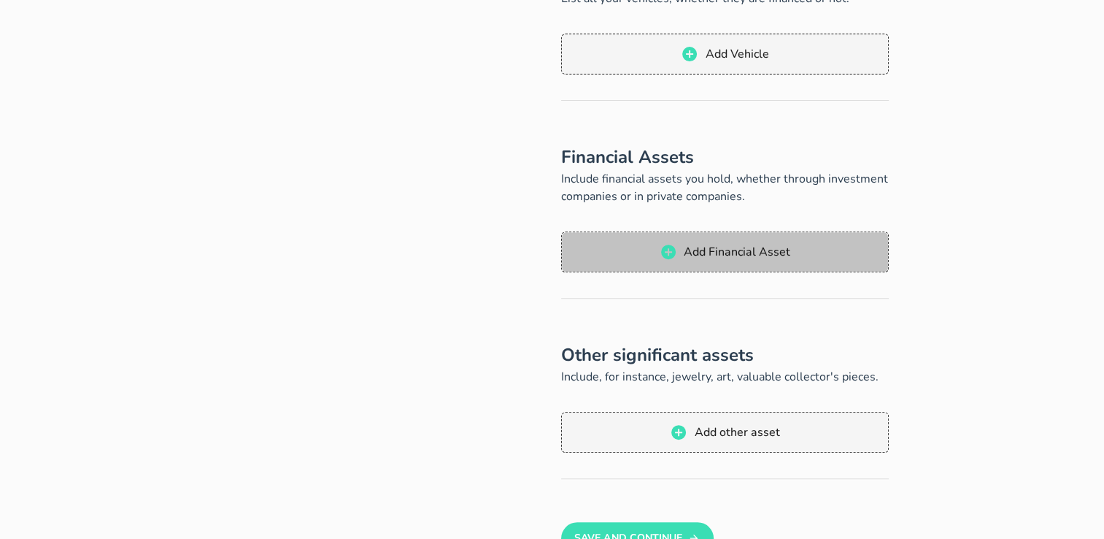
click at [696, 253] on span "Add Financial Asset" at bounding box center [736, 252] width 107 height 16
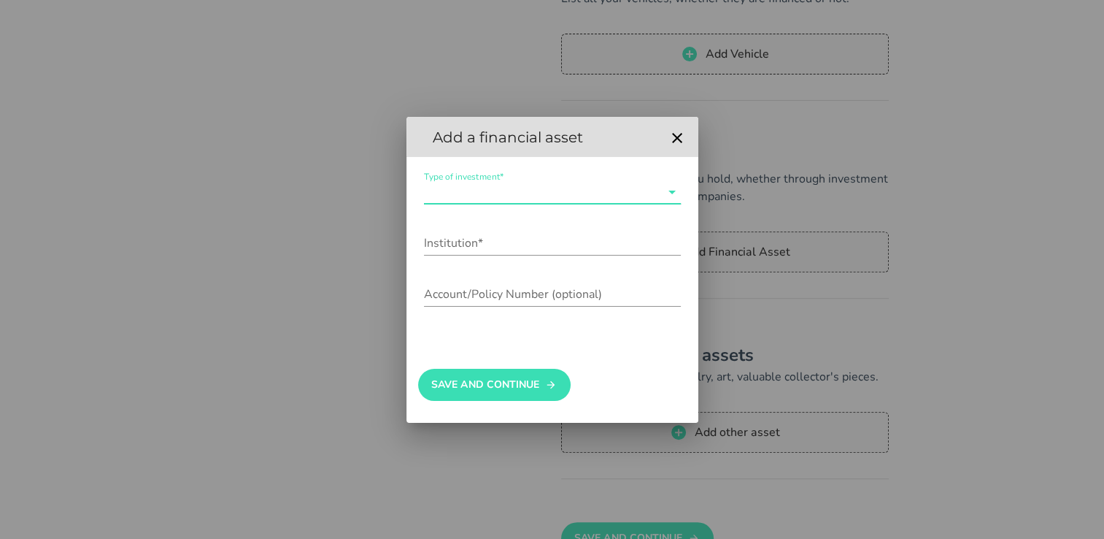
click at [485, 196] on input "Type of investment*" at bounding box center [542, 191] width 237 height 23
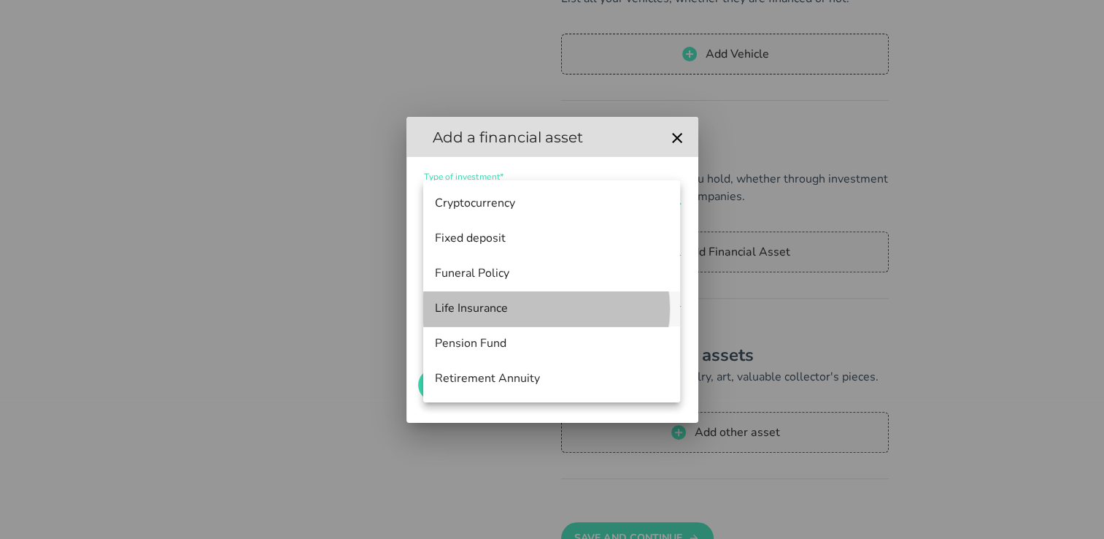
click at [461, 304] on div "Life Insurance" at bounding box center [552, 308] width 234 height 14
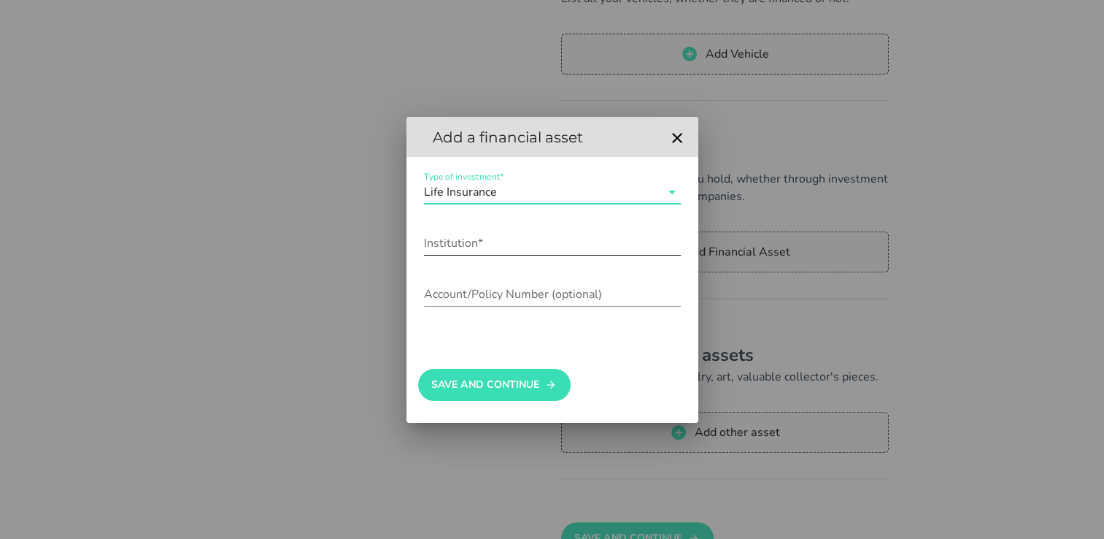
click at [451, 248] on input "Institution*" at bounding box center [552, 242] width 257 height 23
type input "Momentum"
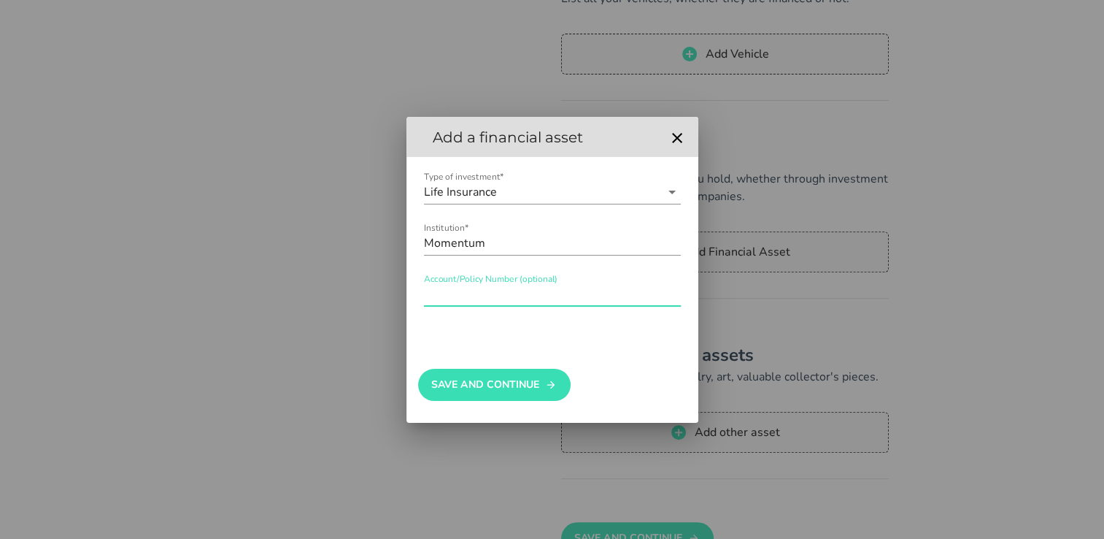
click at [446, 294] on input "Account/Policy Number (optional)" at bounding box center [552, 293] width 257 height 23
type input "2006037023602"
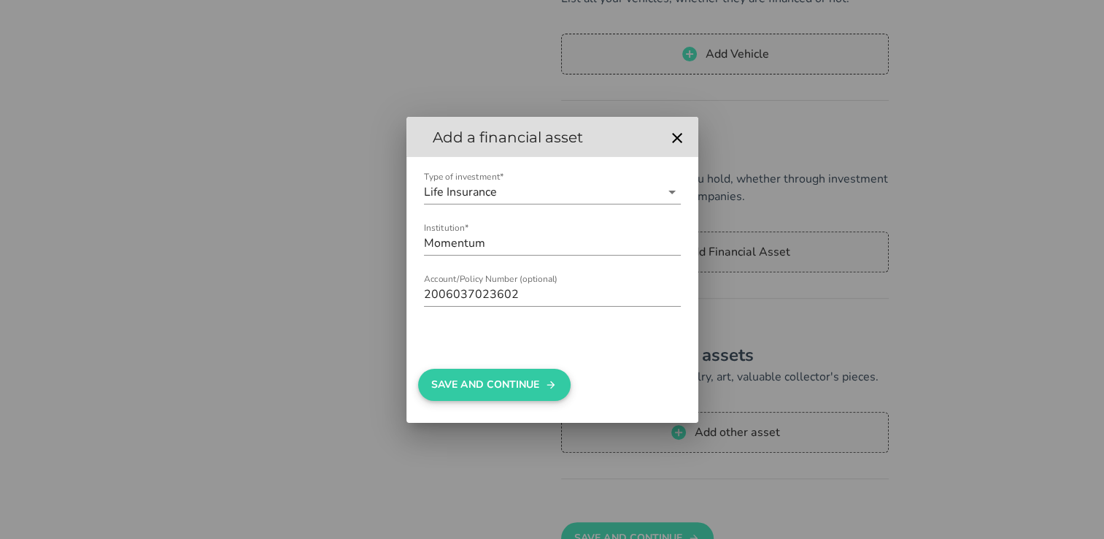
click at [471, 387] on button "Save And Continue" at bounding box center [494, 385] width 153 height 32
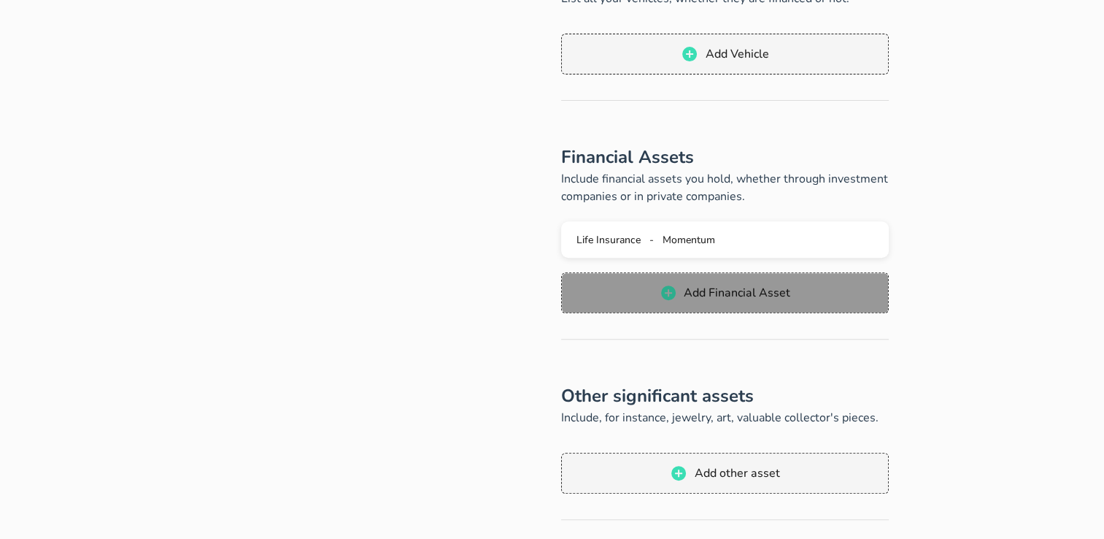
click at [721, 289] on span "Add Financial Asset" at bounding box center [736, 293] width 107 height 16
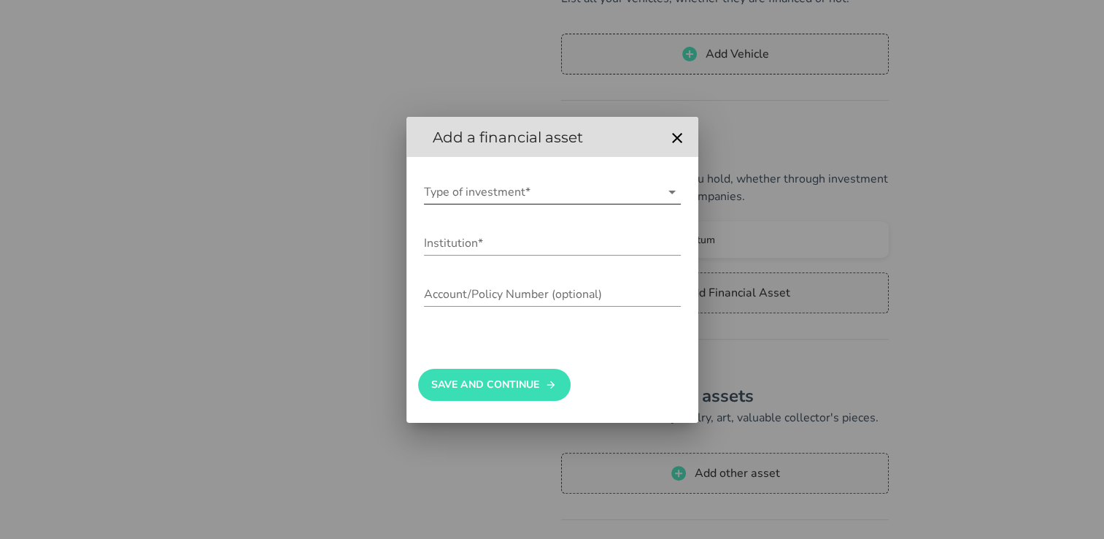
click at [477, 186] on input "Type of investment*" at bounding box center [542, 191] width 237 height 23
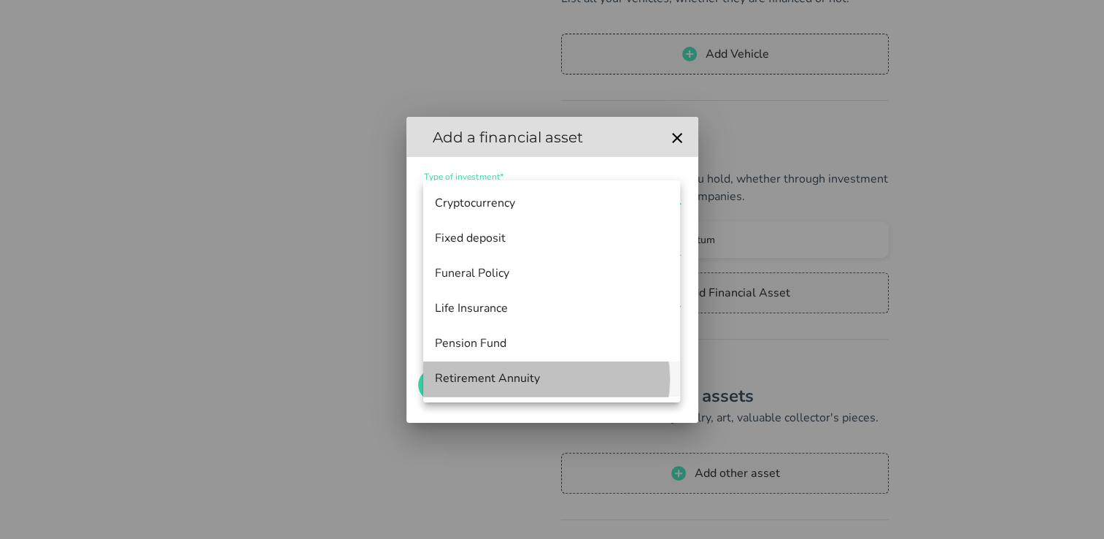
click at [474, 385] on div "Retirement Annuity" at bounding box center [552, 379] width 234 height 14
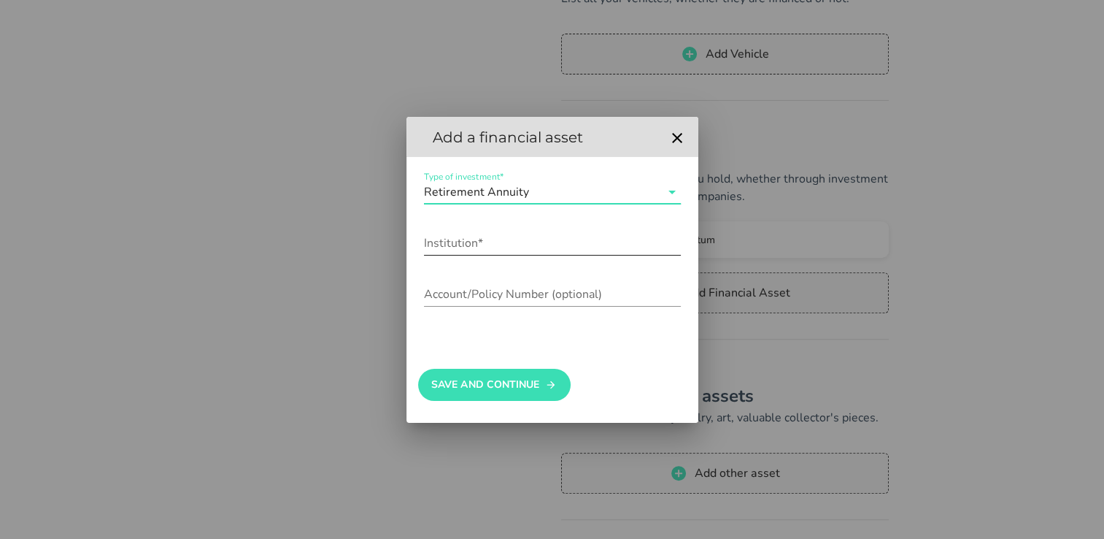
click at [437, 240] on input "Institution*" at bounding box center [552, 242] width 257 height 23
type input "Stanlib"
click at [445, 293] on input "Account/Policy Number (optional)" at bounding box center [552, 293] width 257 height 23
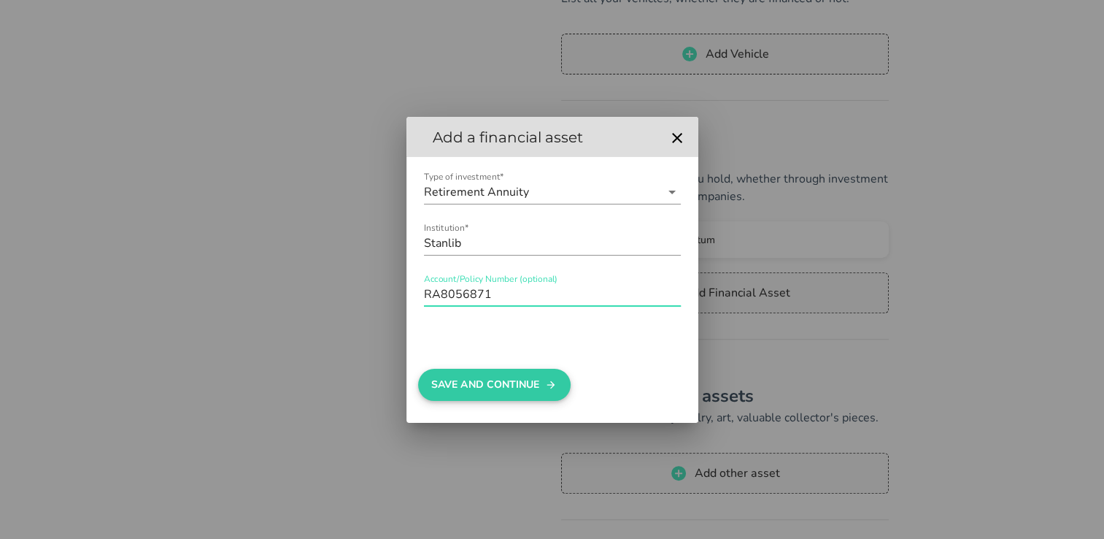
type input "RA8056871"
click at [466, 391] on button "Save And Continue" at bounding box center [494, 385] width 153 height 32
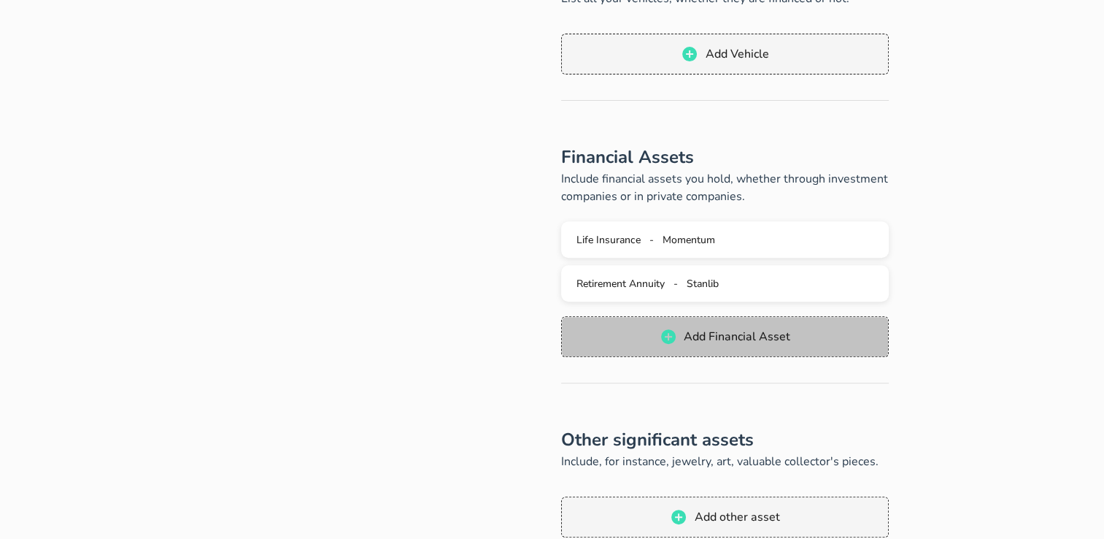
click at [691, 323] on button "Add Financial Asset" at bounding box center [725, 336] width 328 height 41
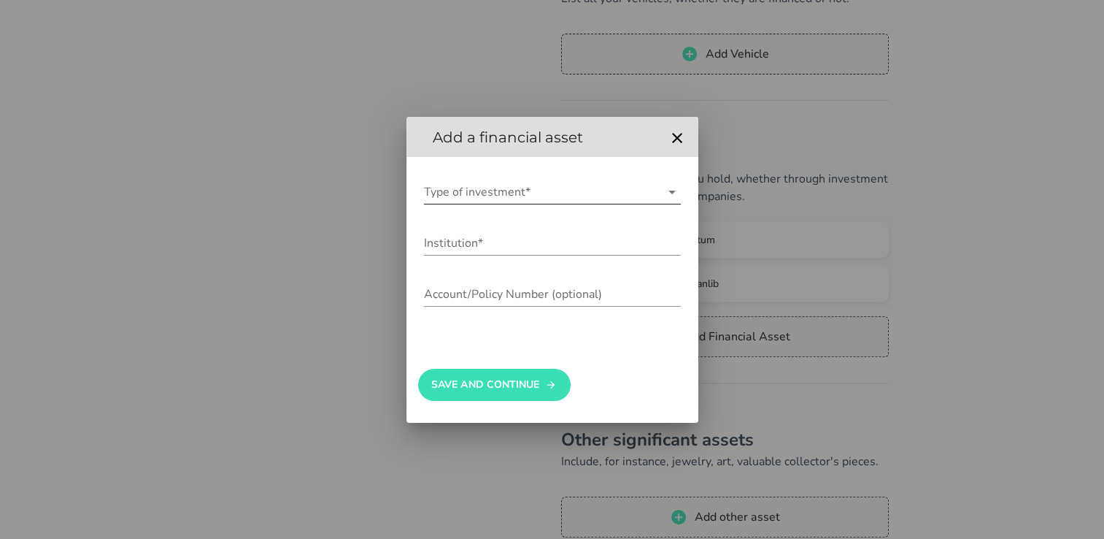
click at [470, 201] on input "Type of investment*" at bounding box center [542, 191] width 237 height 23
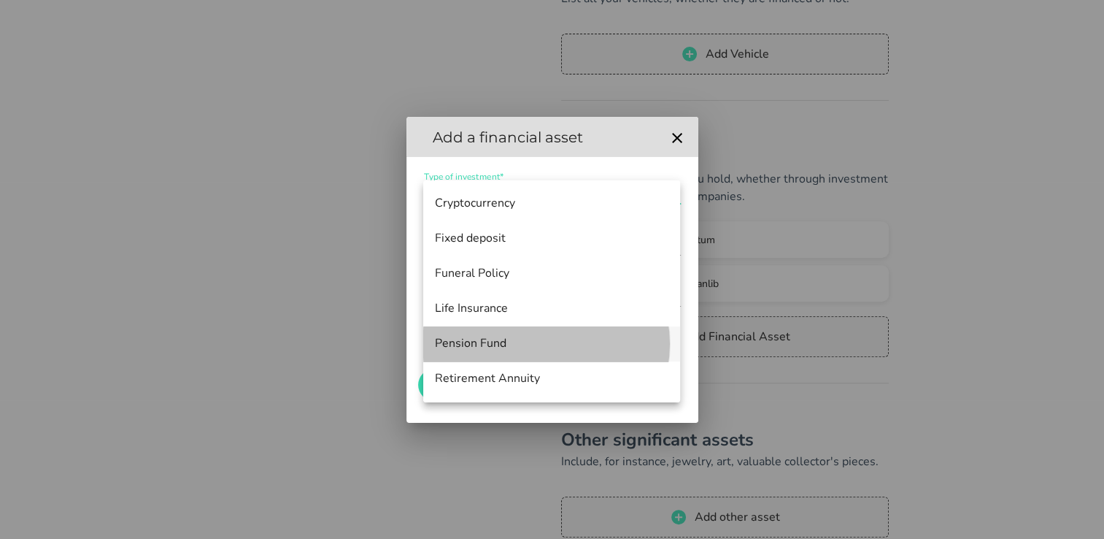
click at [508, 353] on div "Pension Fund" at bounding box center [552, 343] width 234 height 31
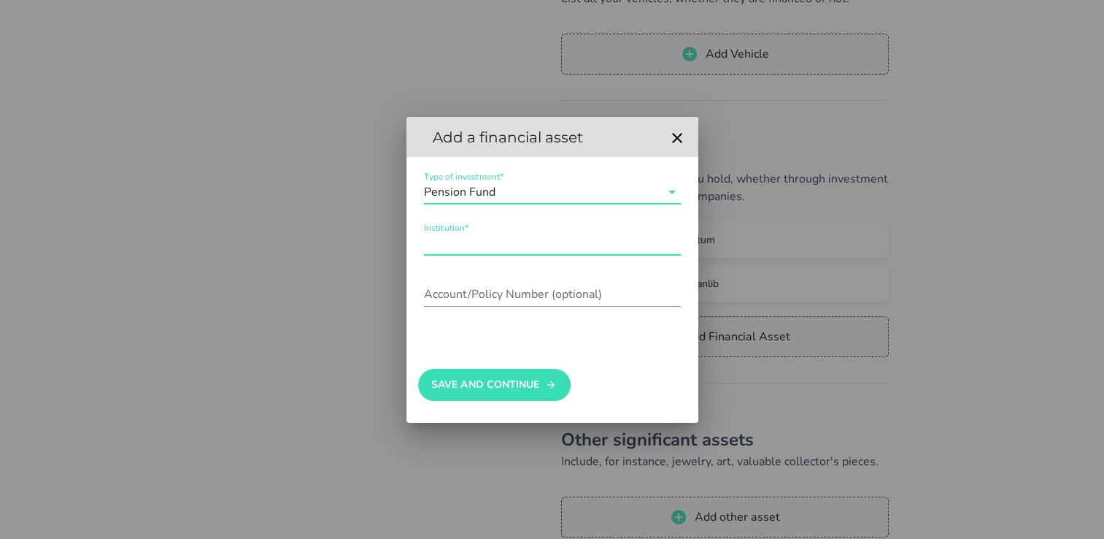
click at [434, 231] on div "Institution*" at bounding box center [552, 242] width 257 height 23
type input "[PERSON_NAME]"
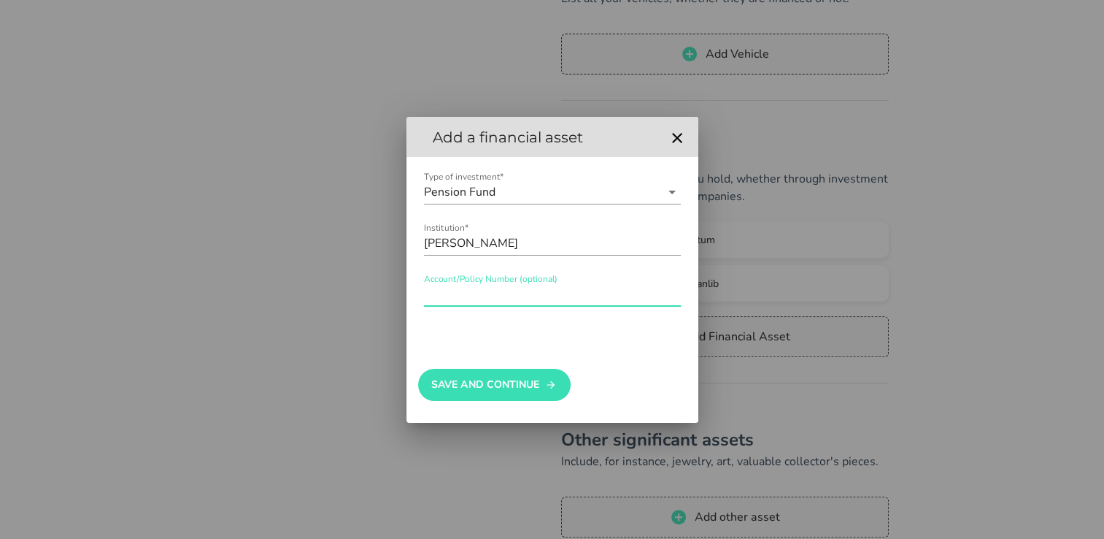
click at [445, 304] on input "Account/Policy Number (optional)" at bounding box center [552, 293] width 257 height 23
type input "000001080228"
click at [457, 394] on button "Save And Continue" at bounding box center [494, 385] width 153 height 32
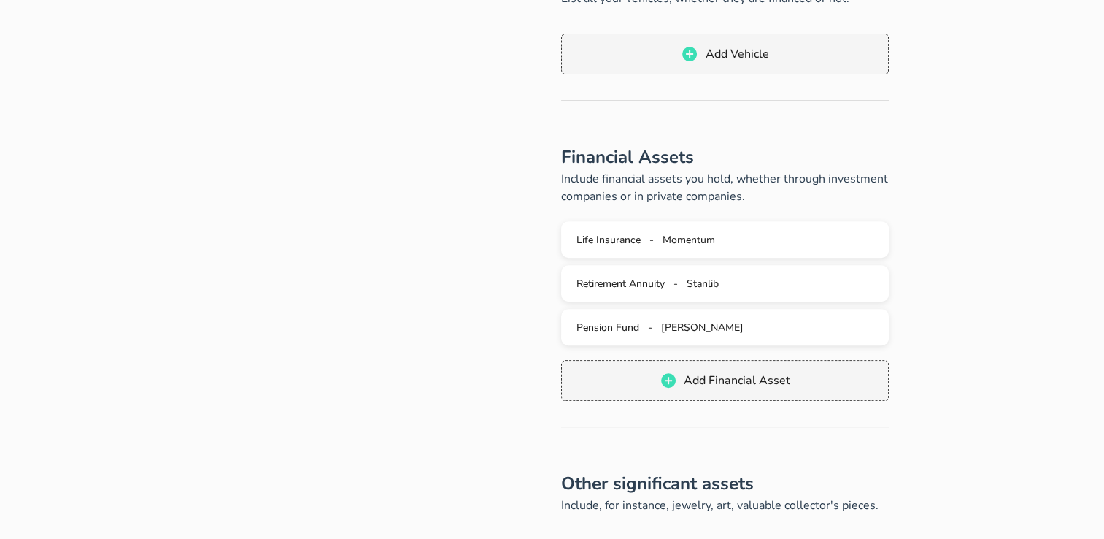
click at [1086, 441] on div "Your assets Tell us about your assets: Here you need to add all assets that you…" at bounding box center [552, 144] width 1104 height 1218
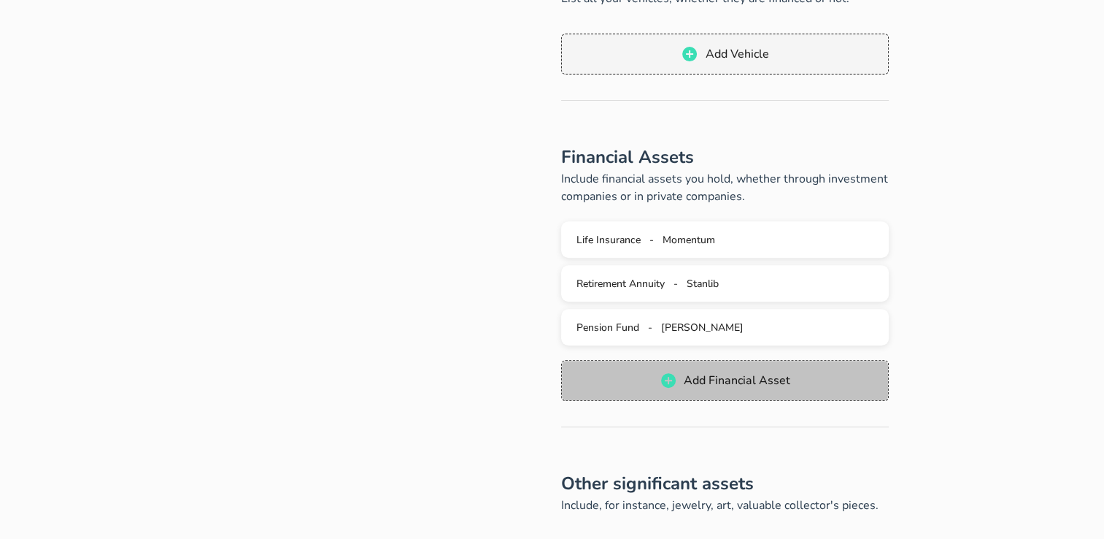
click at [701, 386] on span "Add Financial Asset" at bounding box center [736, 380] width 107 height 16
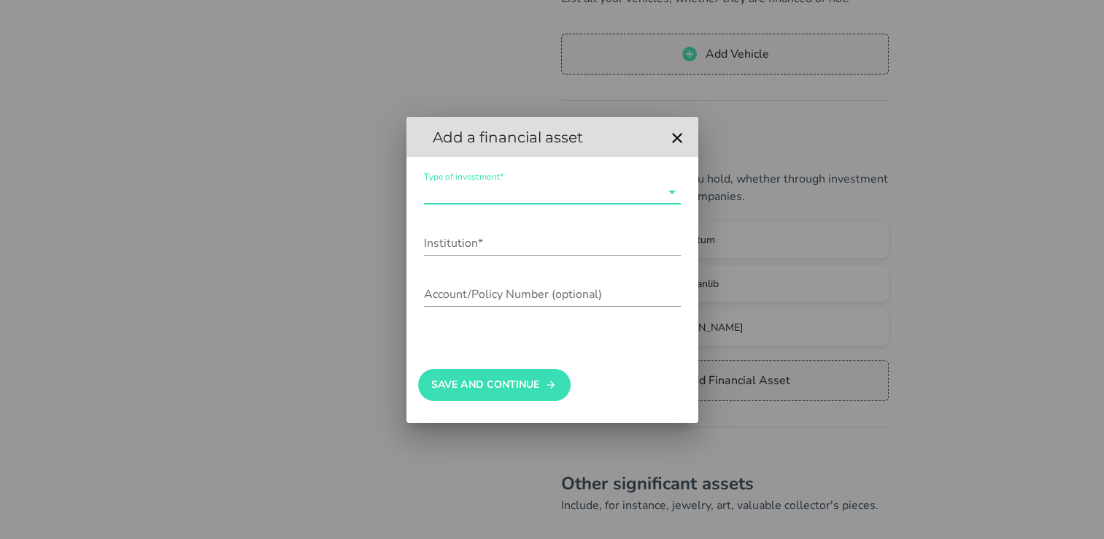
click at [483, 188] on input "Type of investment*" at bounding box center [542, 191] width 237 height 23
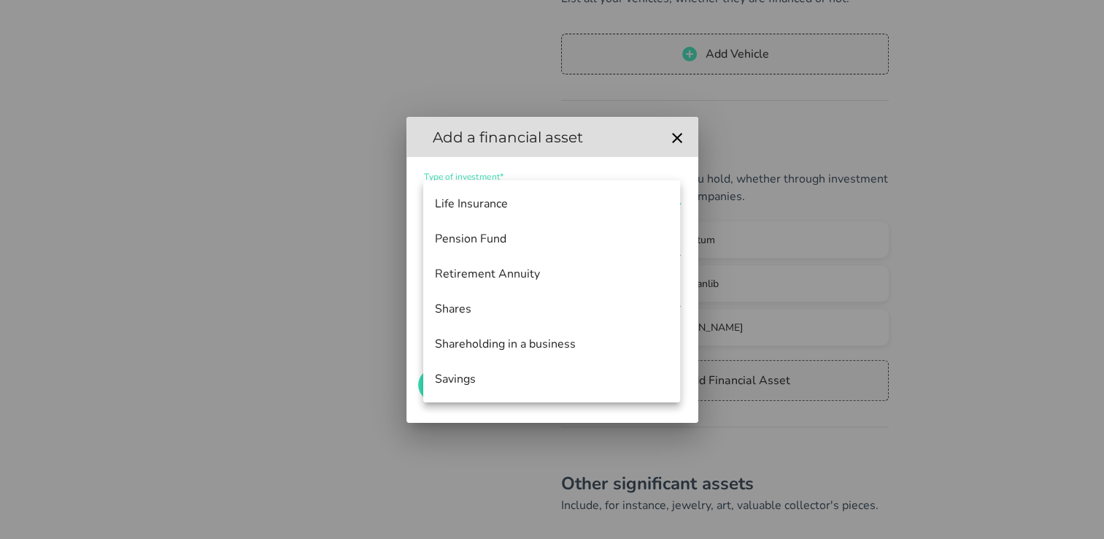
scroll to position [107, 0]
click at [473, 302] on div "Shares" at bounding box center [552, 307] width 234 height 14
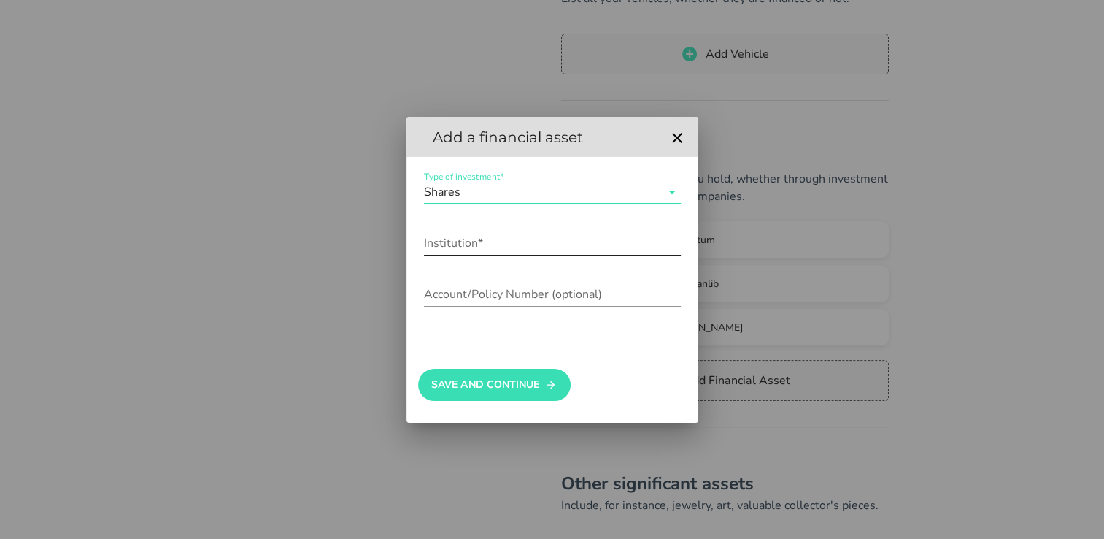
click at [445, 234] on div "Institution*" at bounding box center [552, 242] width 257 height 23
type input "S"
type input "Aberdeen PlC"
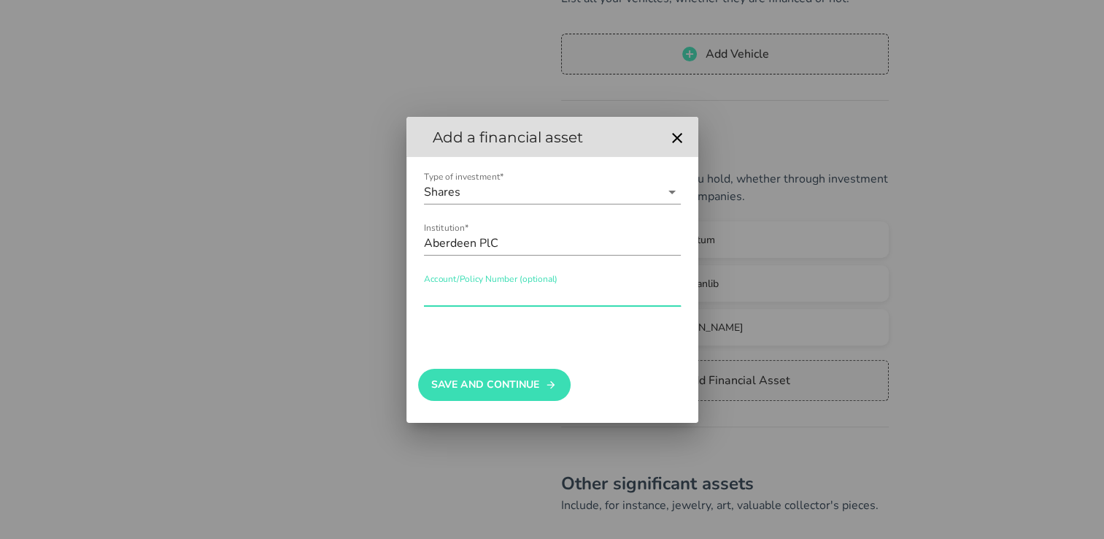
click at [466, 301] on input "Account/Policy Number (optional)" at bounding box center [552, 293] width 257 height 23
type input "11404821424"
click at [461, 384] on button "Save And Continue" at bounding box center [494, 385] width 153 height 32
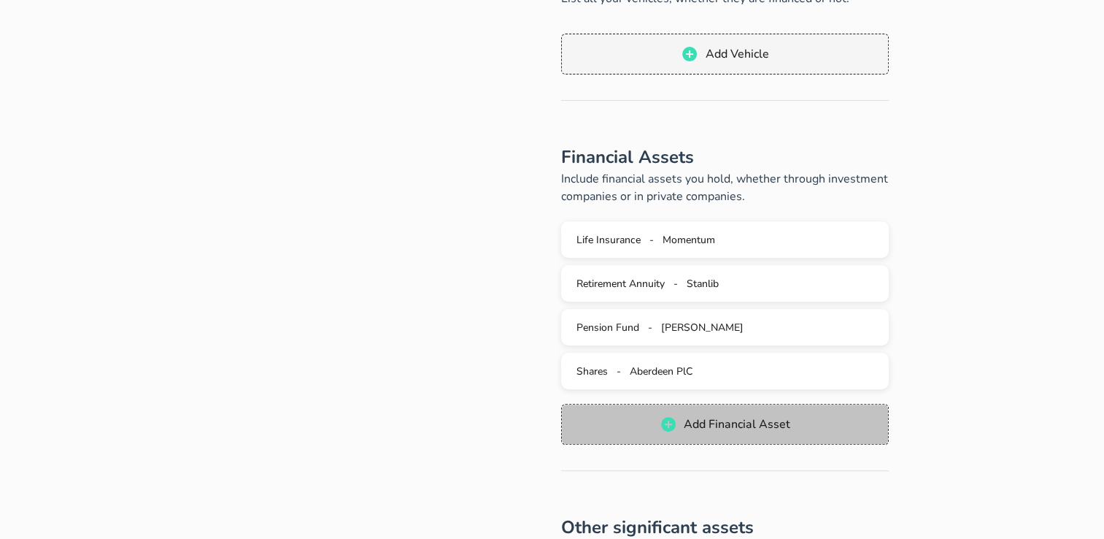
click at [693, 419] on span "Add Financial Asset" at bounding box center [736, 424] width 107 height 16
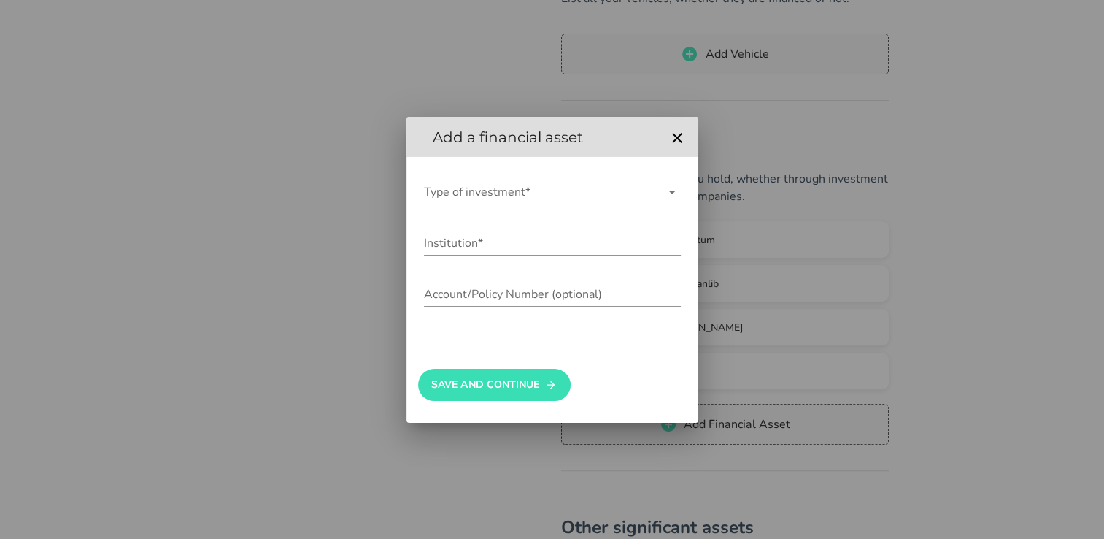
click at [528, 195] on input "Type of investment*" at bounding box center [542, 191] width 237 height 23
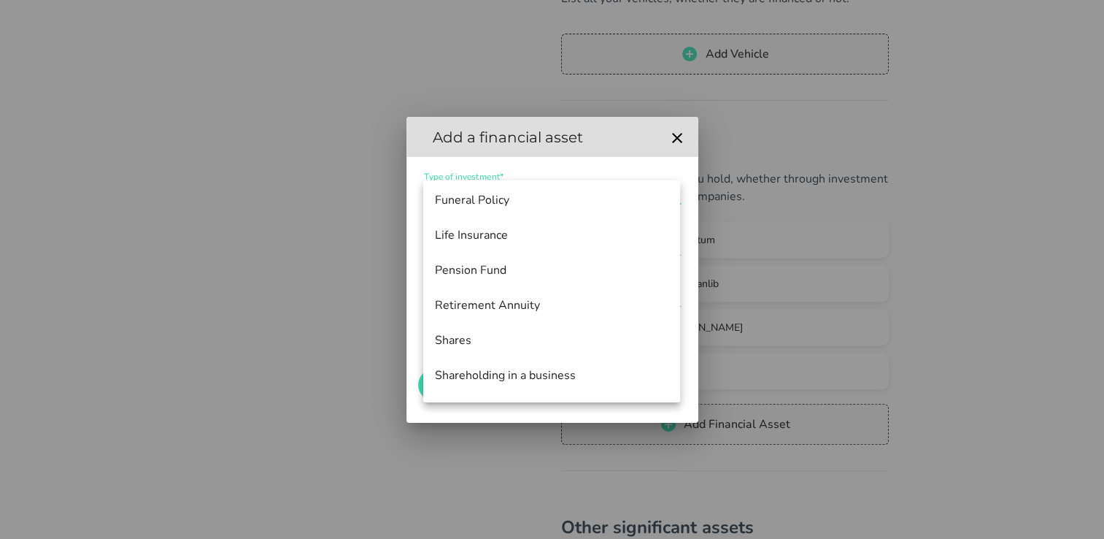
scroll to position [80, 0]
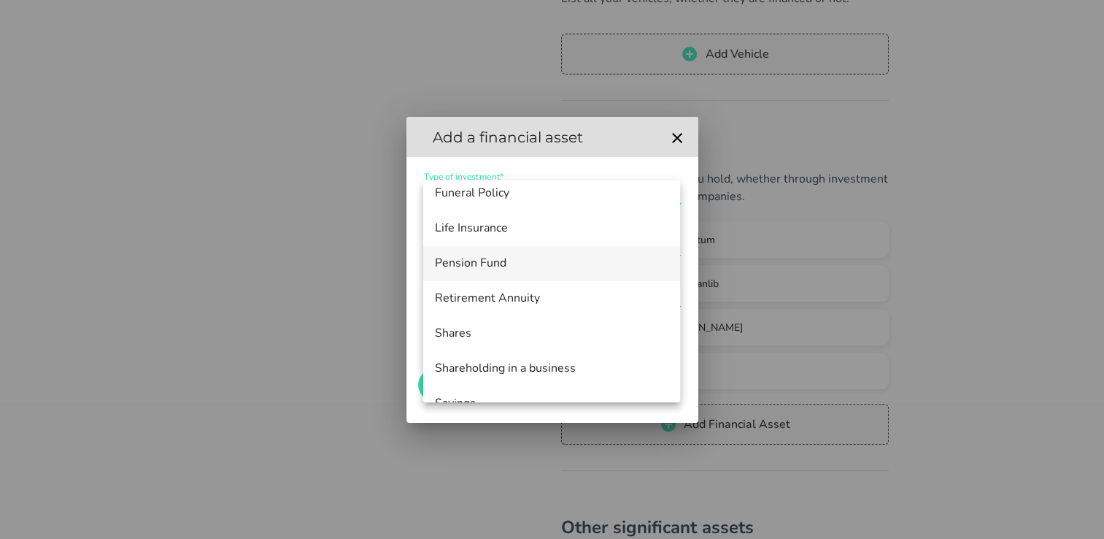
click at [467, 264] on div "Pension Fund" at bounding box center [552, 263] width 234 height 14
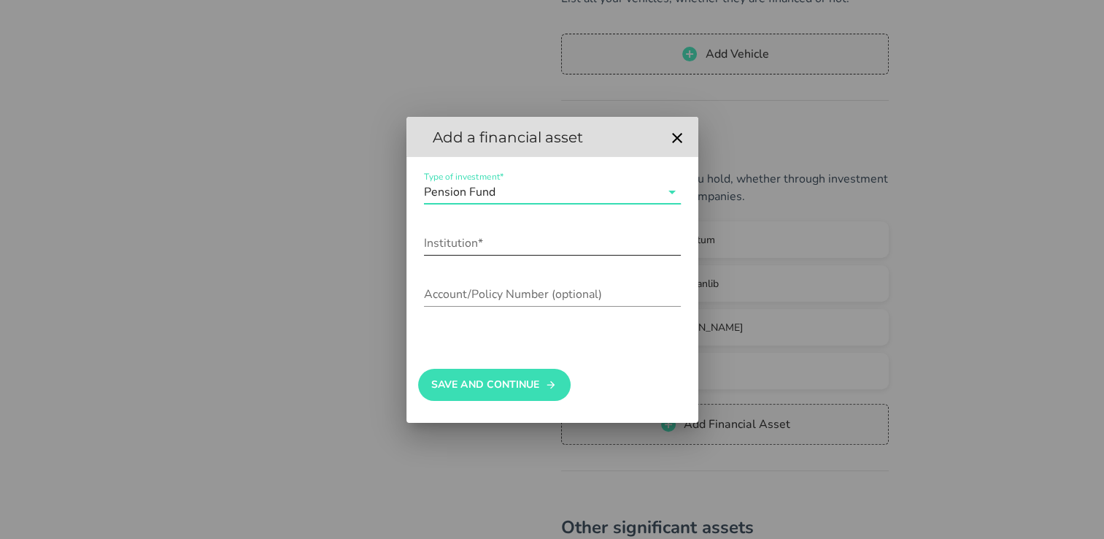
click at [450, 224] on div "Institution*" at bounding box center [552, 247] width 257 height 48
click at [449, 227] on div "Institution*" at bounding box center [552, 247] width 257 height 48
click at [438, 240] on input "Institution*" at bounding box center [552, 242] width 257 height 23
type input "Scottish Widows"
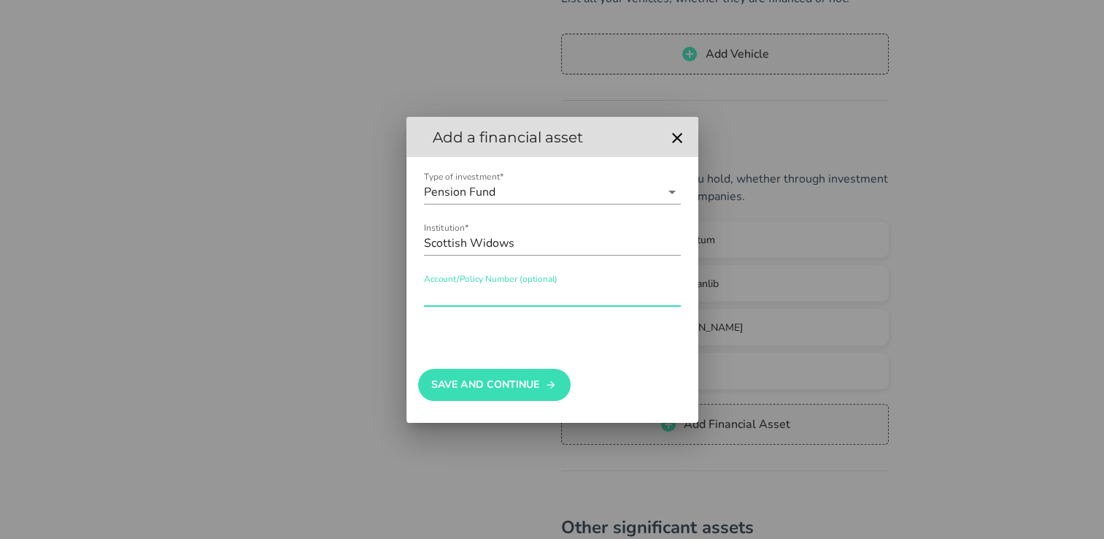
click at [438, 302] on input "Account/Policy Number (optional)" at bounding box center [552, 293] width 257 height 23
type input "6429157"
click at [449, 390] on button "Save And Continue" at bounding box center [494, 385] width 153 height 32
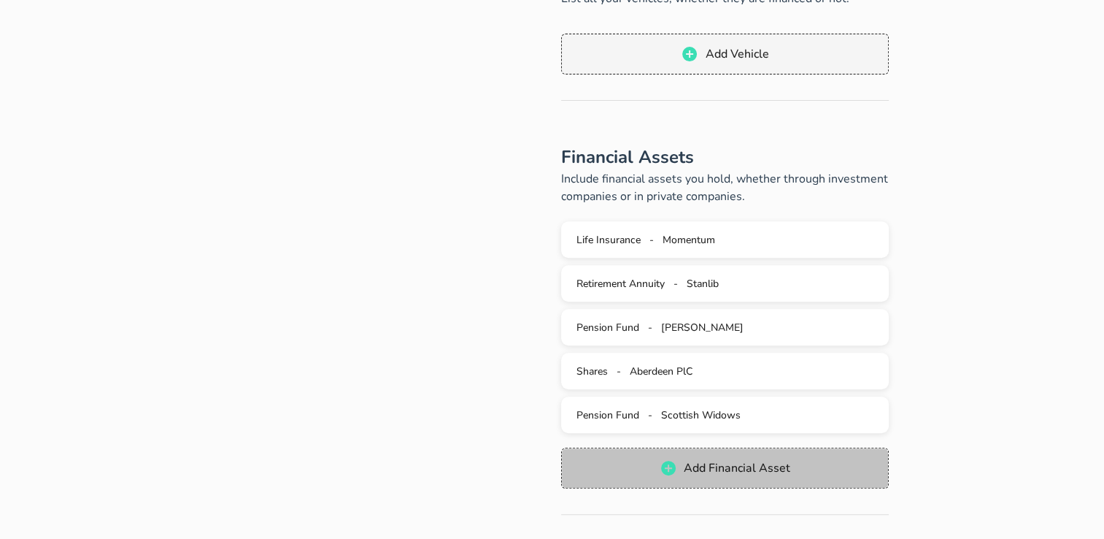
click at [772, 461] on span "Add Financial Asset" at bounding box center [736, 468] width 107 height 16
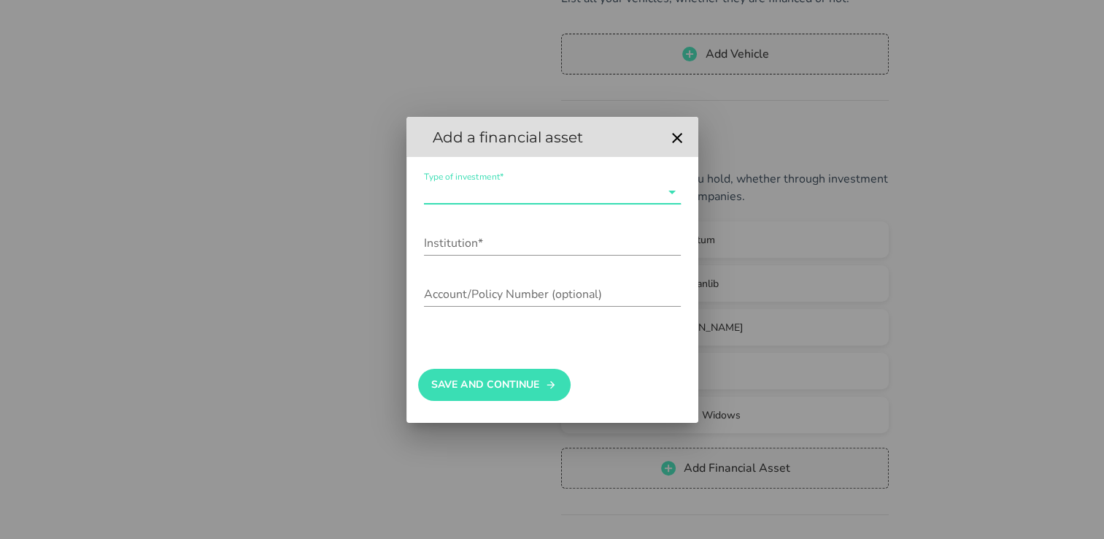
click at [481, 193] on input "Type of investment*" at bounding box center [542, 191] width 237 height 23
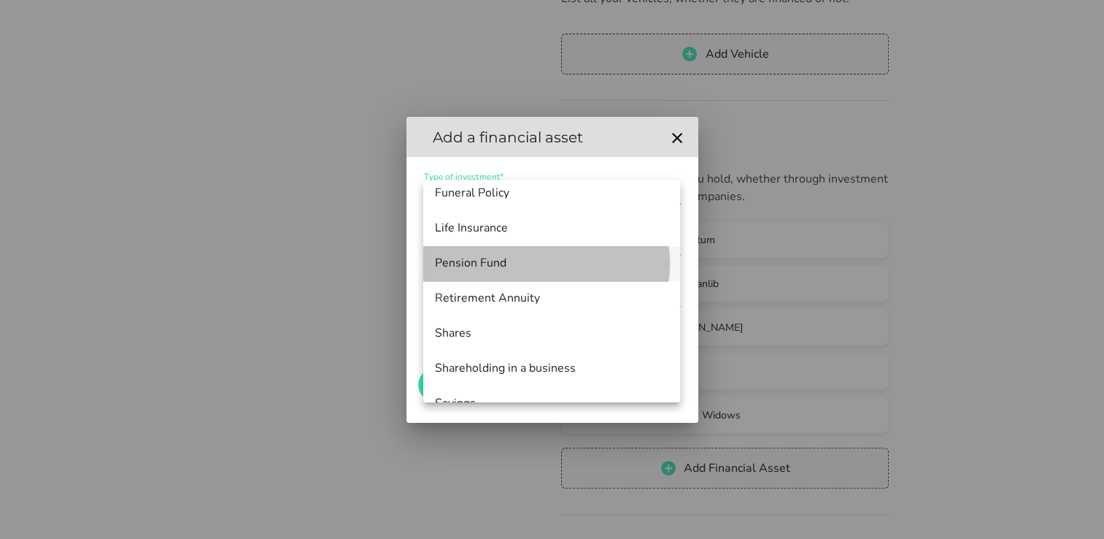
click at [511, 264] on div "Pension Fund" at bounding box center [552, 263] width 234 height 14
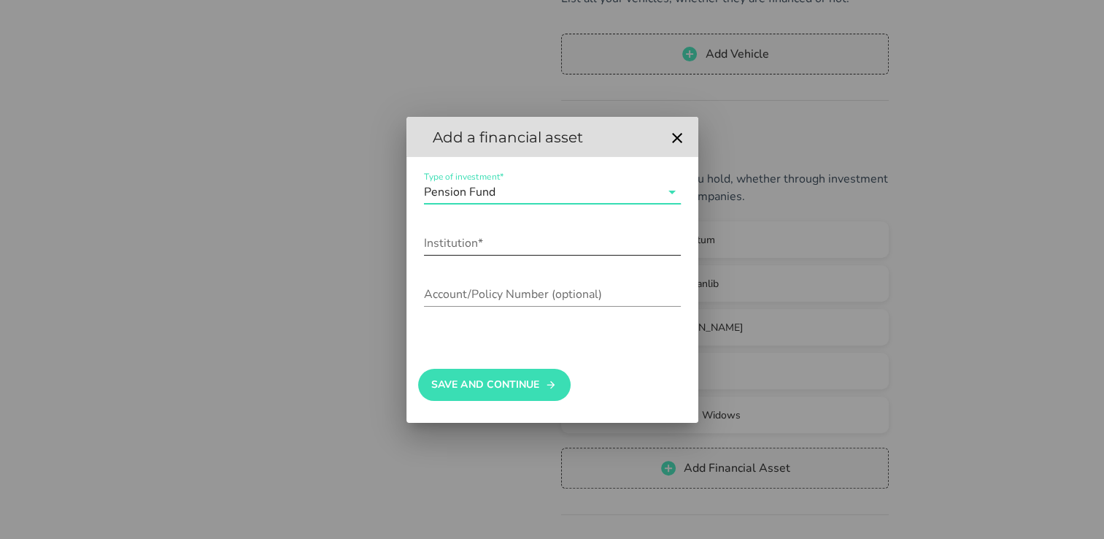
click at [439, 234] on div "Institution*" at bounding box center [552, 242] width 257 height 23
type input "Standard Life"
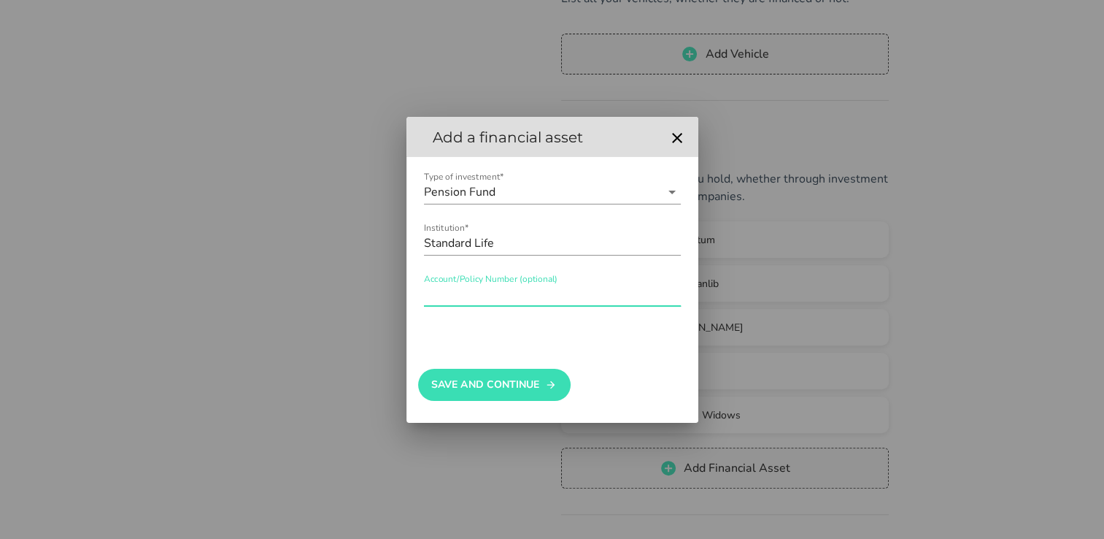
click at [432, 288] on input "Account/Policy Number (optional)" at bounding box center [552, 293] width 257 height 23
type input "K740928000"
click at [453, 383] on button "Save And Continue" at bounding box center [494, 385] width 153 height 32
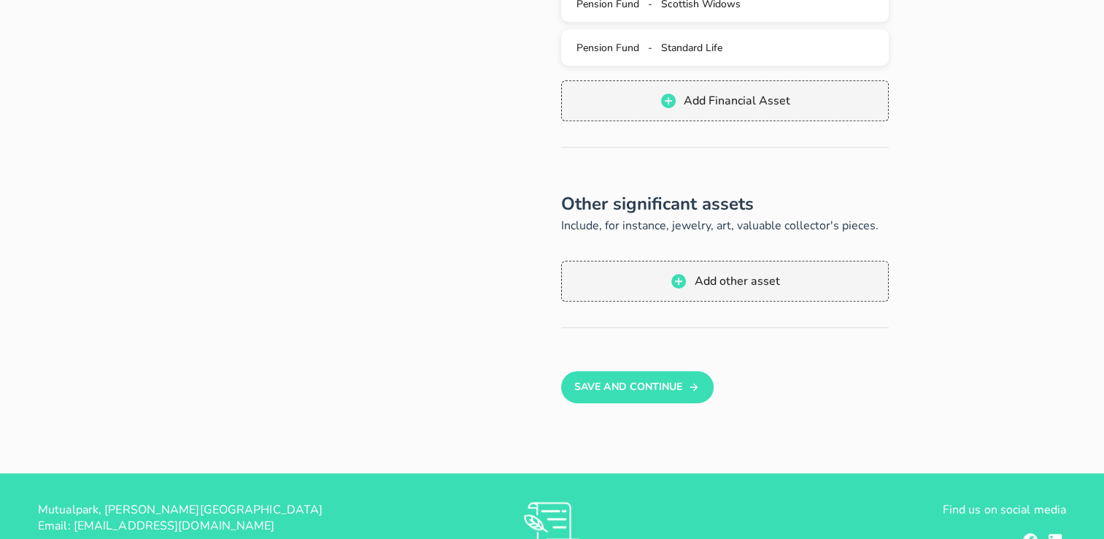
scroll to position [921, 0]
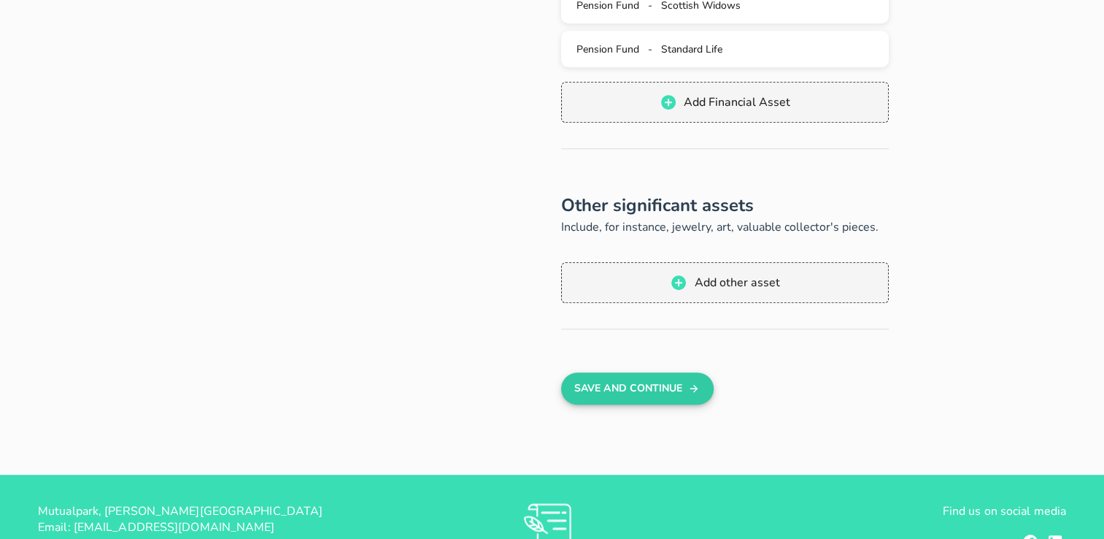
click at [616, 374] on button "Save And Continue" at bounding box center [637, 388] width 153 height 32
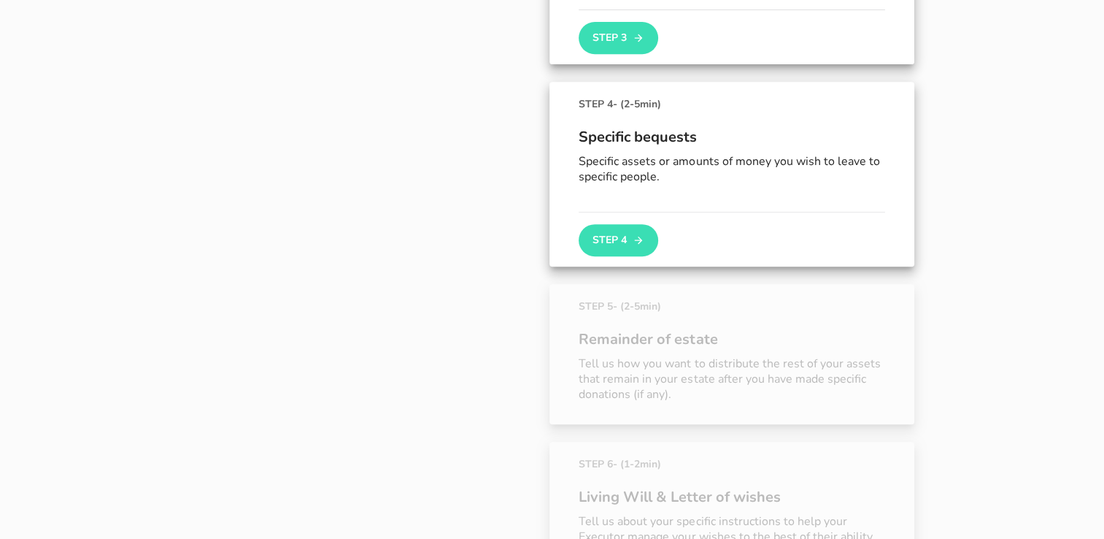
scroll to position [647, 0]
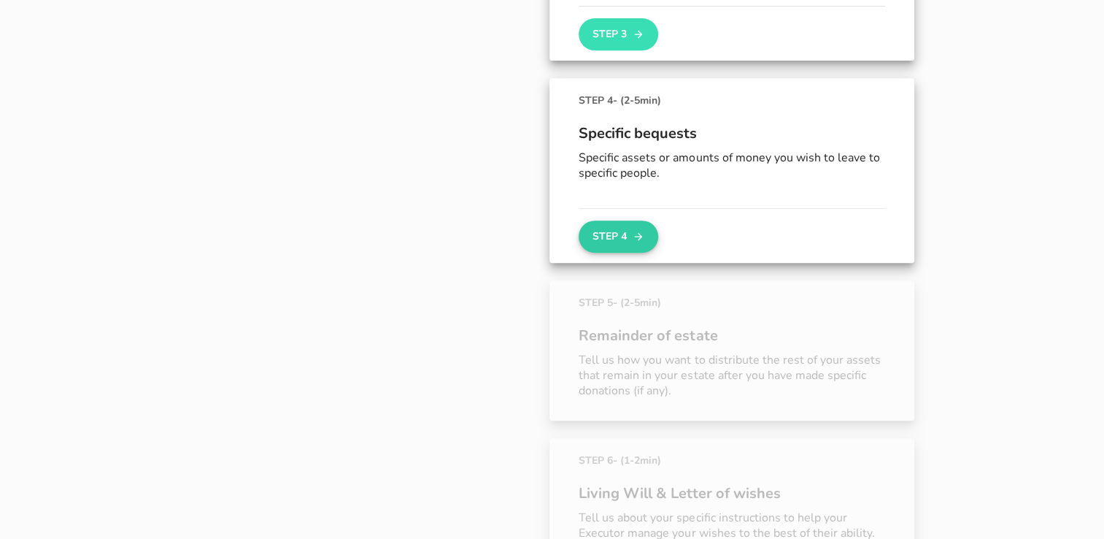
click at [622, 227] on button "Step 4" at bounding box center [618, 236] width 79 height 32
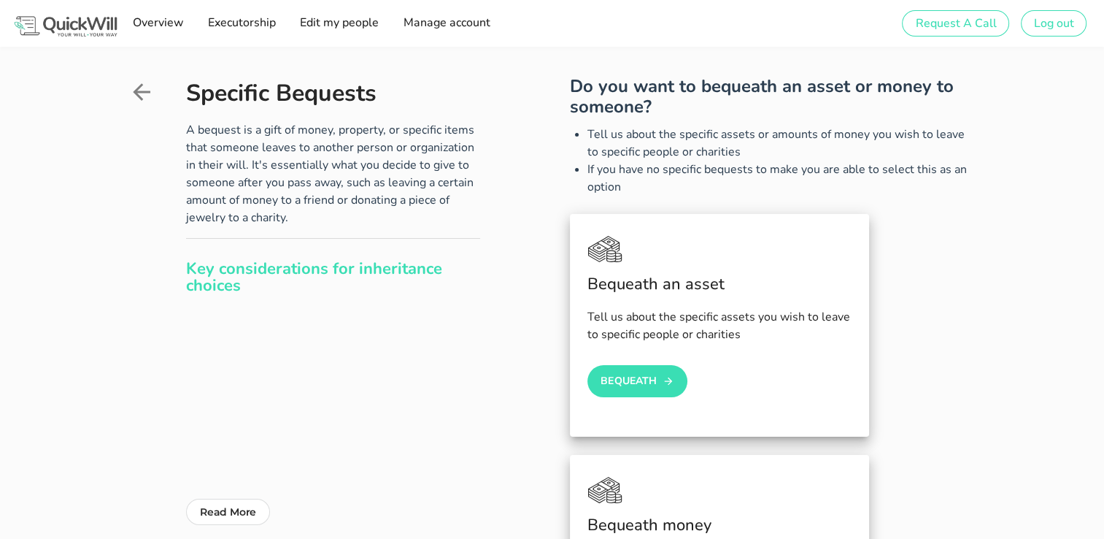
scroll to position [136, 0]
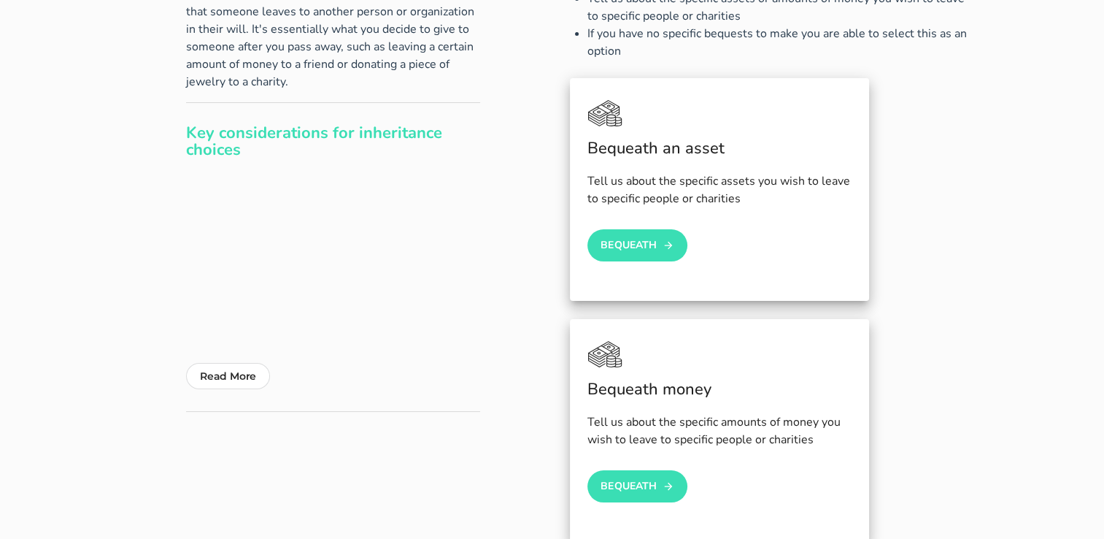
click at [627, 228] on div "Bequeath an asset Tell us about the specific assets you wish to leave to specif…" at bounding box center [719, 189] width 299 height 223
click at [615, 241] on button "Bequeath" at bounding box center [638, 245] width 101 height 32
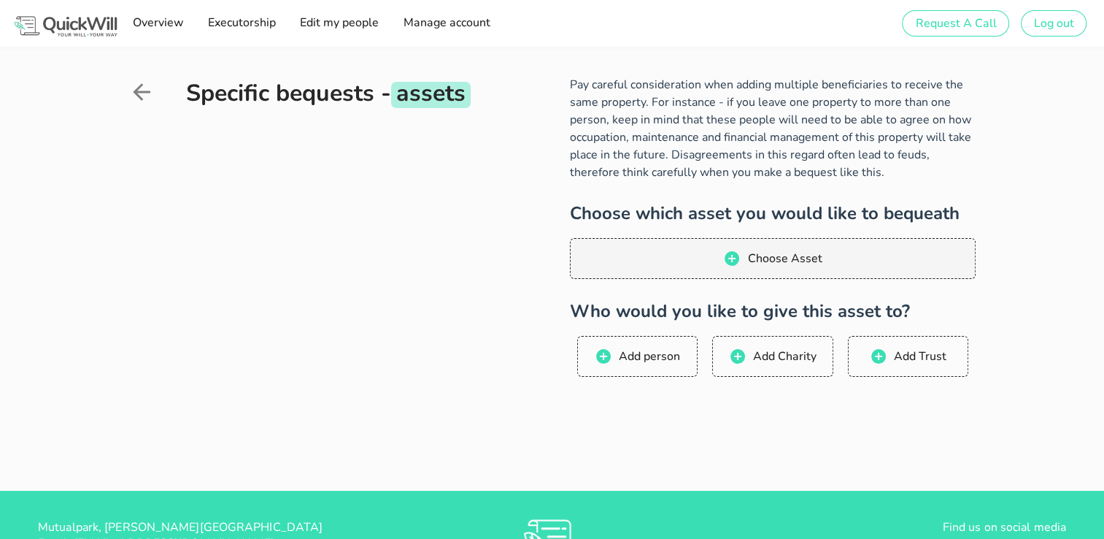
click at [144, 88] on icon at bounding box center [141, 92] width 26 height 26
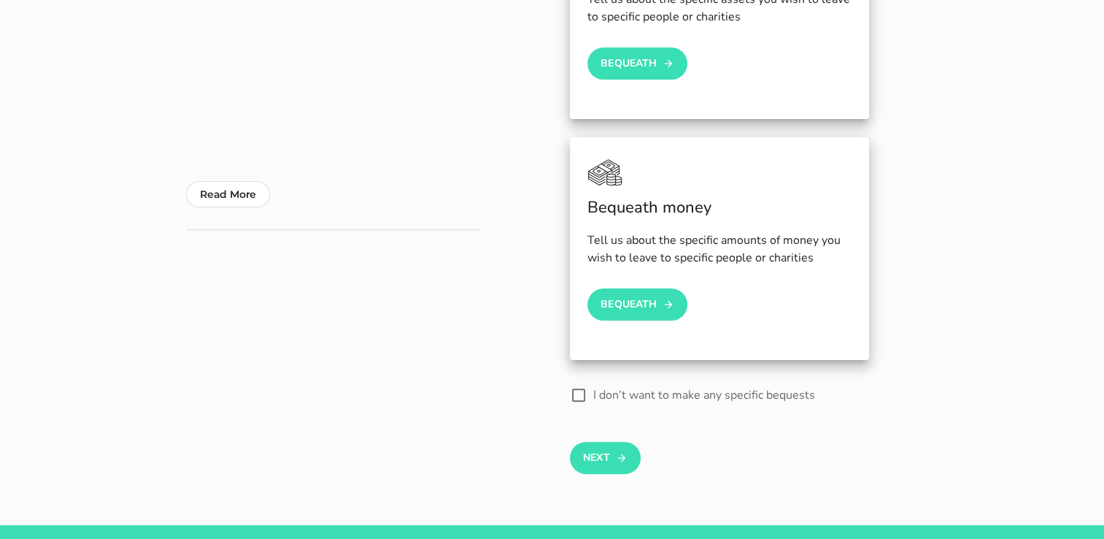
scroll to position [318, 0]
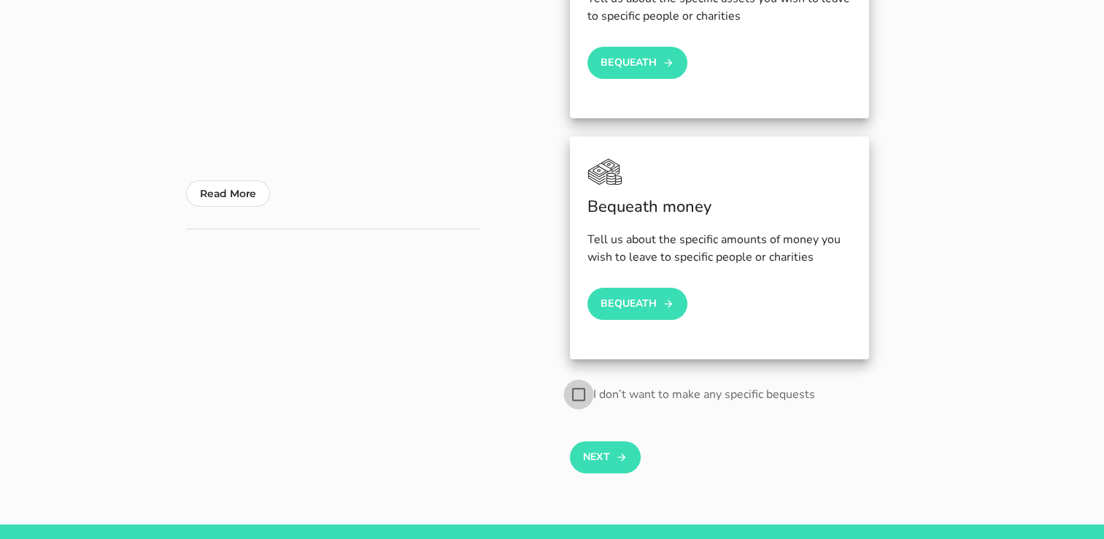
click at [585, 396] on div at bounding box center [578, 394] width 25 height 25
checkbox input "true"
click at [588, 448] on button "Next" at bounding box center [605, 457] width 71 height 32
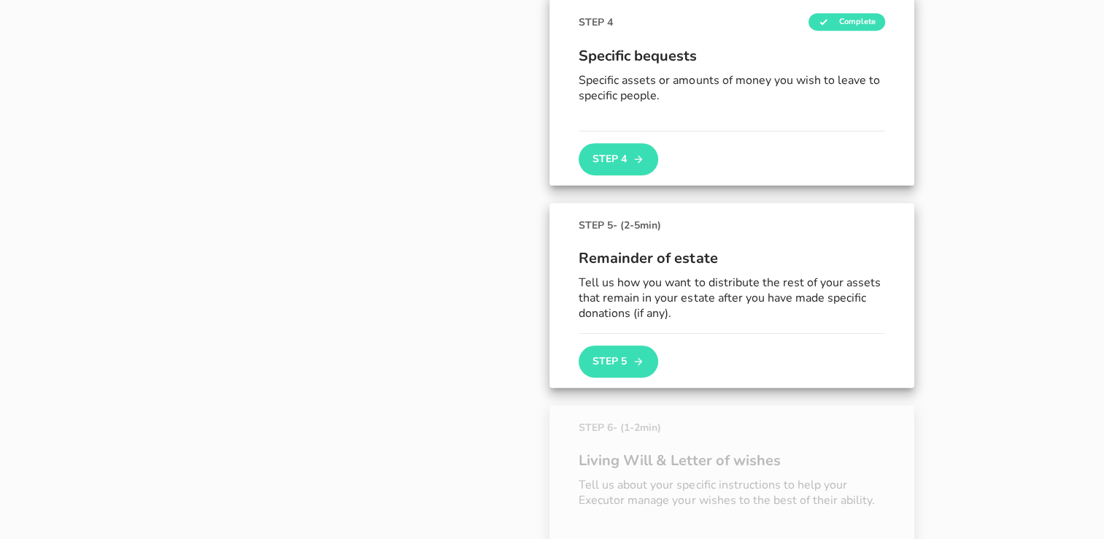
scroll to position [735, 0]
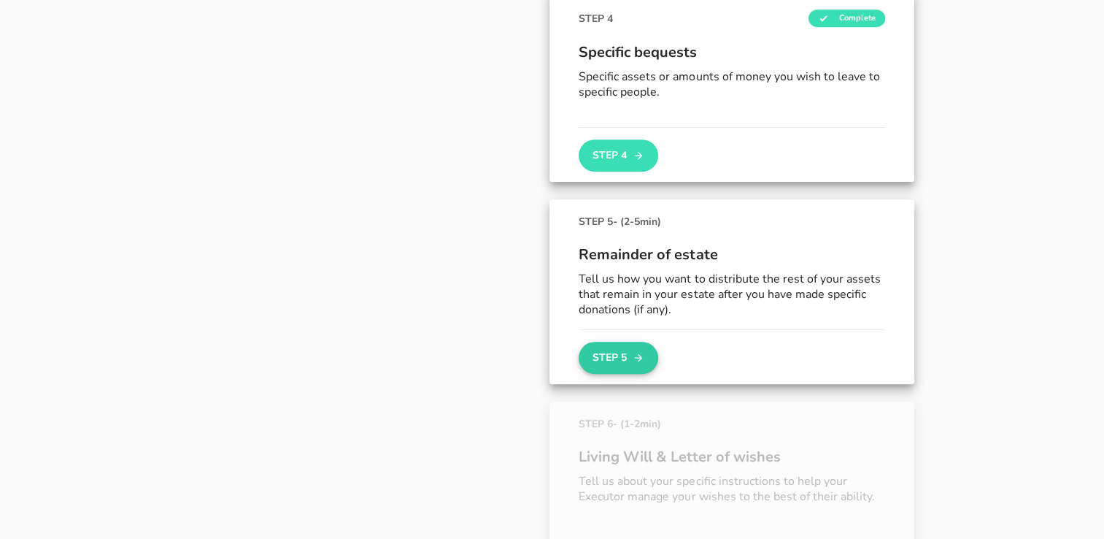
click at [612, 362] on button "Step 5" at bounding box center [618, 358] width 79 height 32
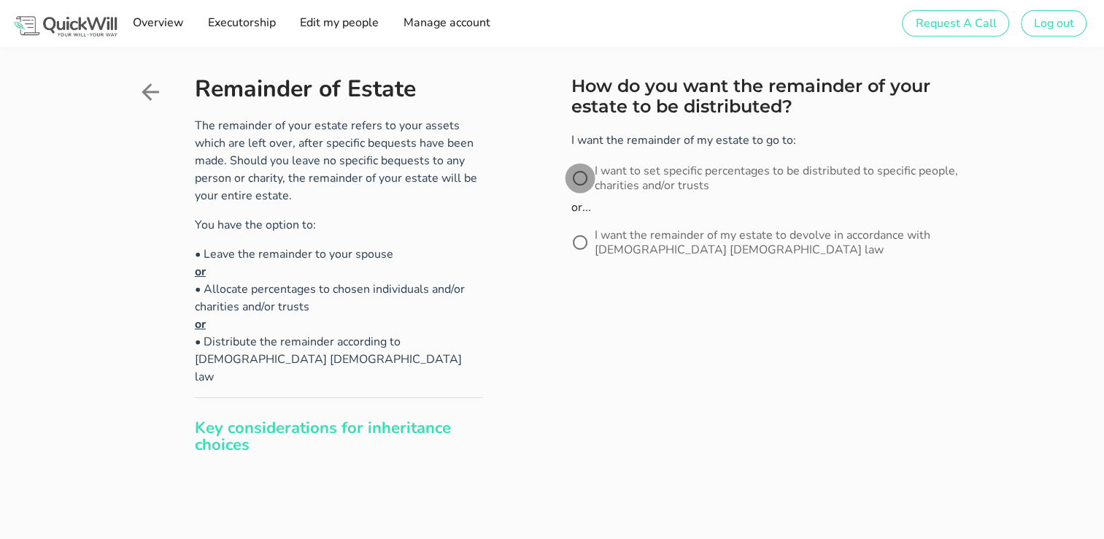
click at [586, 188] on div at bounding box center [580, 178] width 25 height 25
radio input "true"
click at [590, 309] on button "Next" at bounding box center [607, 318] width 71 height 32
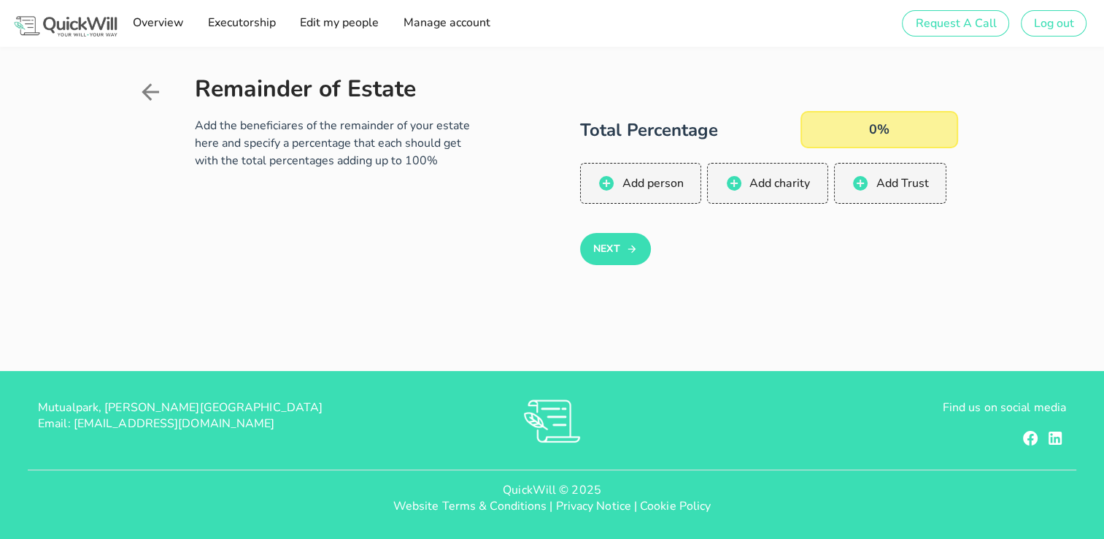
click at [596, 320] on div "Remainder of Estate Add the beneficiares of the remainder of your estate here a…" at bounding box center [551, 195] width 847 height 280
click at [837, 124] on div "0%" at bounding box center [880, 129] width 158 height 37
click at [651, 169] on button "Add person" at bounding box center [641, 183] width 122 height 41
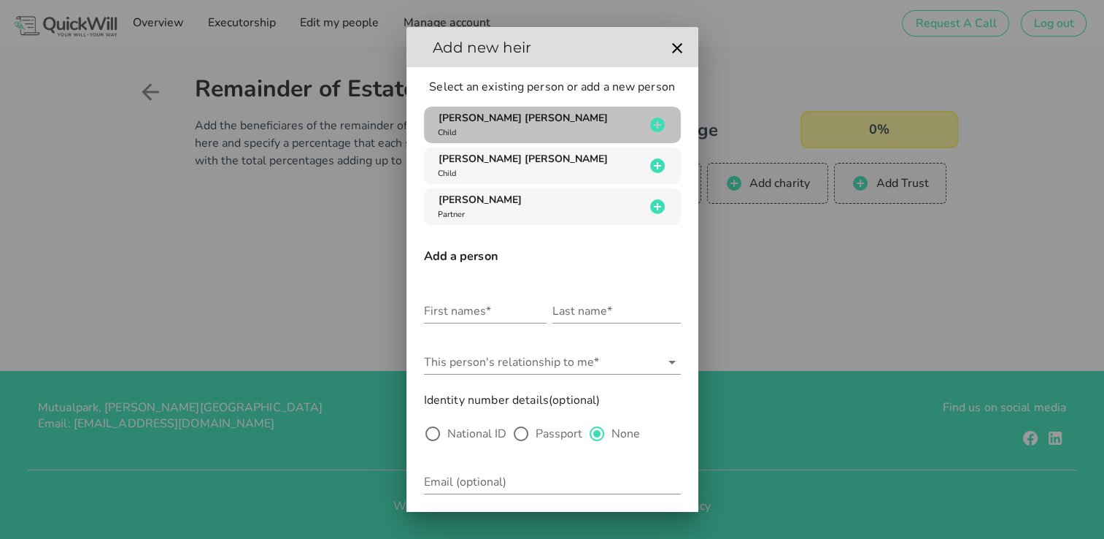
click at [513, 121] on span "[PERSON_NAME] [PERSON_NAME]" at bounding box center [523, 118] width 169 height 14
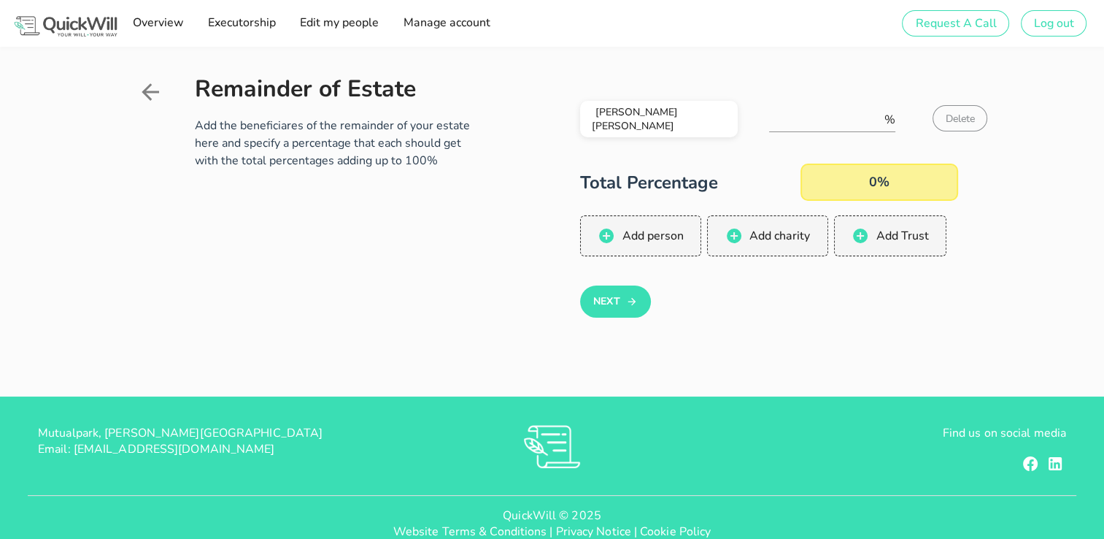
click at [858, 182] on div "0%" at bounding box center [880, 182] width 158 height 37
click at [885, 182] on div "0%" at bounding box center [880, 182] width 158 height 37
click at [623, 235] on span "Add person" at bounding box center [652, 236] width 62 height 16
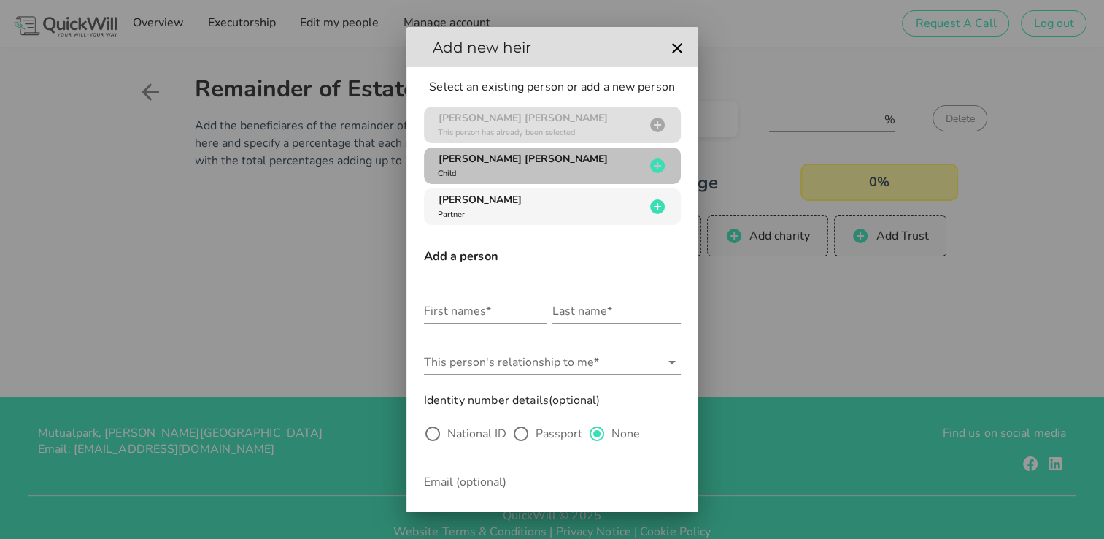
click at [523, 158] on span "[PERSON_NAME] [PERSON_NAME]" at bounding box center [523, 159] width 169 height 14
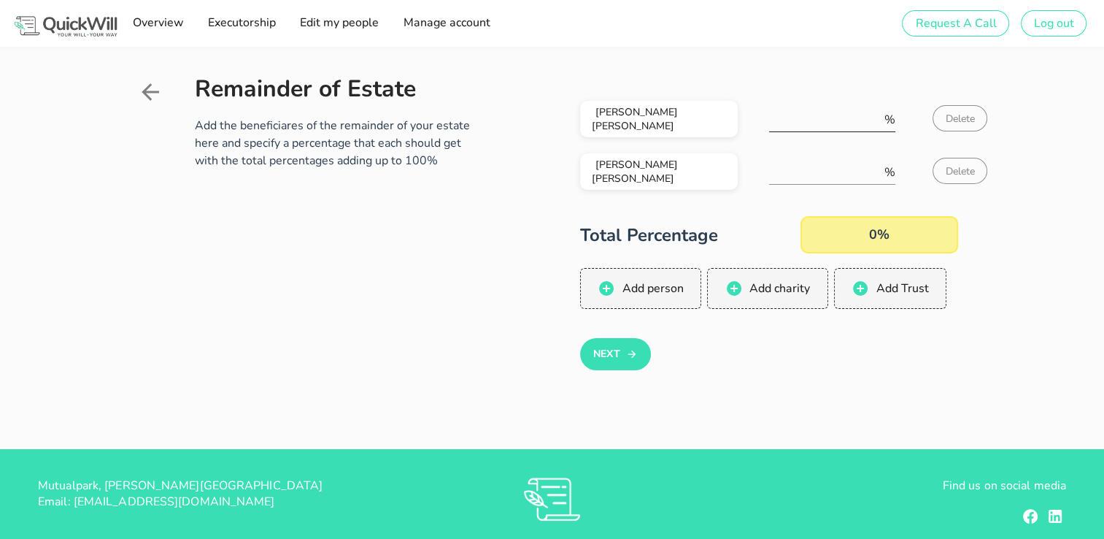
click at [812, 125] on input "number" at bounding box center [825, 119] width 112 height 23
type input "50"
click at [795, 161] on input "number" at bounding box center [825, 172] width 112 height 23
type input "50"
click at [606, 345] on button "Next" at bounding box center [615, 354] width 71 height 32
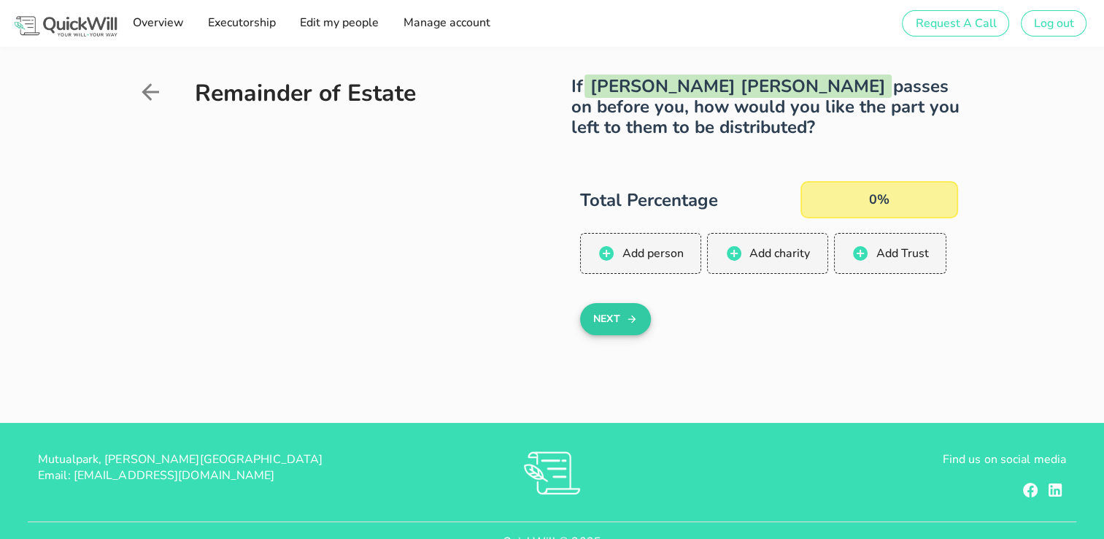
click at [607, 317] on button "Next" at bounding box center [615, 319] width 71 height 32
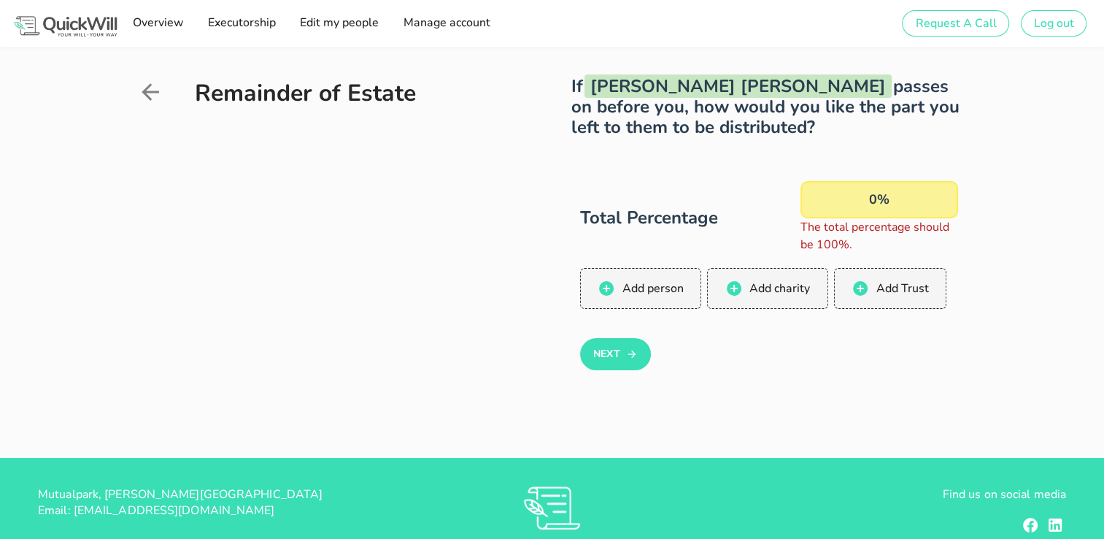
click at [858, 194] on div "0%" at bounding box center [880, 199] width 158 height 37
click at [874, 200] on div "0%" at bounding box center [880, 199] width 158 height 37
click at [871, 199] on div "0%" at bounding box center [880, 199] width 158 height 37
click at [874, 198] on div "0%" at bounding box center [880, 199] width 158 height 37
click at [656, 296] on span "Add person" at bounding box center [640, 289] width 91 height 18
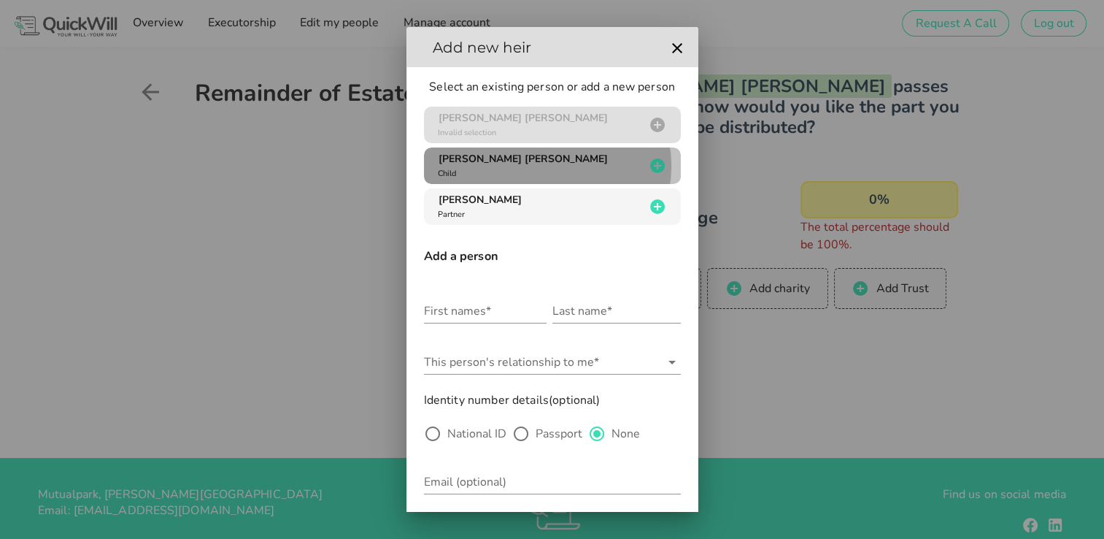
click at [496, 160] on span "[PERSON_NAME] [PERSON_NAME]" at bounding box center [523, 159] width 169 height 14
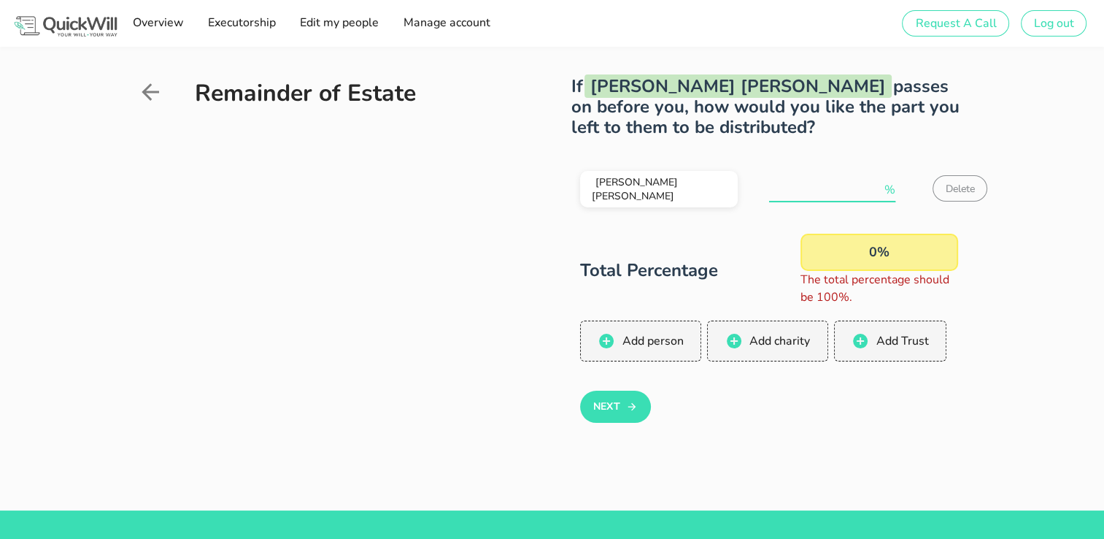
click at [831, 194] on input "number" at bounding box center [825, 189] width 112 height 23
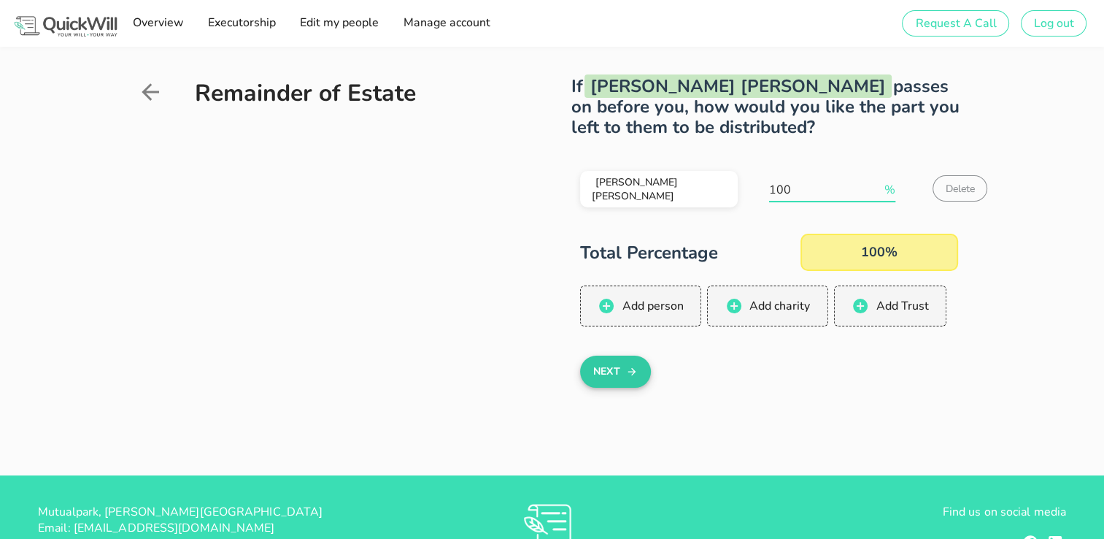
type input "100"
click at [607, 384] on button "Next" at bounding box center [615, 371] width 71 height 32
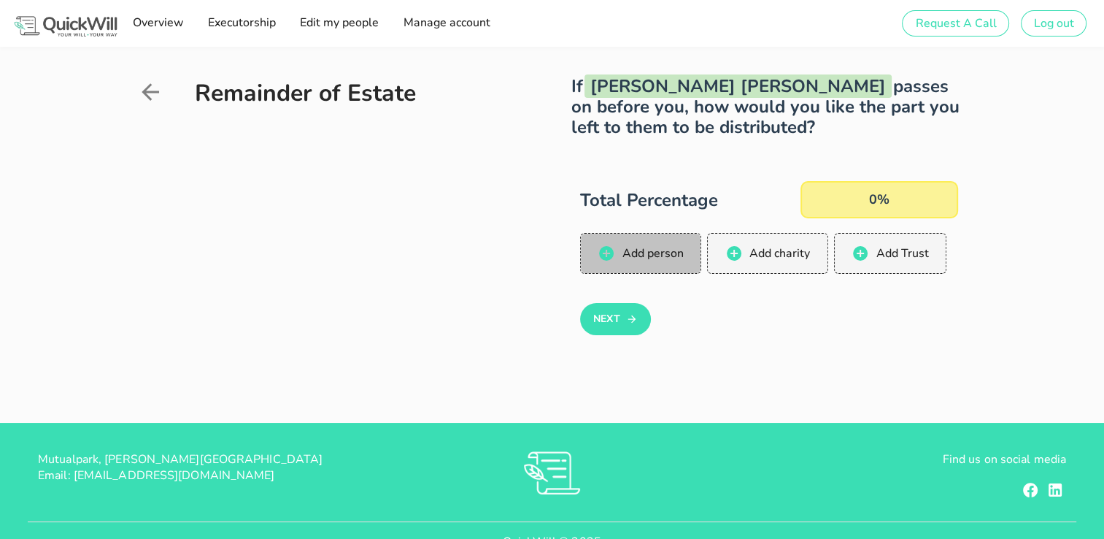
click at [642, 250] on span "Add person" at bounding box center [652, 253] width 62 height 16
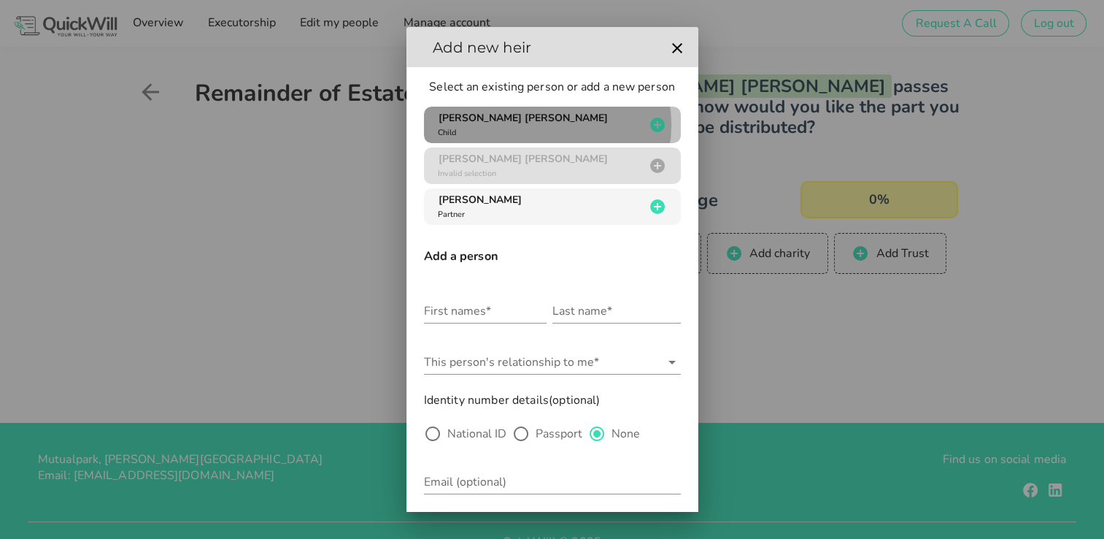
click at [464, 111] on span "[PERSON_NAME] [PERSON_NAME]" at bounding box center [523, 118] width 169 height 14
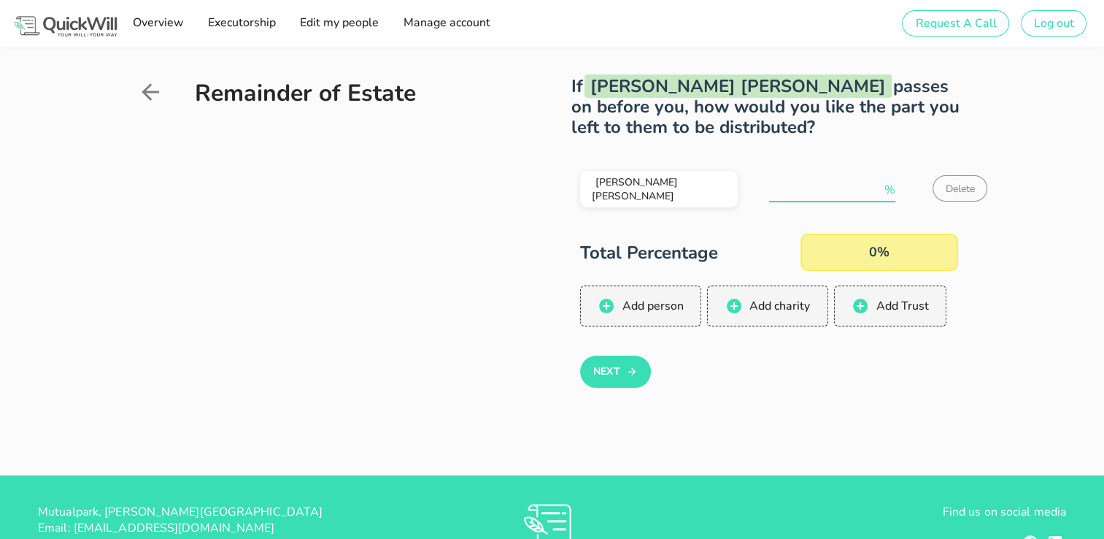
click at [808, 193] on input "number" at bounding box center [825, 189] width 112 height 23
type input "100"
click at [609, 370] on button "Next" at bounding box center [615, 371] width 71 height 32
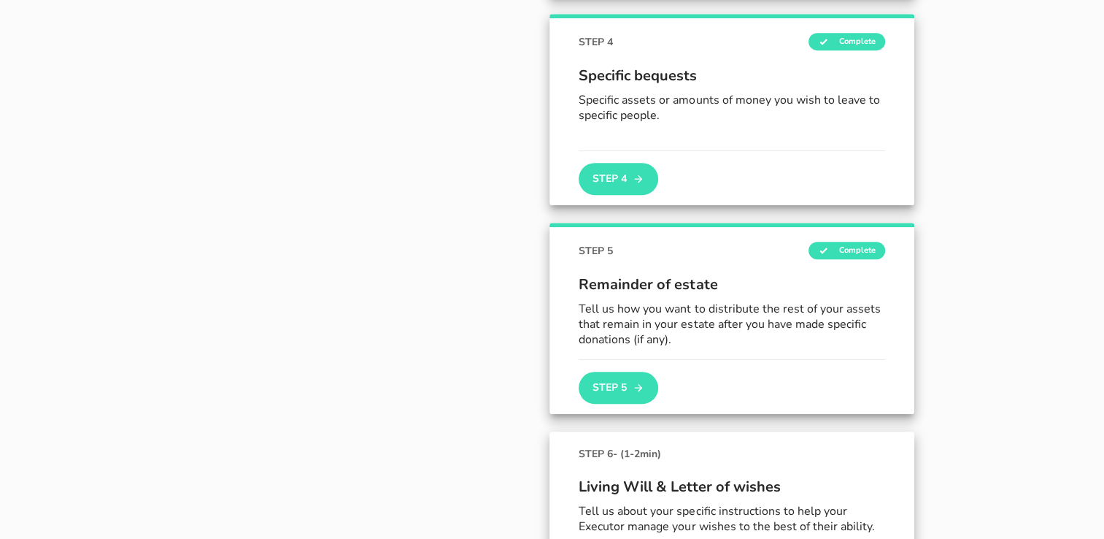
scroll to position [904, 0]
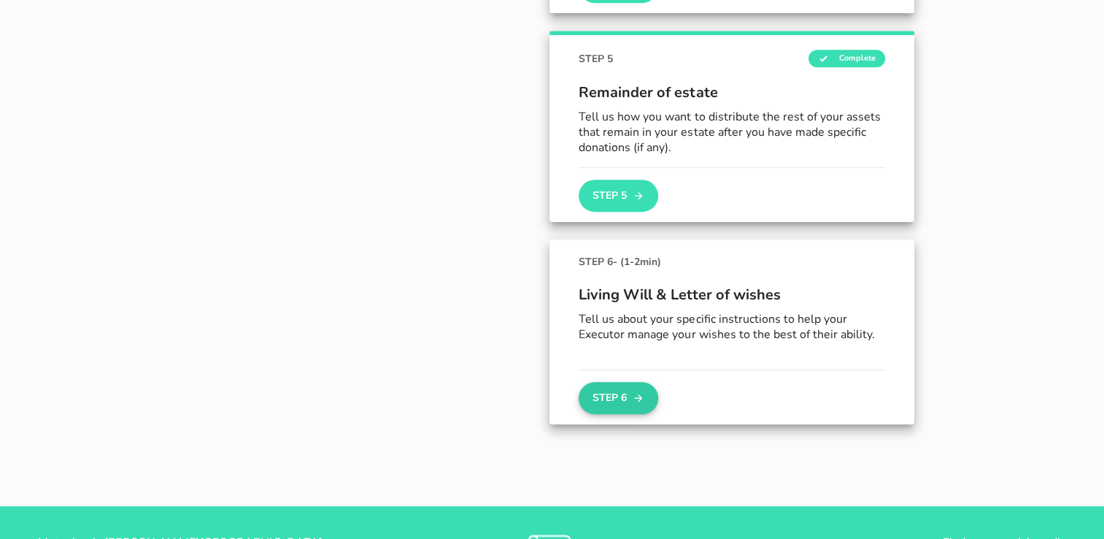
click at [609, 402] on button "Step 6" at bounding box center [618, 398] width 79 height 32
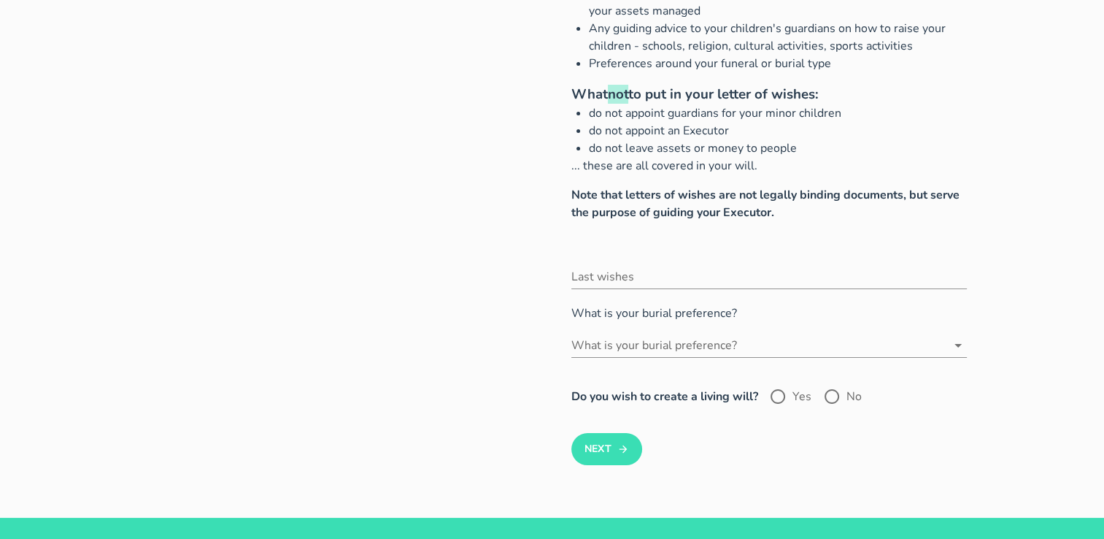
scroll to position [137, 0]
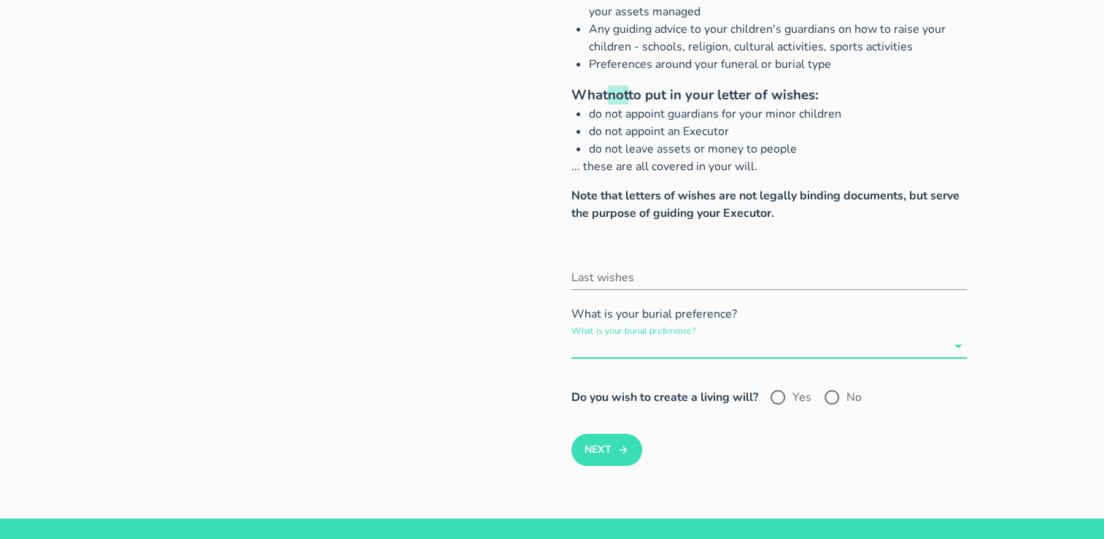
click at [645, 340] on input "What is your burial preference?" at bounding box center [759, 345] width 375 height 23
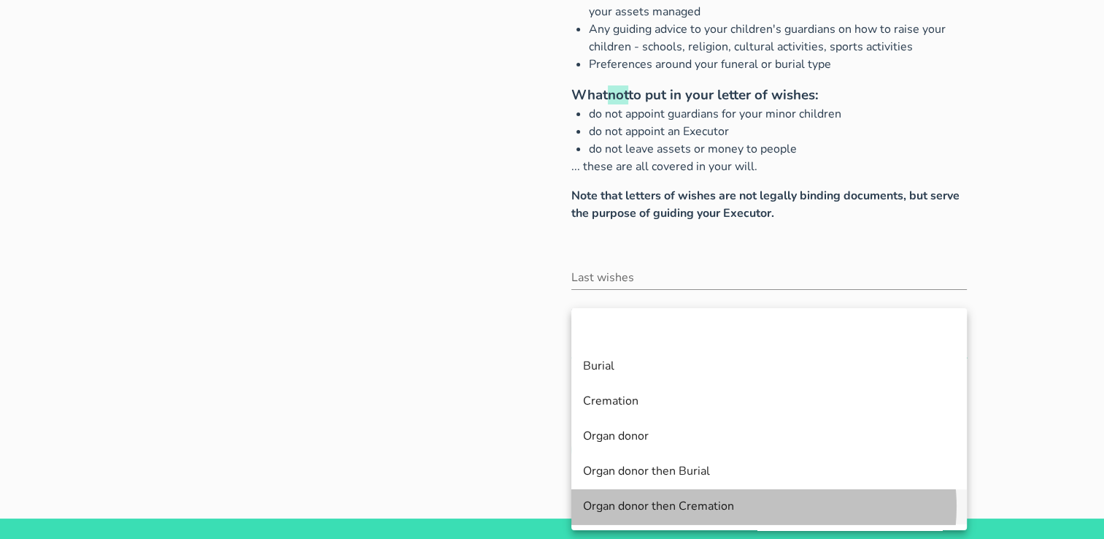
click at [601, 512] on div "Organ donor then Cremation" at bounding box center [769, 506] width 372 height 14
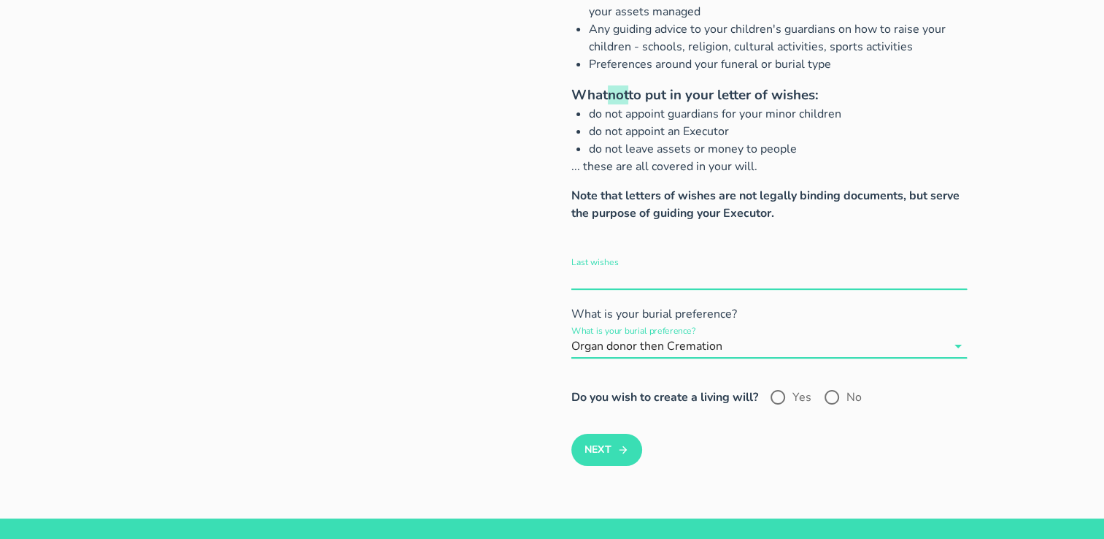
click at [588, 270] on div "Last wishes" at bounding box center [770, 277] width 396 height 23
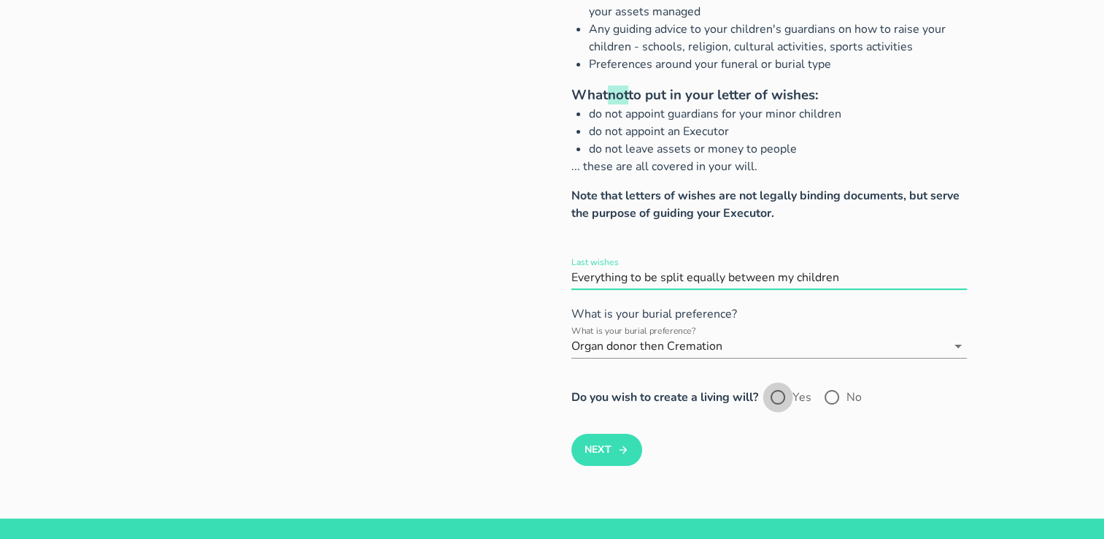
type input "Everything to be split equally between my children"
click at [778, 396] on div at bounding box center [778, 397] width 25 height 25
radio input "true"
click at [598, 450] on button "Next" at bounding box center [607, 450] width 71 height 32
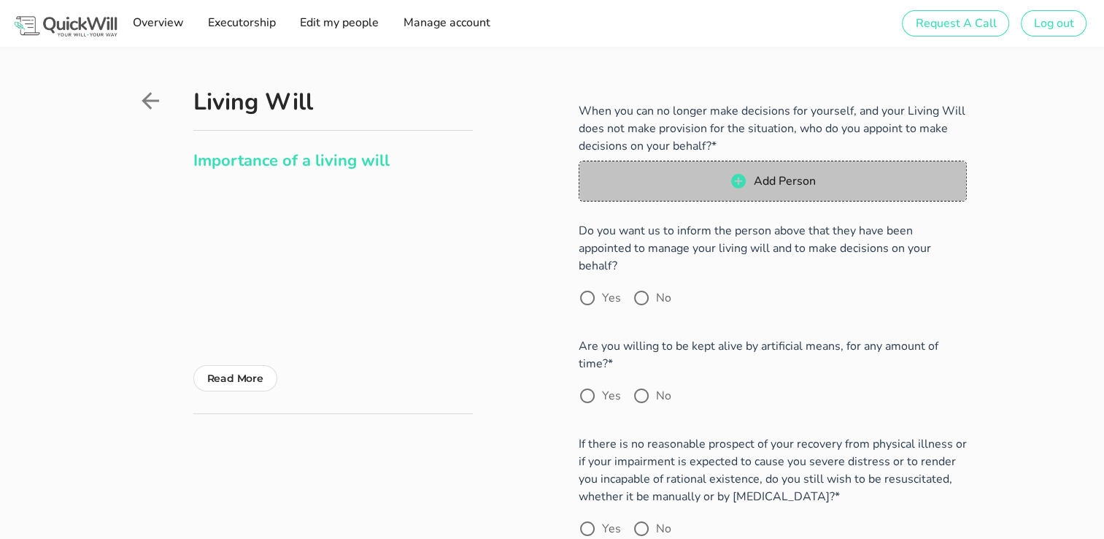
click at [770, 184] on span "Add Person" at bounding box center [784, 181] width 63 height 16
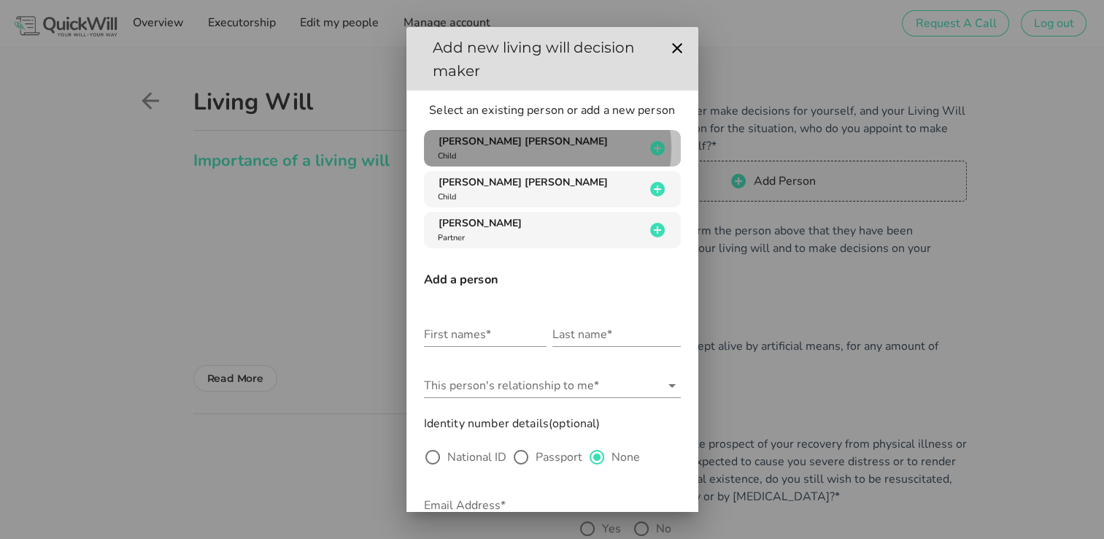
click at [553, 140] on div "[PERSON_NAME] [PERSON_NAME] Child" at bounding box center [540, 148] width 210 height 28
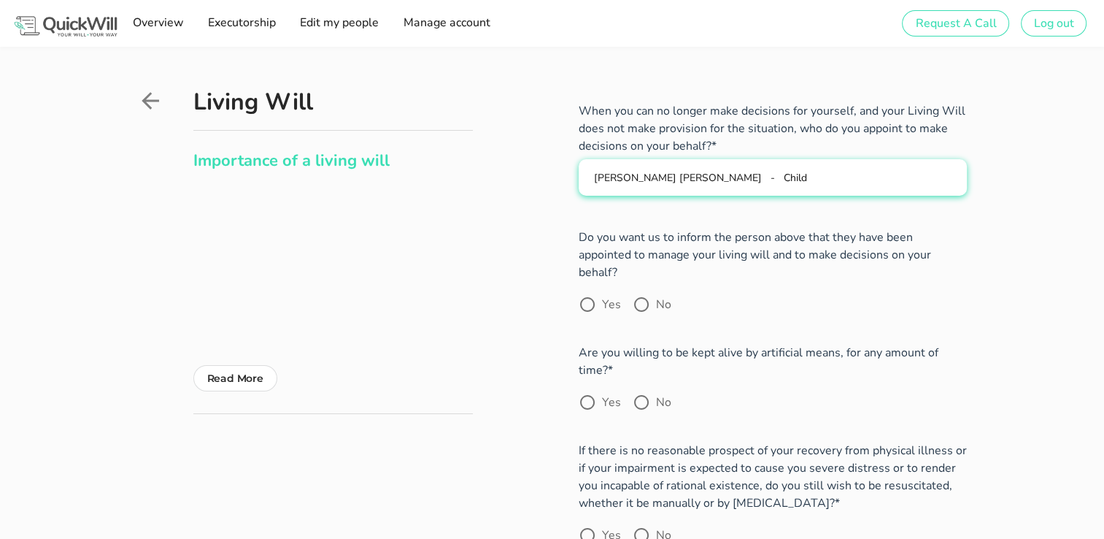
click at [757, 188] on button "[PERSON_NAME] [PERSON_NAME] - Child" at bounding box center [773, 177] width 388 height 36
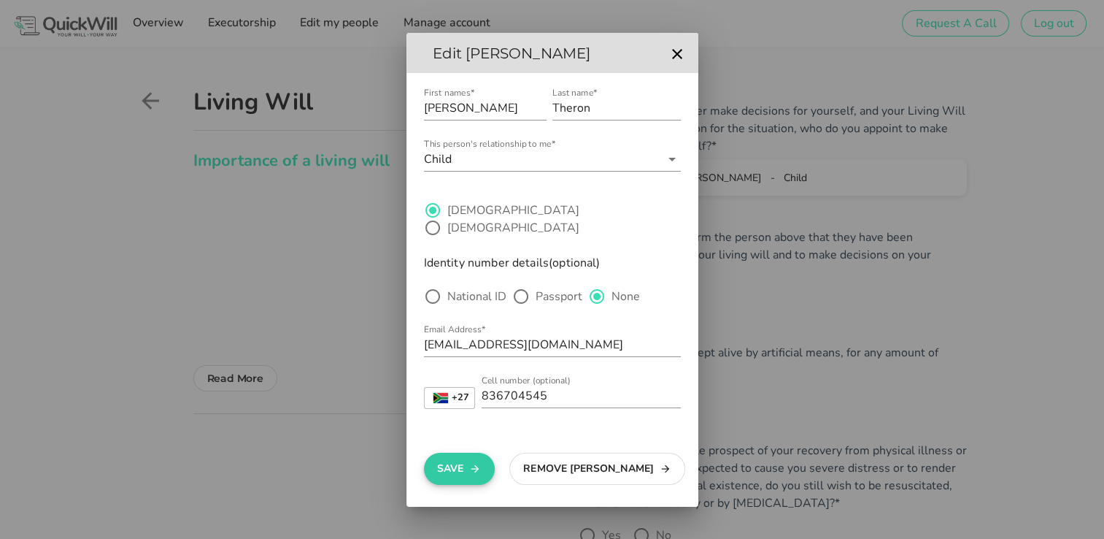
click at [445, 465] on button "Save" at bounding box center [459, 469] width 71 height 32
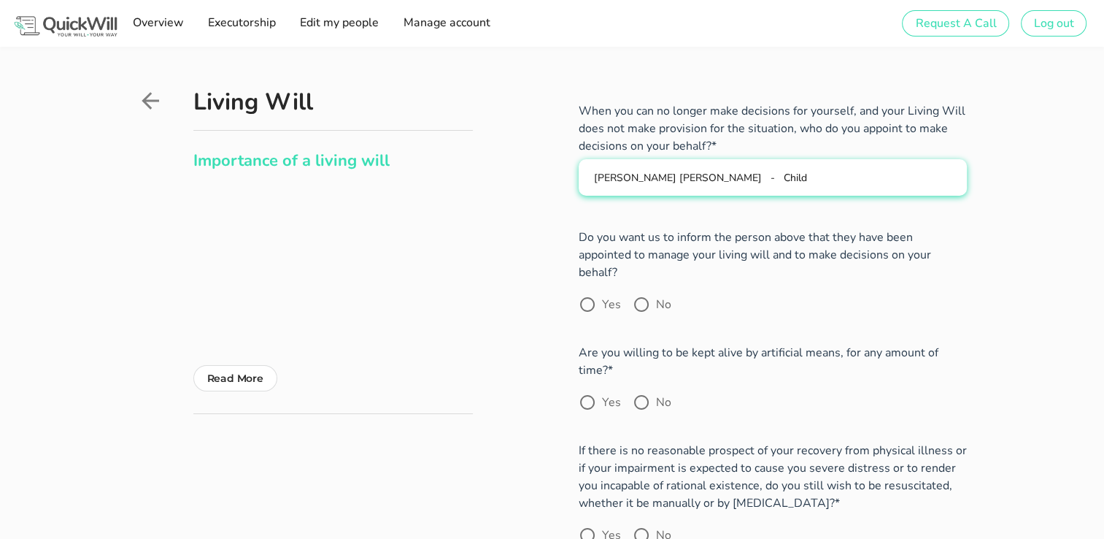
click at [630, 175] on span "[PERSON_NAME] [PERSON_NAME]" at bounding box center [678, 178] width 168 height 14
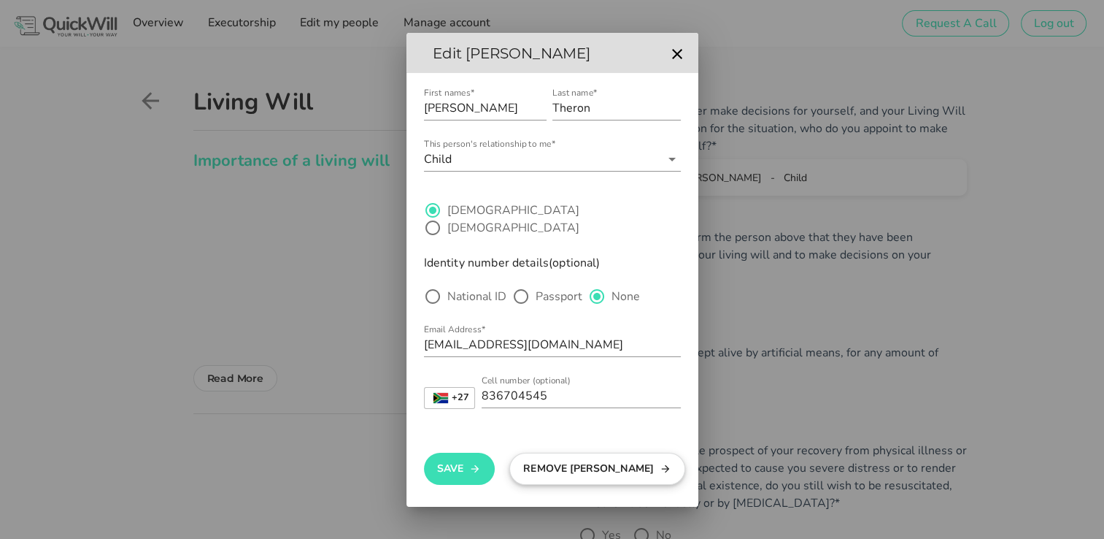
click at [542, 457] on button "Remove [PERSON_NAME]" at bounding box center [598, 469] width 176 height 32
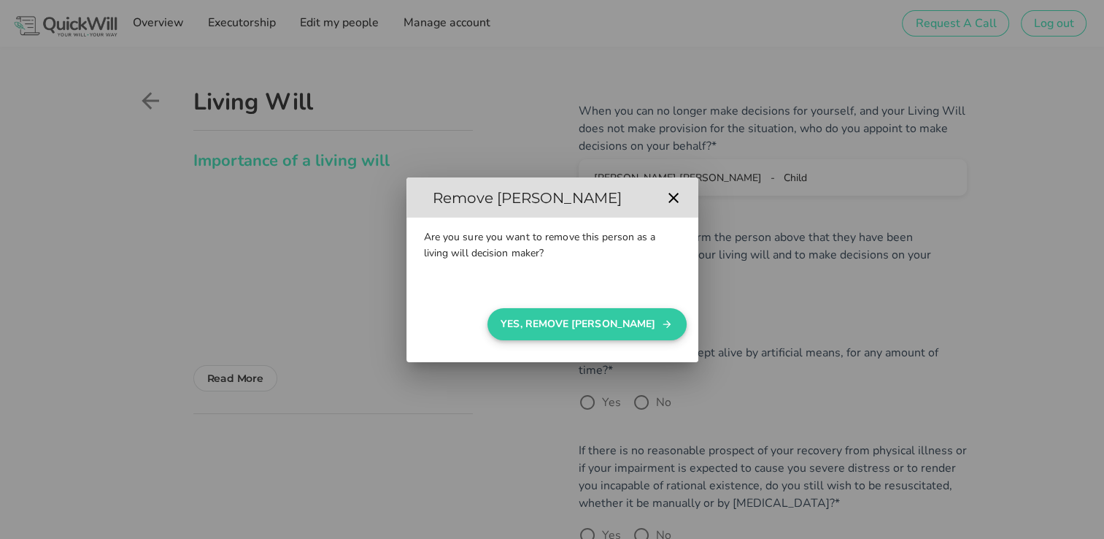
click at [577, 323] on button "Yes, Remove [PERSON_NAME]" at bounding box center [587, 324] width 199 height 32
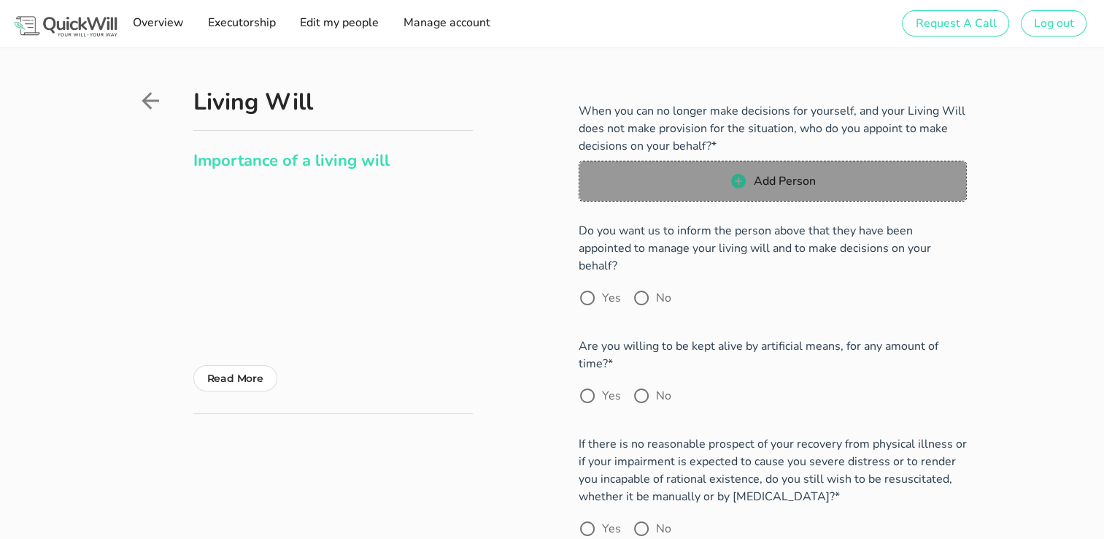
click at [774, 191] on button "Add Person" at bounding box center [773, 181] width 388 height 41
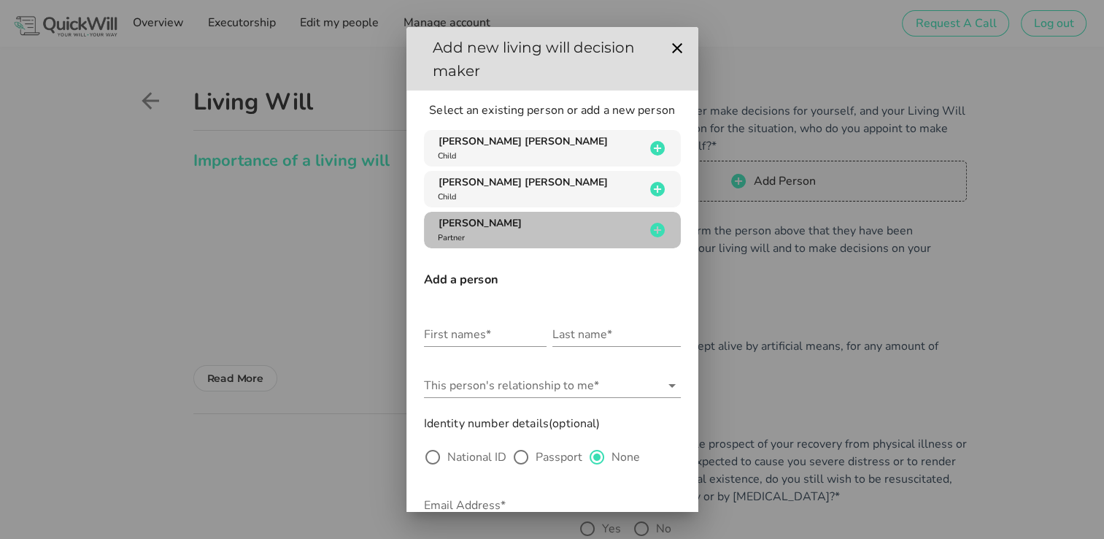
click at [548, 232] on div "[PERSON_NAME] Partner" at bounding box center [540, 230] width 210 height 28
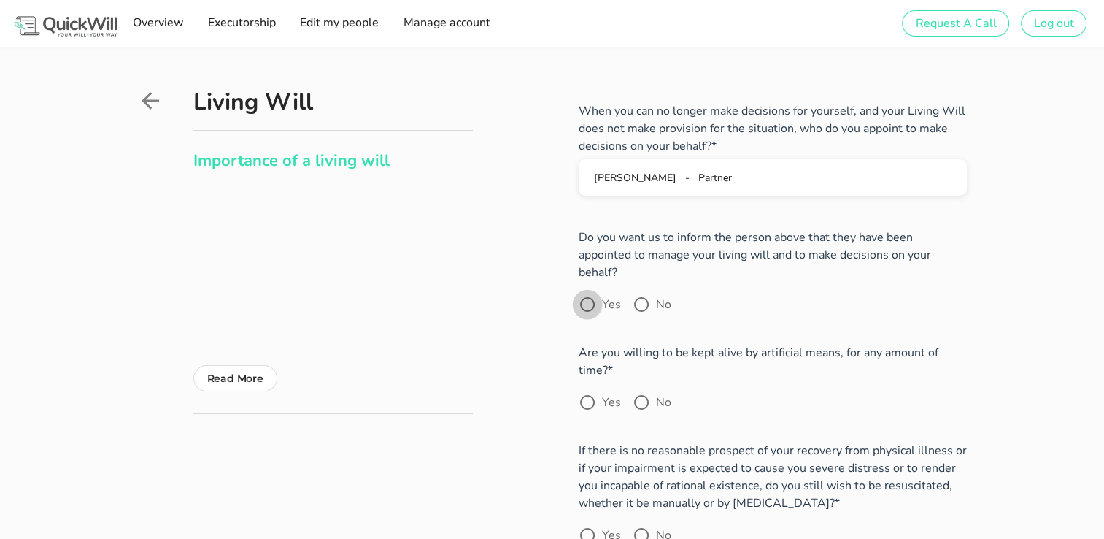
click at [586, 292] on div at bounding box center [587, 304] width 25 height 25
radio input "true"
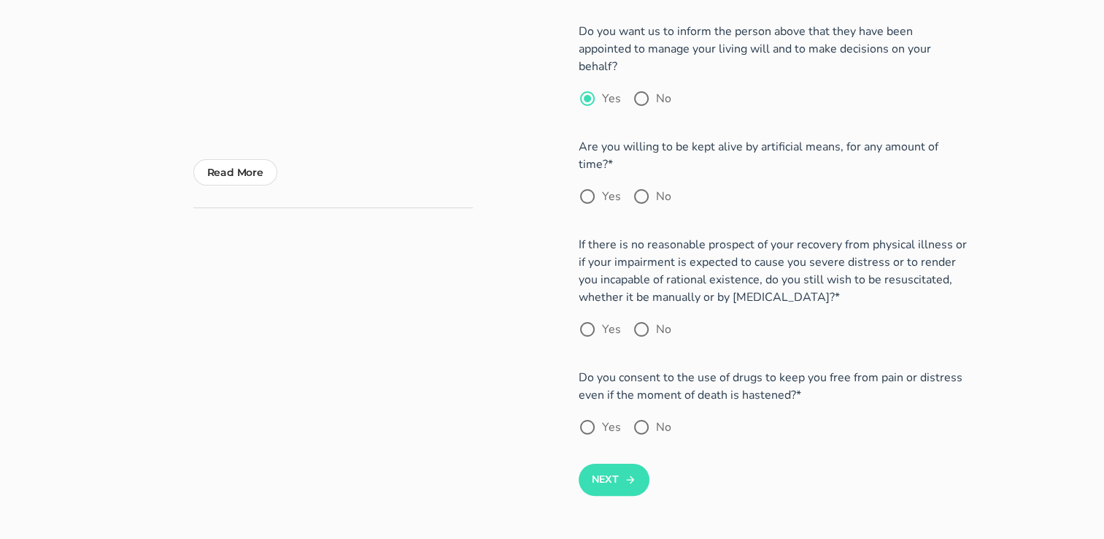
scroll to position [204, 0]
click at [595, 185] on div at bounding box center [587, 197] width 25 height 25
radio input "true"
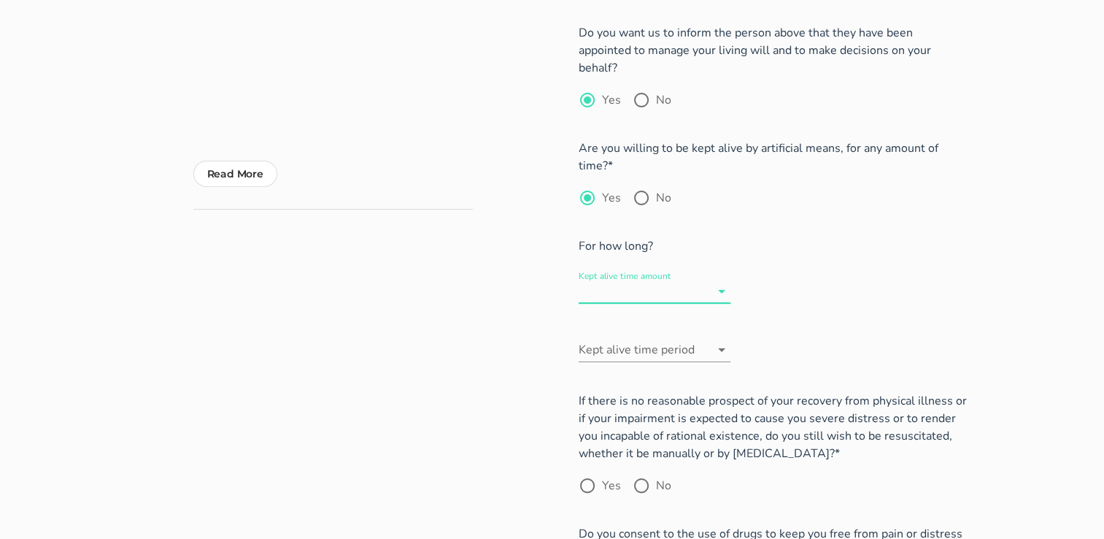
click at [616, 280] on input "Kept alive time amount" at bounding box center [644, 291] width 131 height 23
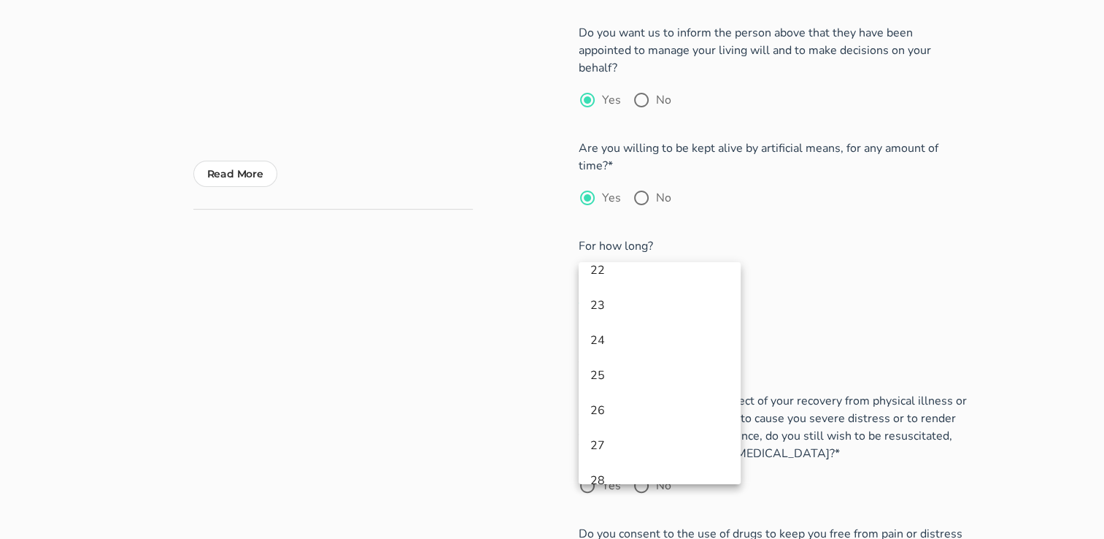
scroll to position [841, 0]
click at [596, 460] on div "30" at bounding box center [660, 460] width 139 height 14
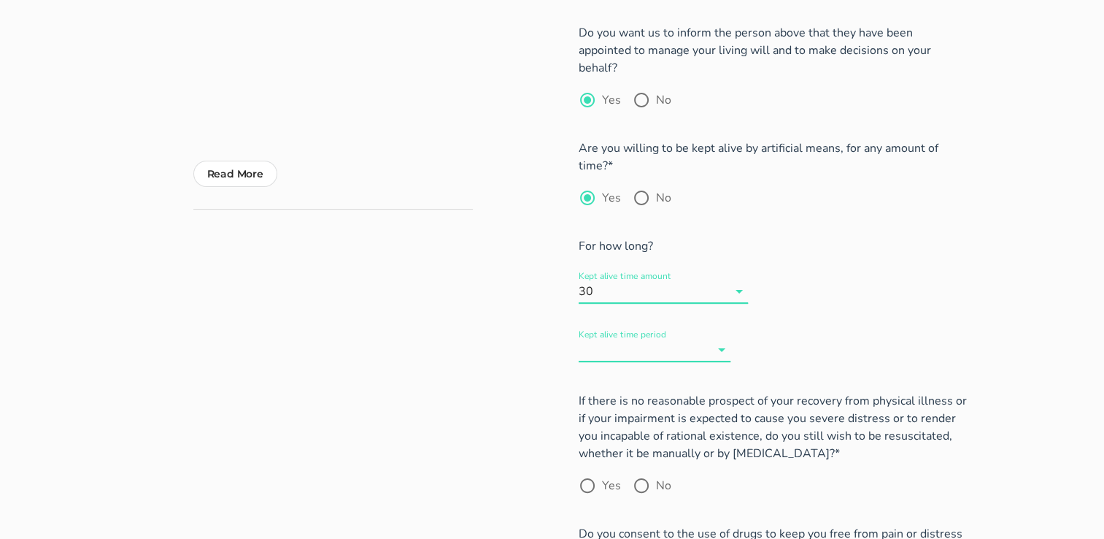
click at [615, 338] on input "Kept alive time period" at bounding box center [644, 349] width 131 height 23
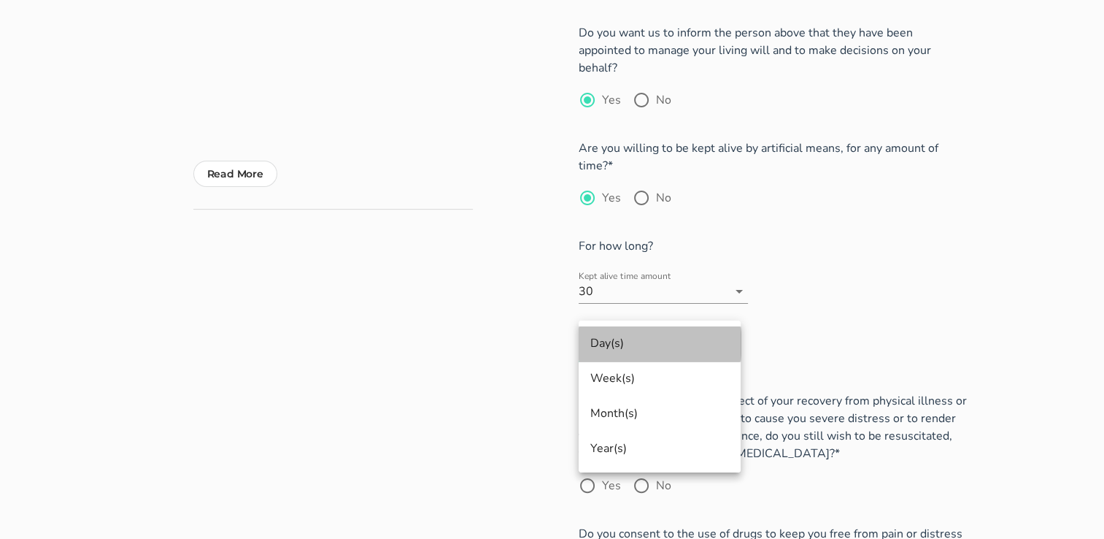
click at [606, 340] on div "Day(s)" at bounding box center [660, 344] width 139 height 14
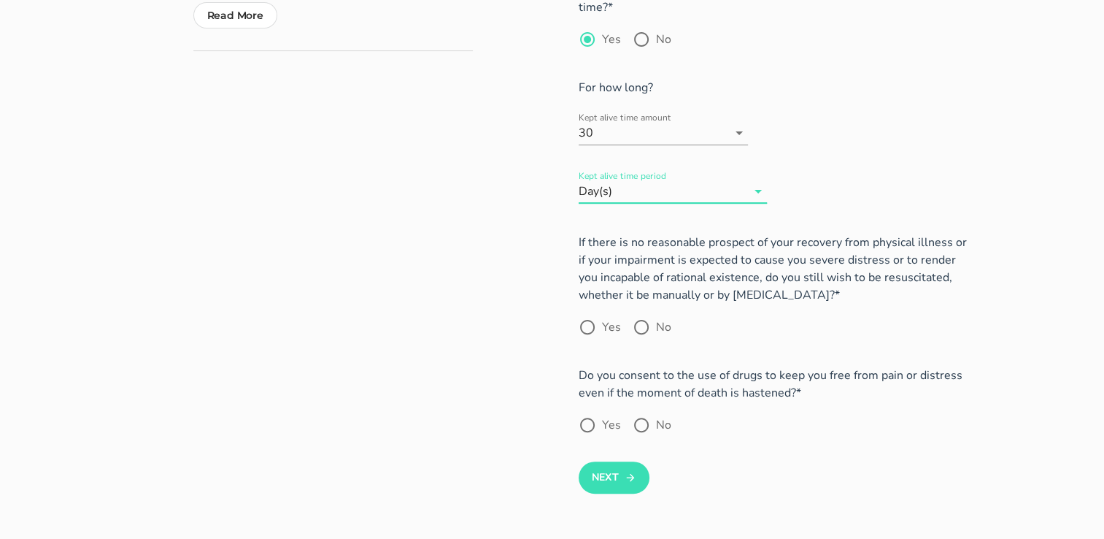
scroll to position [362, 0]
click at [642, 315] on div at bounding box center [641, 327] width 25 height 25
radio input "true"
click at [594, 413] on div at bounding box center [587, 425] width 25 height 25
radio input "true"
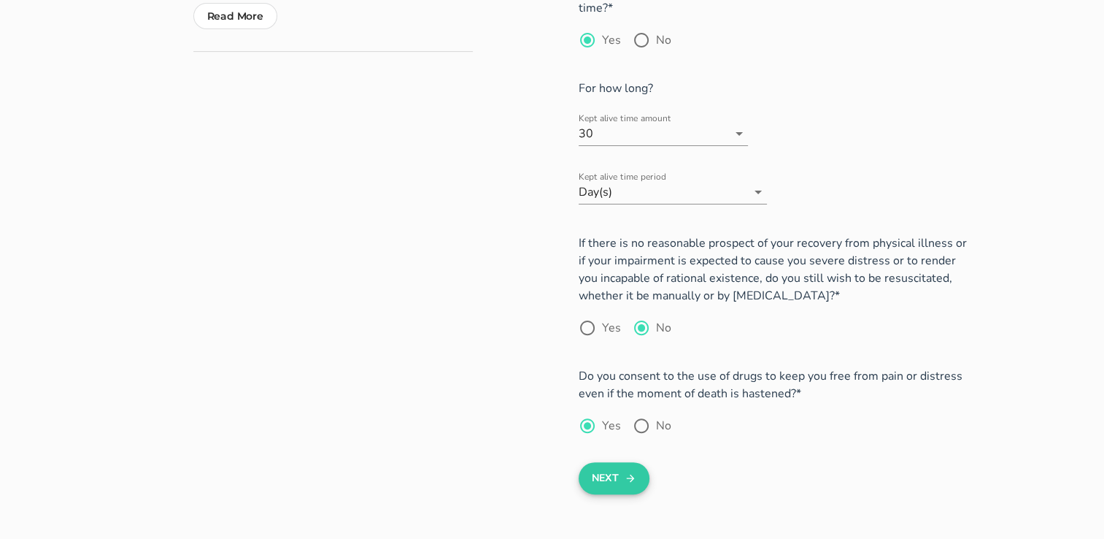
click at [602, 462] on button "Next" at bounding box center [614, 478] width 71 height 32
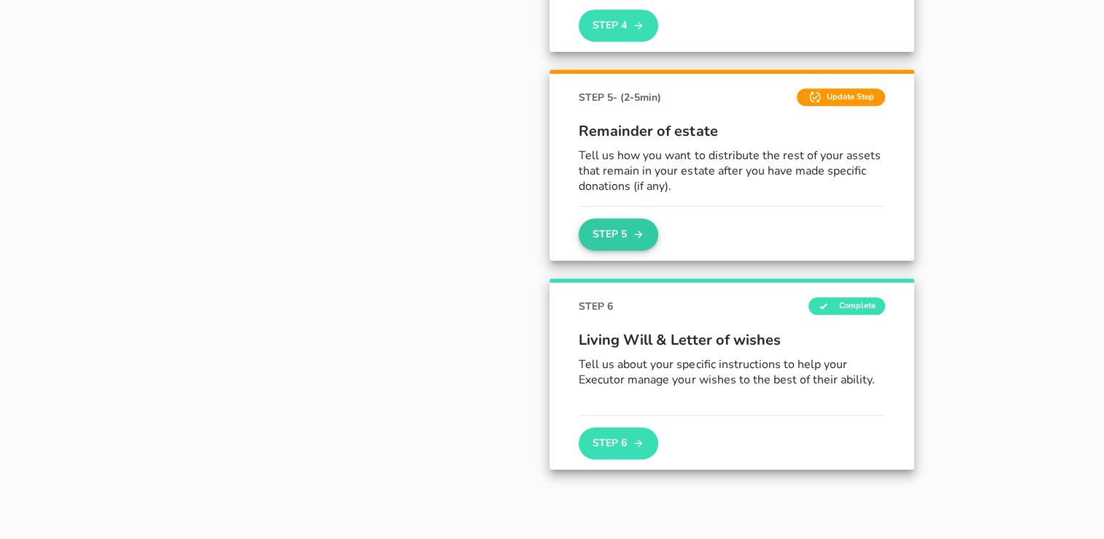
click at [631, 219] on button "Step 5" at bounding box center [618, 234] width 79 height 32
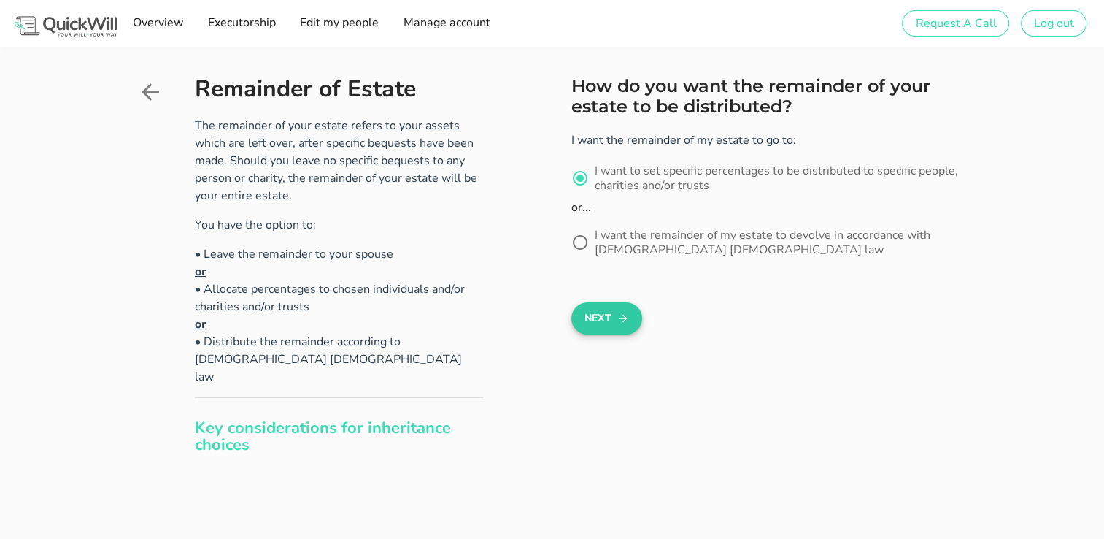
click at [591, 316] on button "Next" at bounding box center [607, 318] width 71 height 32
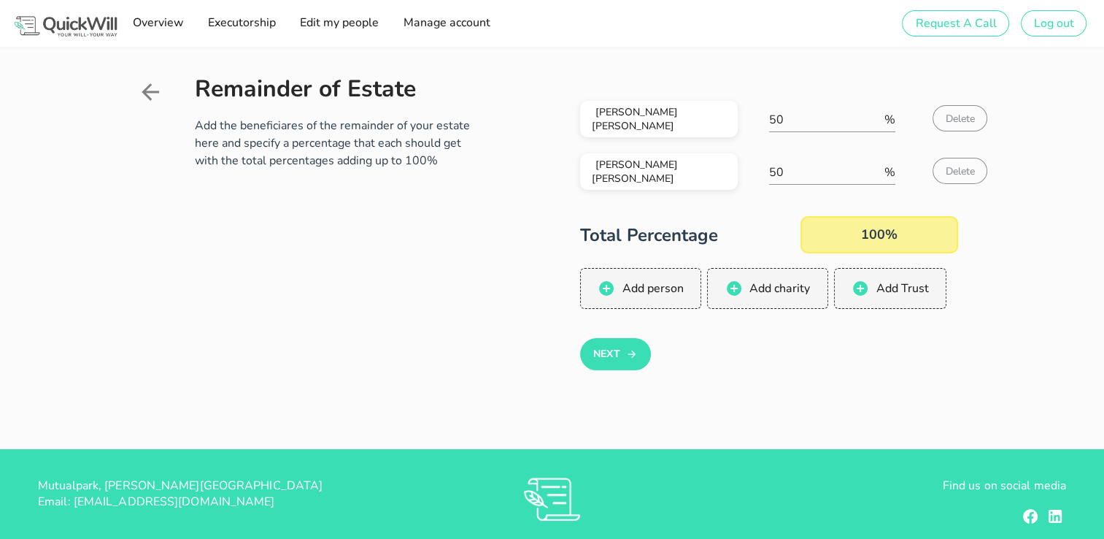
click at [594, 378] on div "[PERSON_NAME] [PERSON_NAME] 50 % Delete [PERSON_NAME] [PERSON_NAME] 50 % Delete…" at bounding box center [770, 240] width 396 height 329
click at [613, 358] on button "Next" at bounding box center [615, 354] width 71 height 32
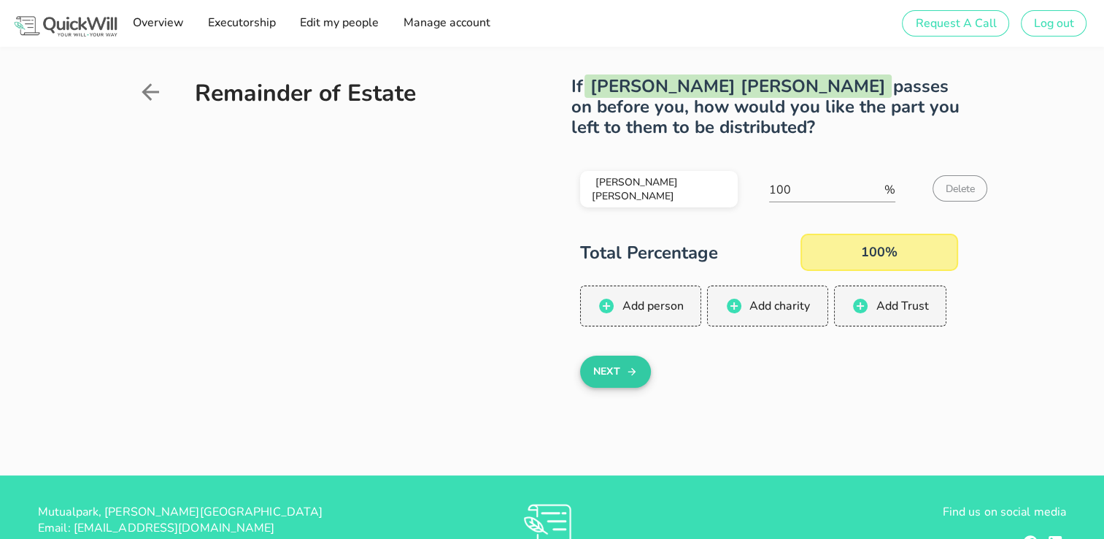
click at [627, 364] on icon "button" at bounding box center [632, 372] width 12 height 18
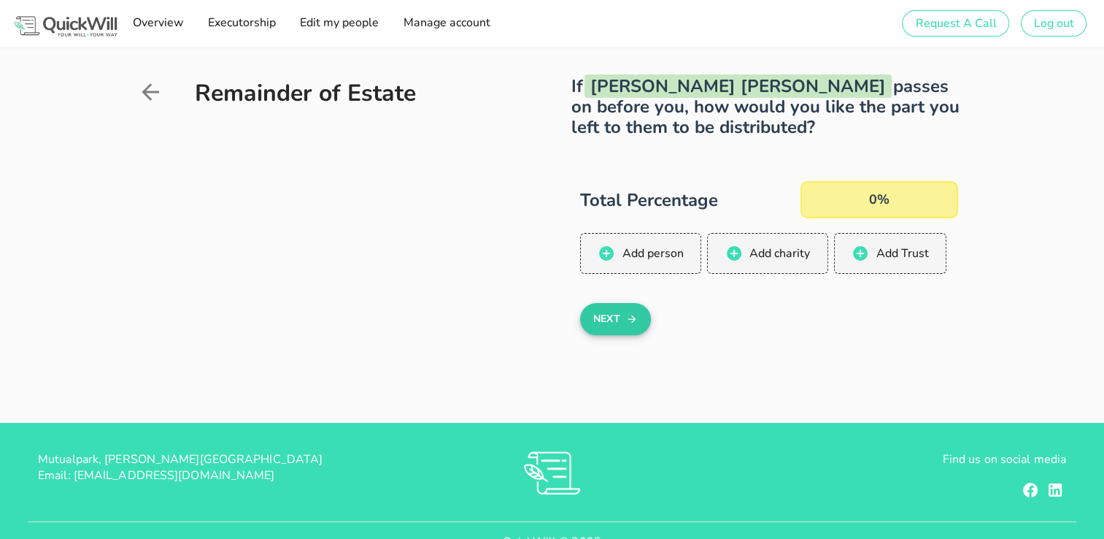
click at [610, 327] on button "Next" at bounding box center [615, 319] width 71 height 32
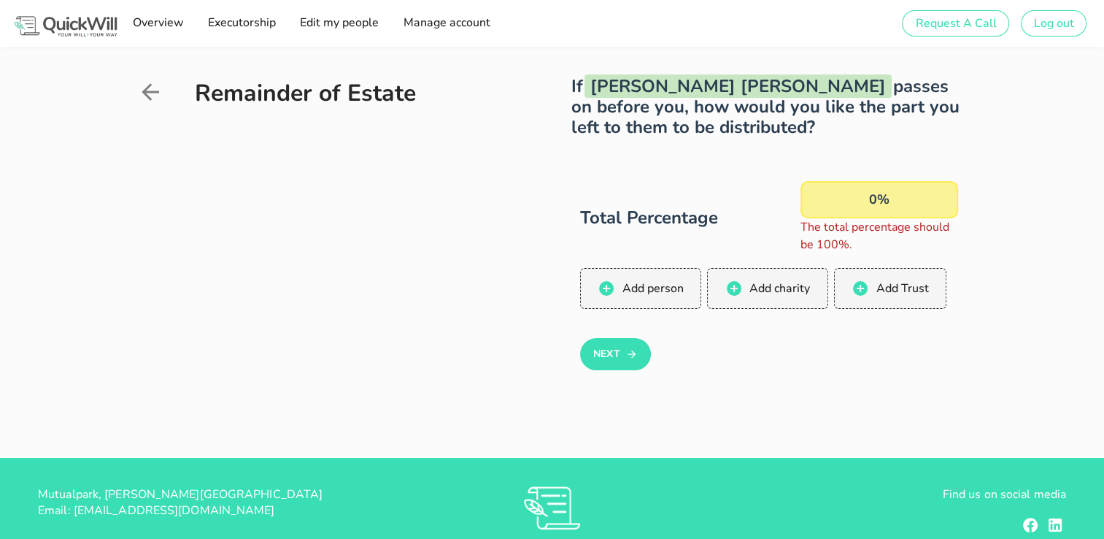
click at [861, 209] on div "0%" at bounding box center [880, 199] width 158 height 37
click at [875, 201] on div "0%" at bounding box center [880, 199] width 158 height 37
click at [870, 202] on div "0%" at bounding box center [880, 199] width 158 height 37
click at [886, 198] on div "0%" at bounding box center [880, 199] width 158 height 37
drag, startPoint x: 929, startPoint y: 186, endPoint x: 703, endPoint y: 196, distance: 226.5
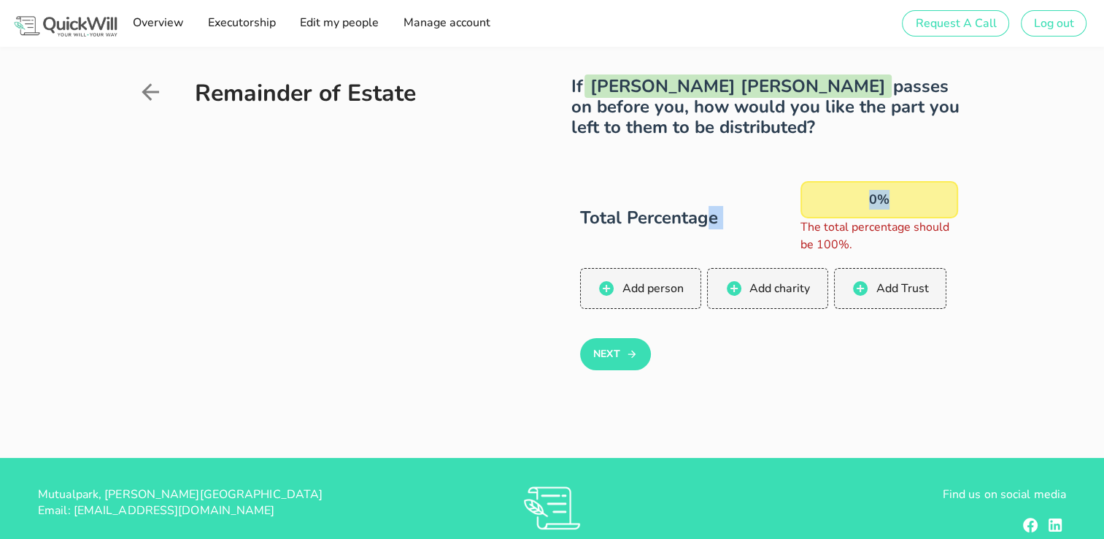
click at [703, 196] on div "Total Percentage 0% The total percentage should be 100%." at bounding box center [769, 217] width 378 height 72
click at [645, 276] on button "Add person" at bounding box center [641, 288] width 122 height 41
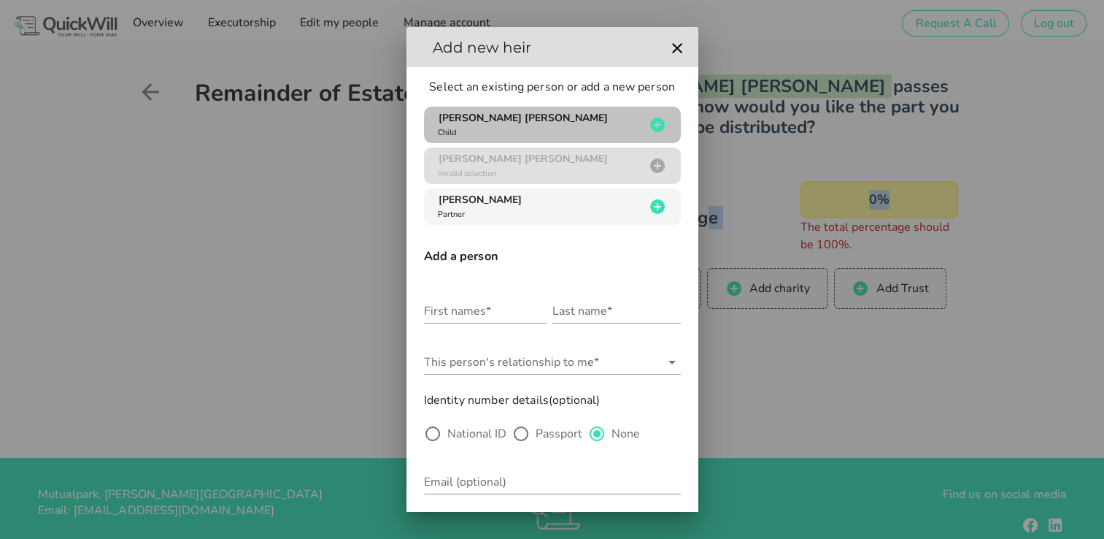
click at [447, 111] on span "[PERSON_NAME] [PERSON_NAME]" at bounding box center [523, 118] width 169 height 14
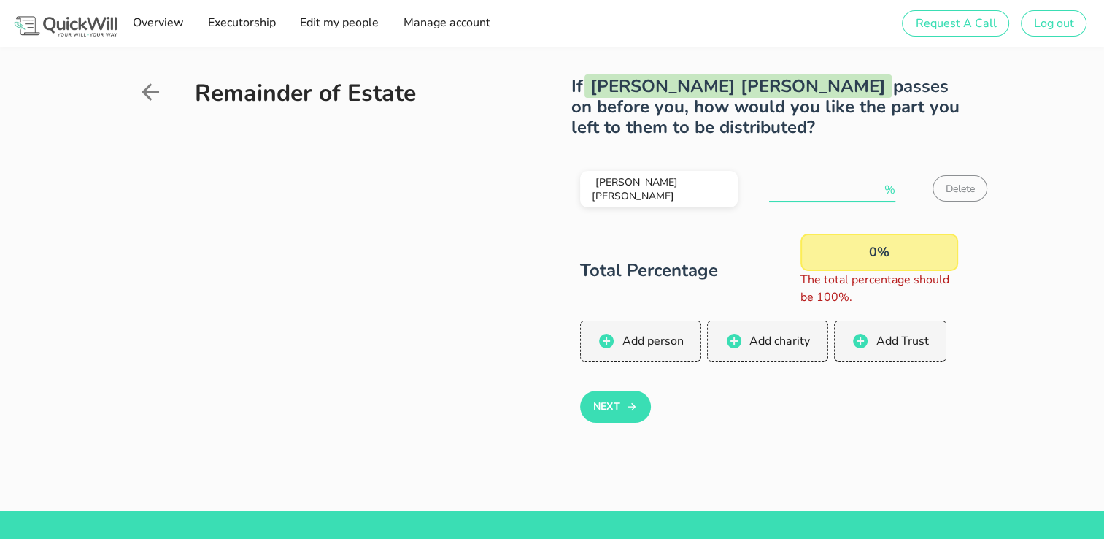
click at [791, 193] on input "number" at bounding box center [825, 189] width 112 height 23
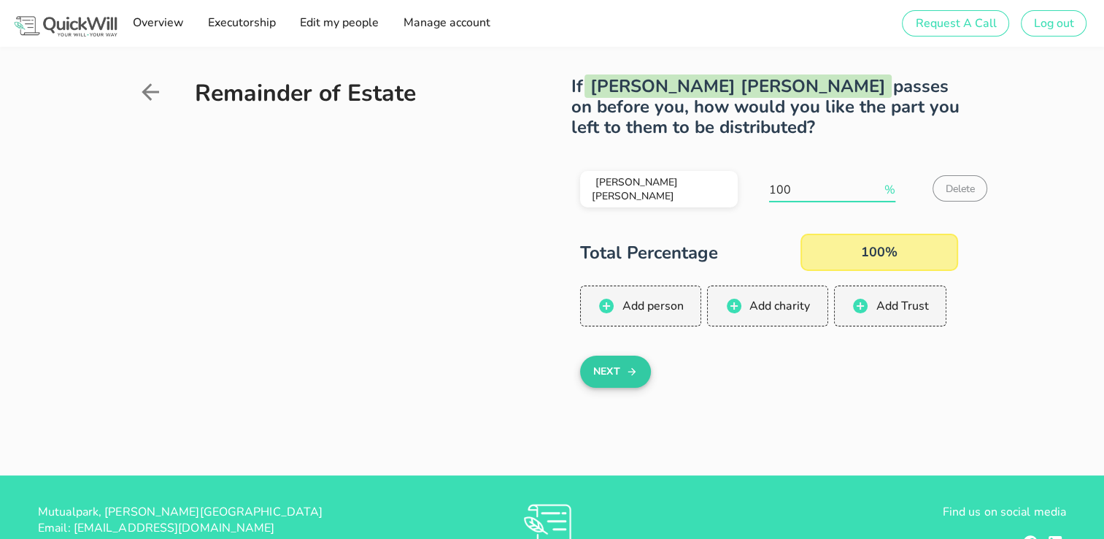
type input "100"
click at [602, 373] on button "Next" at bounding box center [615, 371] width 71 height 32
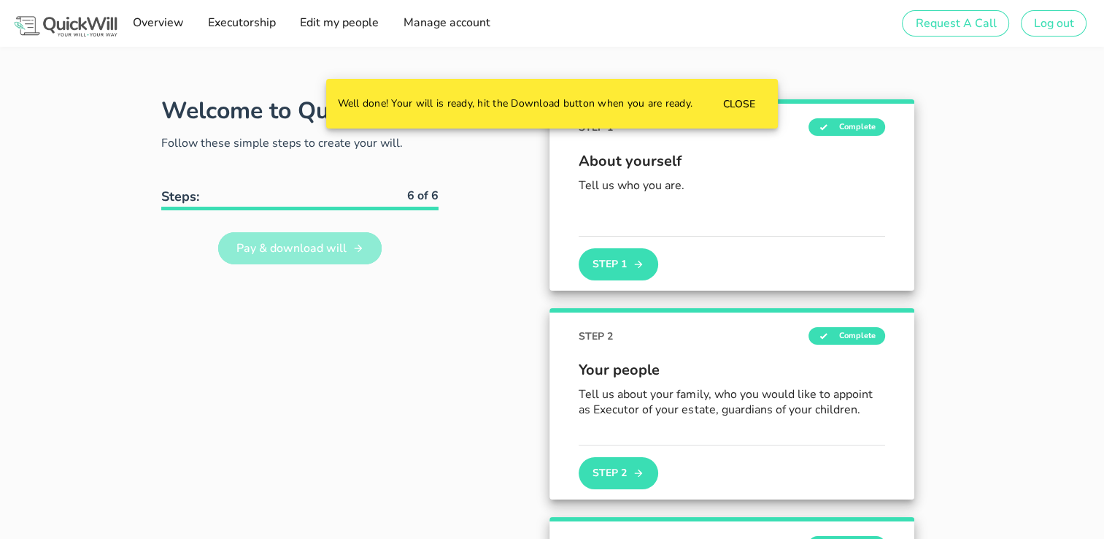
click at [284, 242] on span "Pay & download will" at bounding box center [291, 248] width 111 height 16
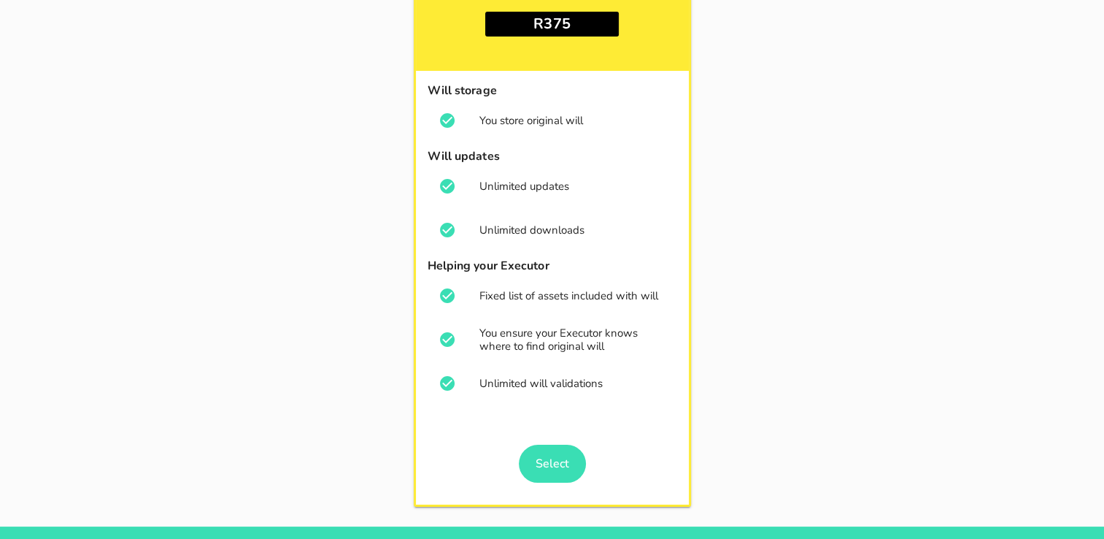
scroll to position [145, 0]
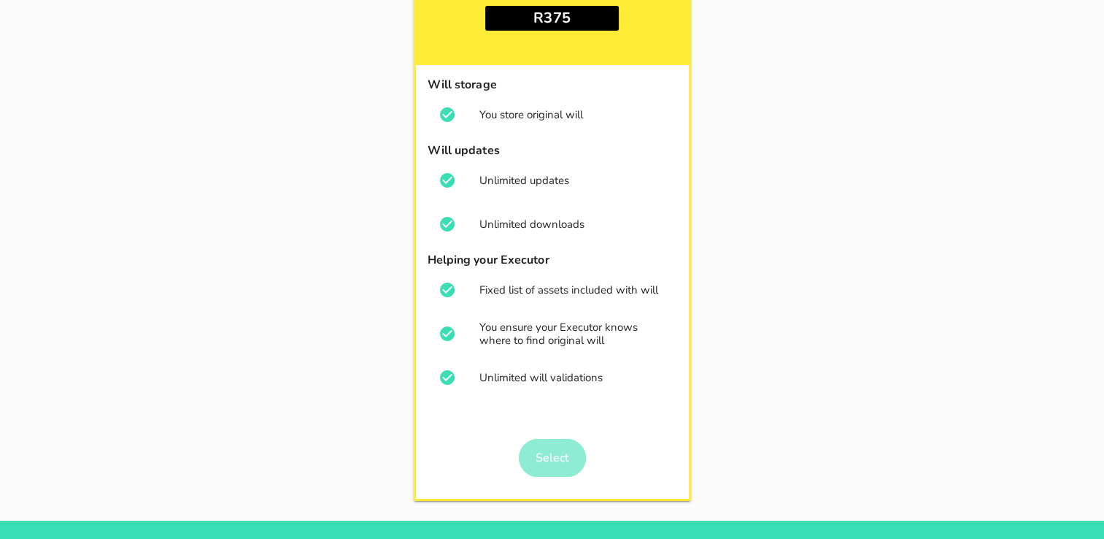
click at [551, 450] on span "Select" at bounding box center [552, 458] width 34 height 16
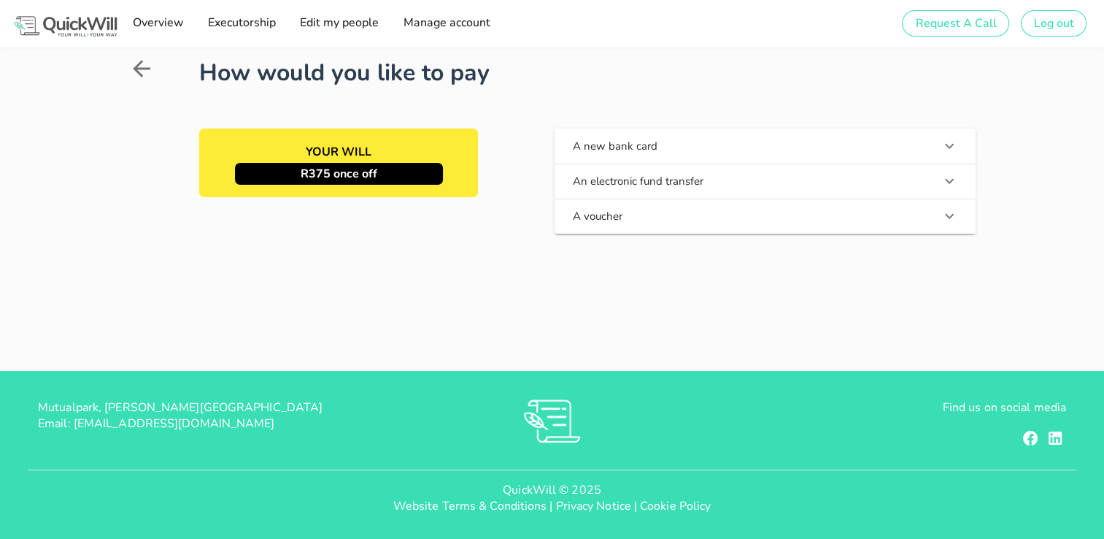
click at [599, 153] on button "A new bank card" at bounding box center [765, 145] width 421 height 35
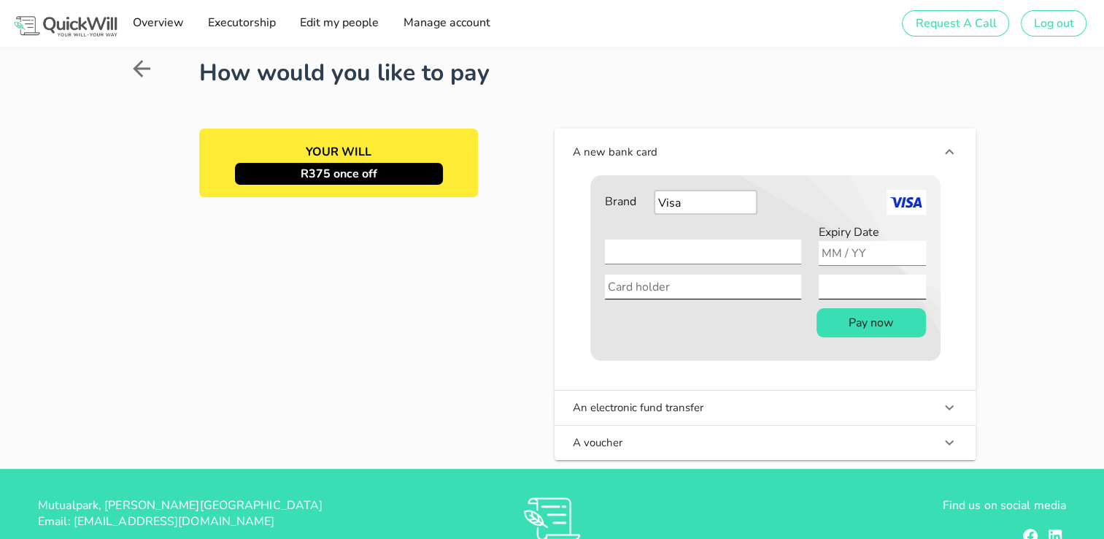
type input "04 / 27"
type input "[PERSON_NAME]"
click at [847, 320] on button "Pay now" at bounding box center [871, 322] width 109 height 29
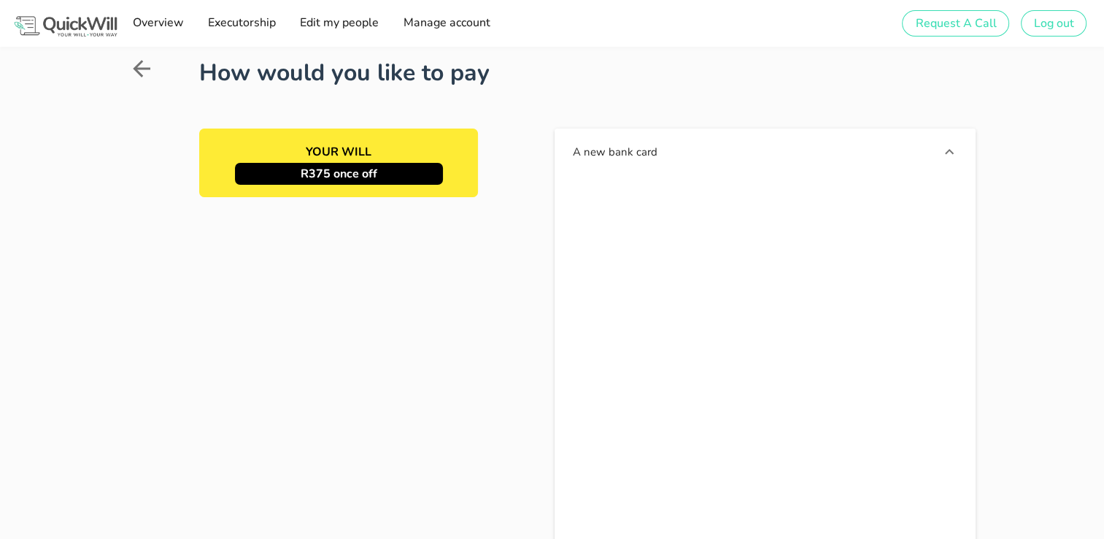
scroll to position [59, 0]
